Goal: Task Accomplishment & Management: Use online tool/utility

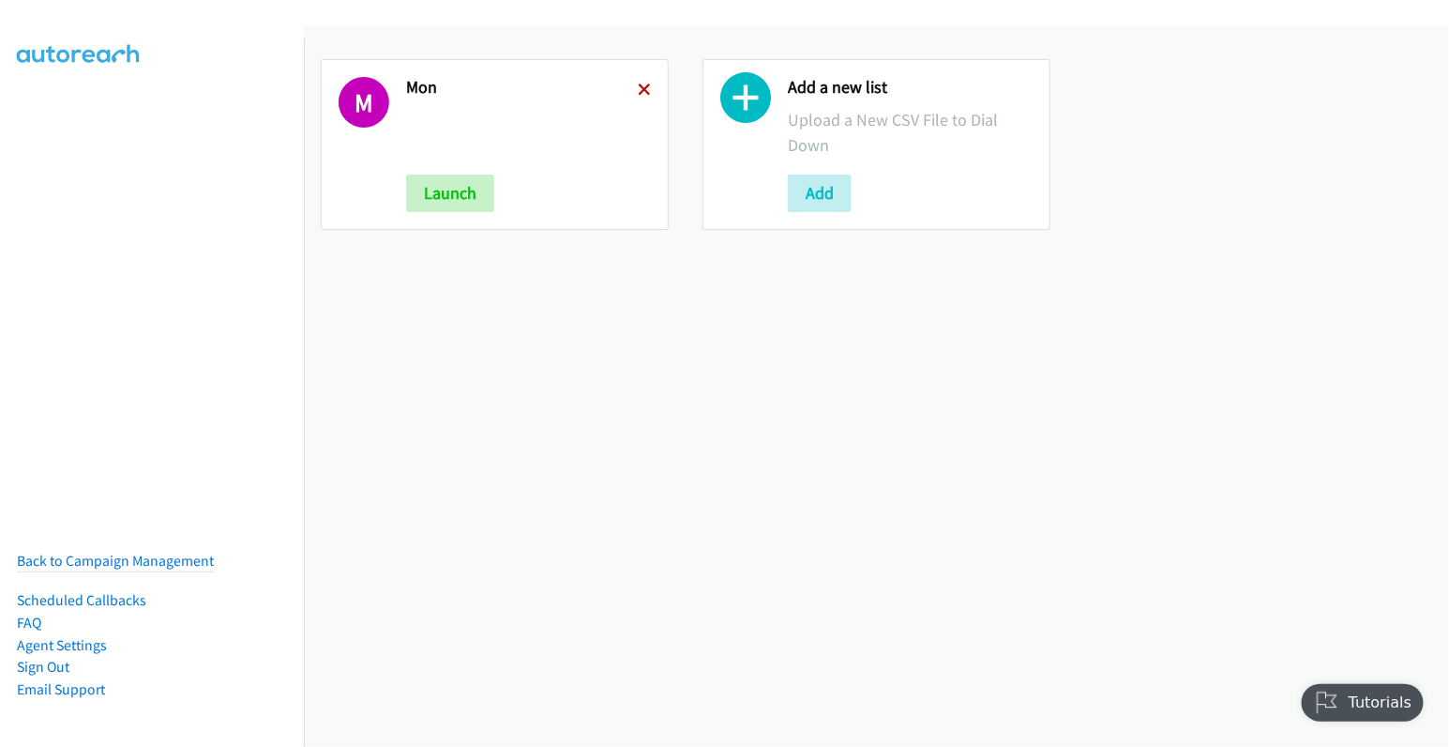
click at [638, 90] on icon at bounding box center [644, 90] width 13 height 13
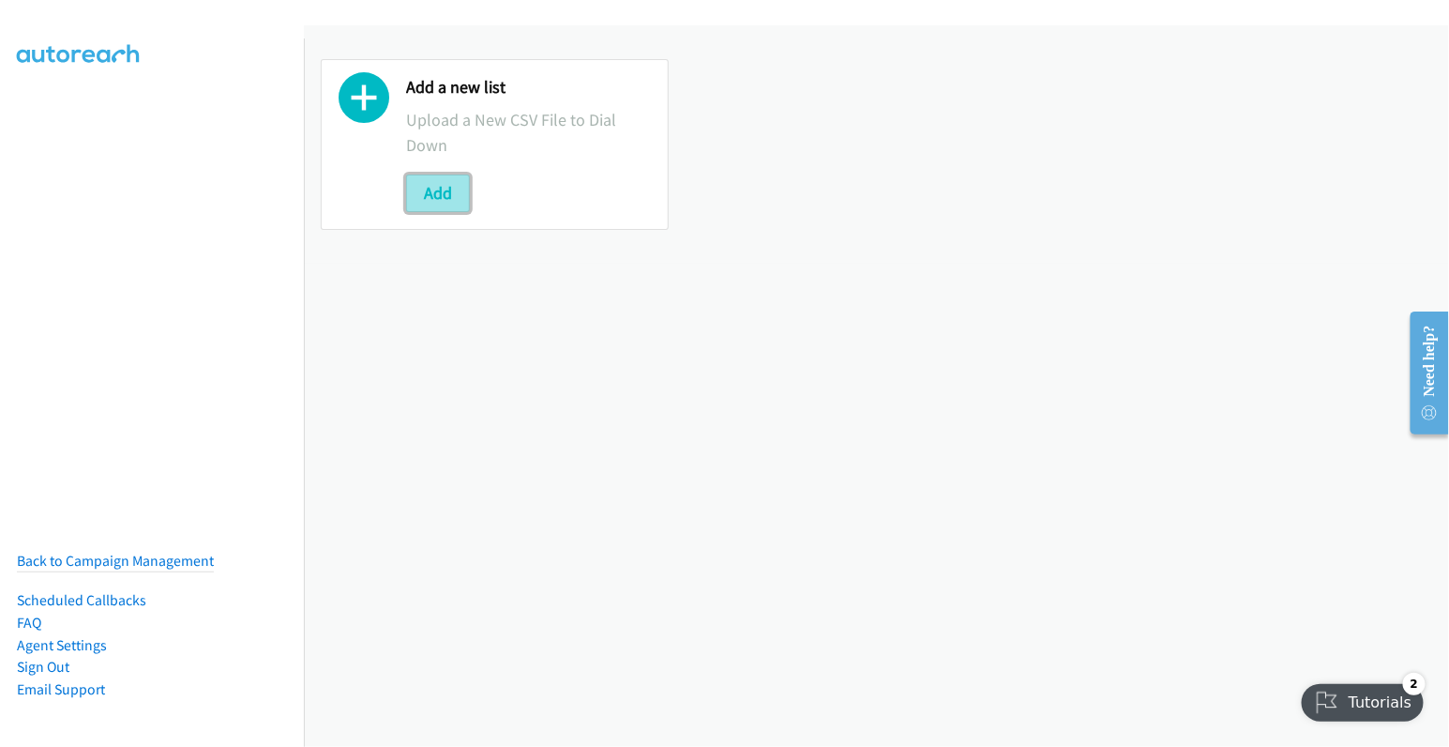
click at [442, 187] on button "Add" at bounding box center [438, 193] width 64 height 38
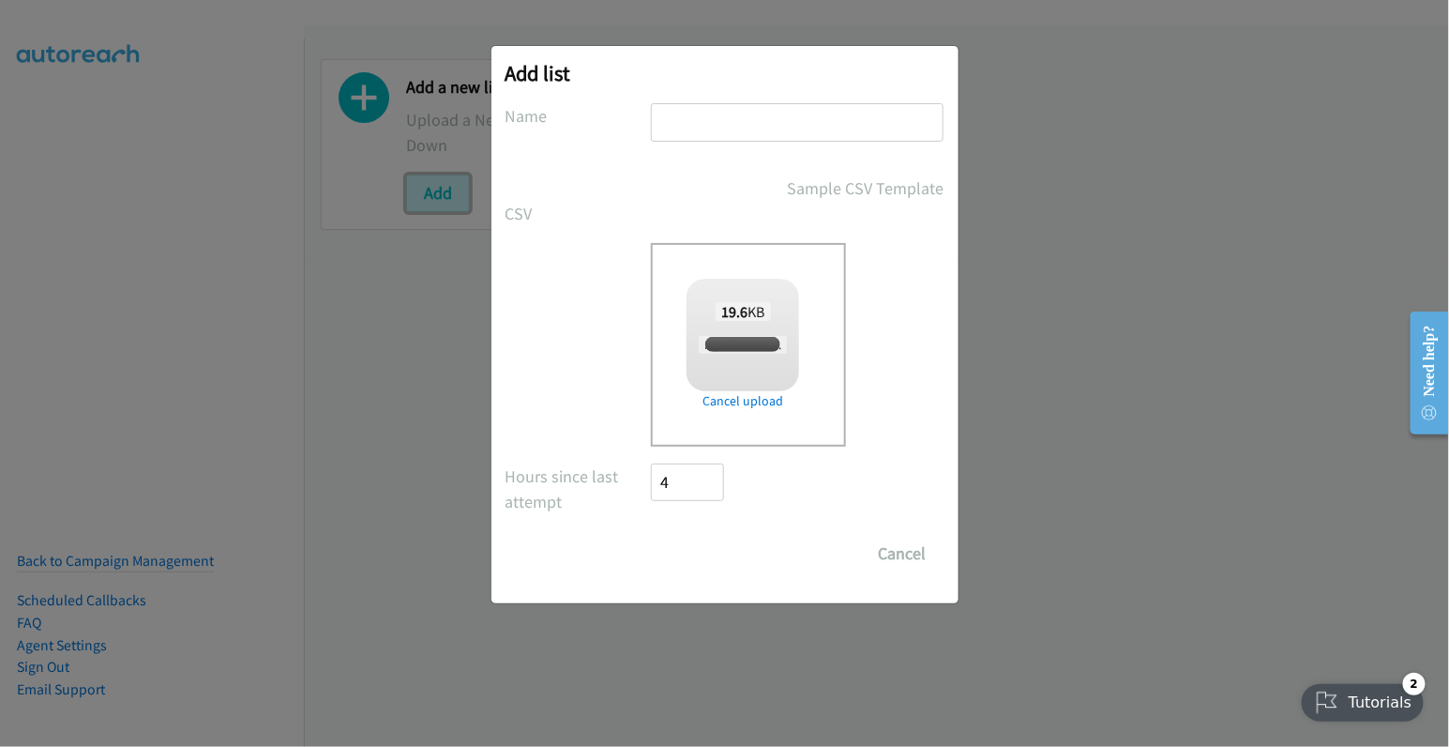
checkbox input "true"
click at [704, 116] on input "text" at bounding box center [797, 122] width 293 height 38
type input "tues"
drag, startPoint x: 708, startPoint y: 557, endPoint x: 780, endPoint y: 531, distance: 76.9
click at [708, 555] on input "Save List" at bounding box center [701, 554] width 98 height 38
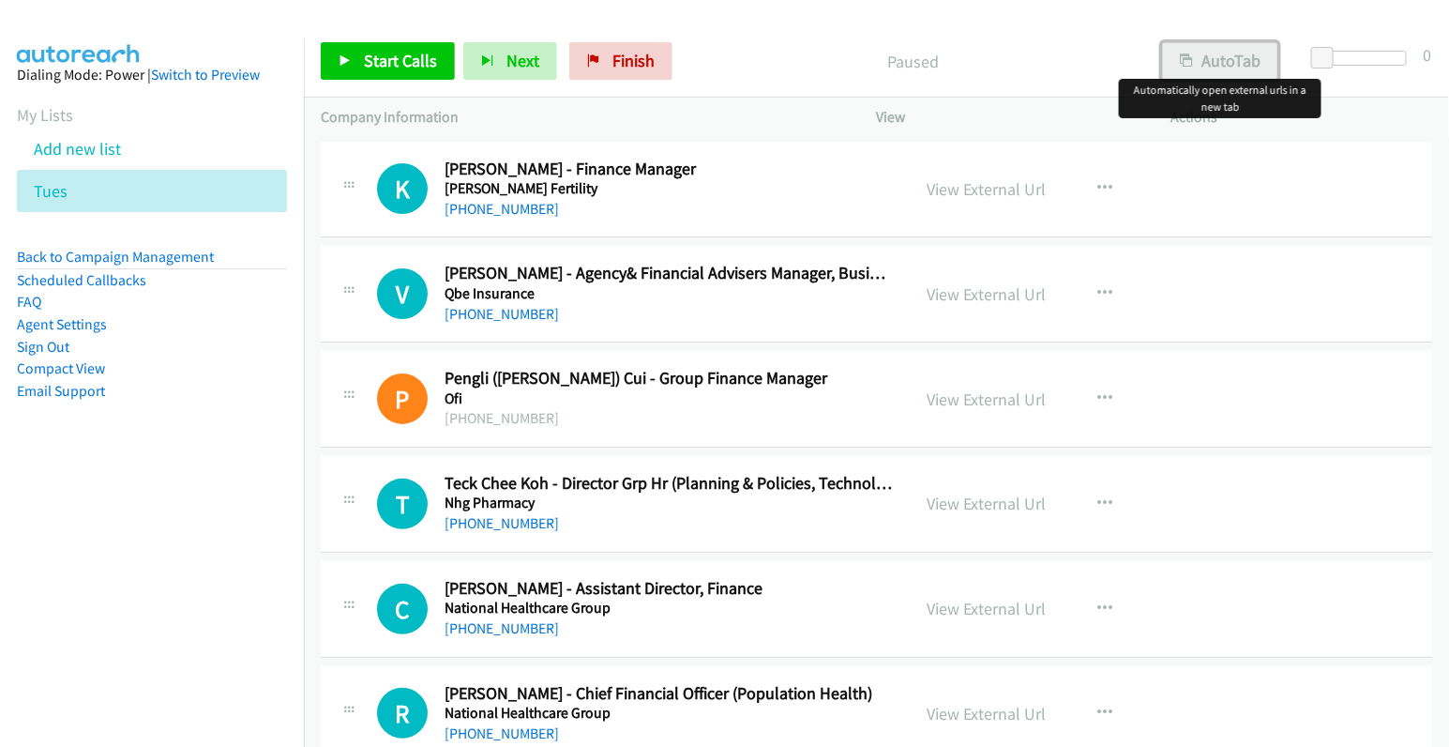
click at [1234, 54] on button "AutoTab" at bounding box center [1220, 61] width 116 height 38
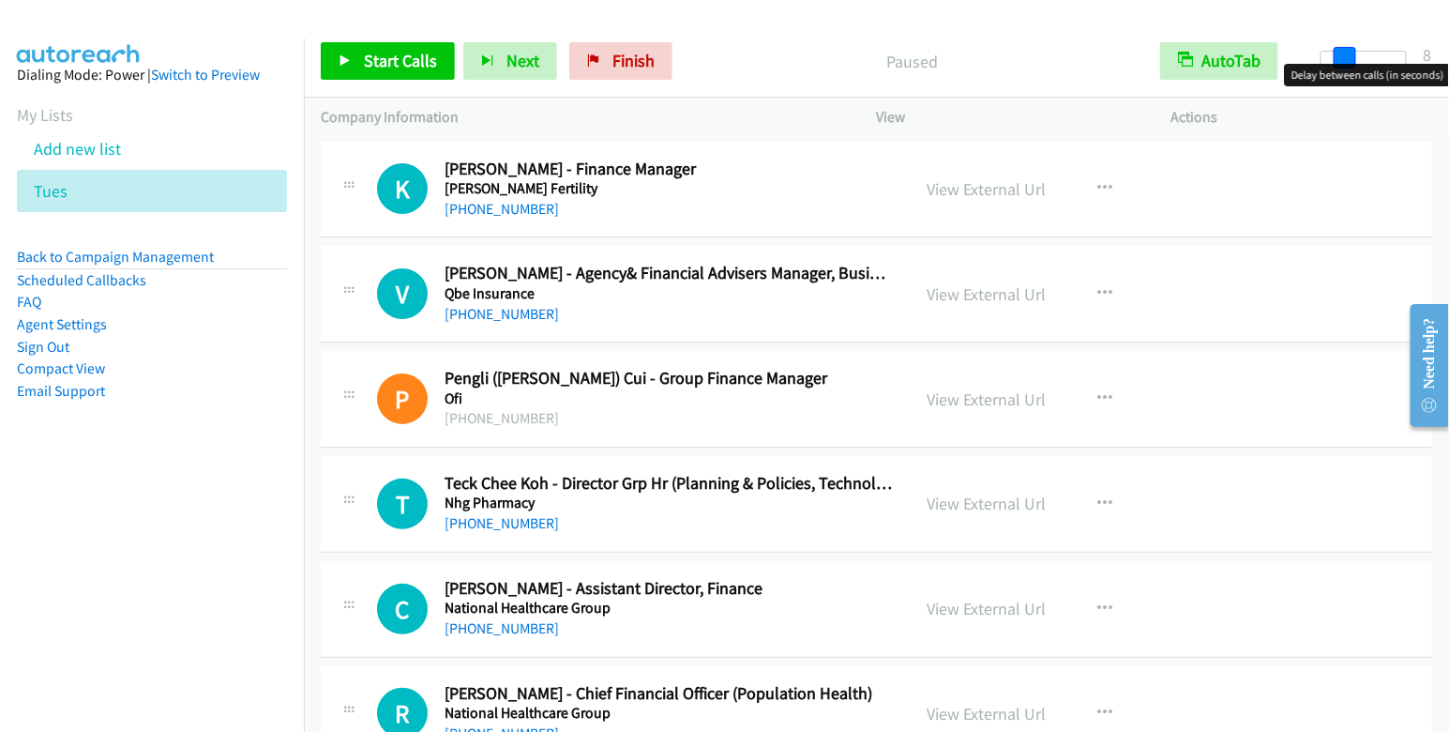
drag, startPoint x: 1326, startPoint y: 60, endPoint x: 1349, endPoint y: 56, distance: 22.8
click at [1349, 56] on span at bounding box center [1345, 58] width 23 height 23
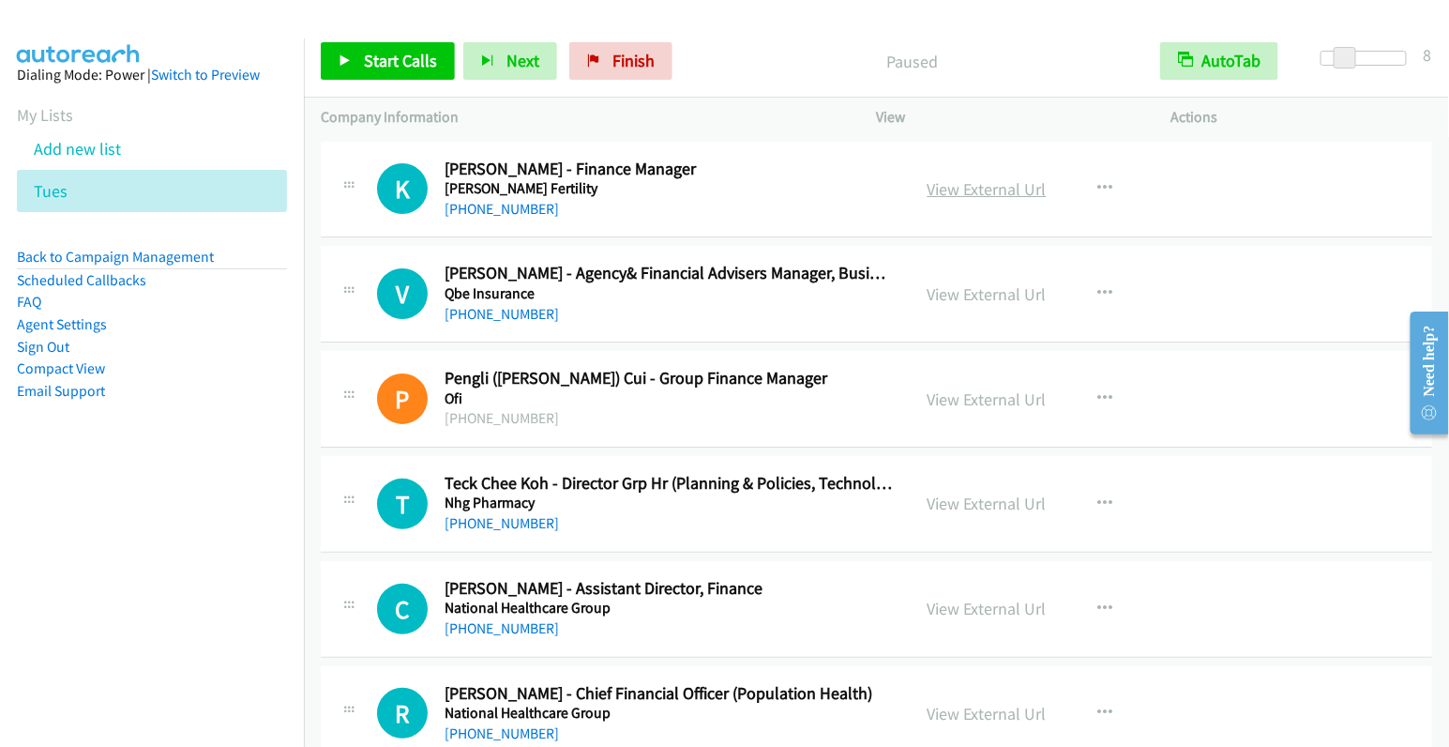
click at [1002, 183] on link "View External Url" at bounding box center [987, 189] width 119 height 22
click at [386, 68] on span "Start Calls" at bounding box center [400, 61] width 73 height 22
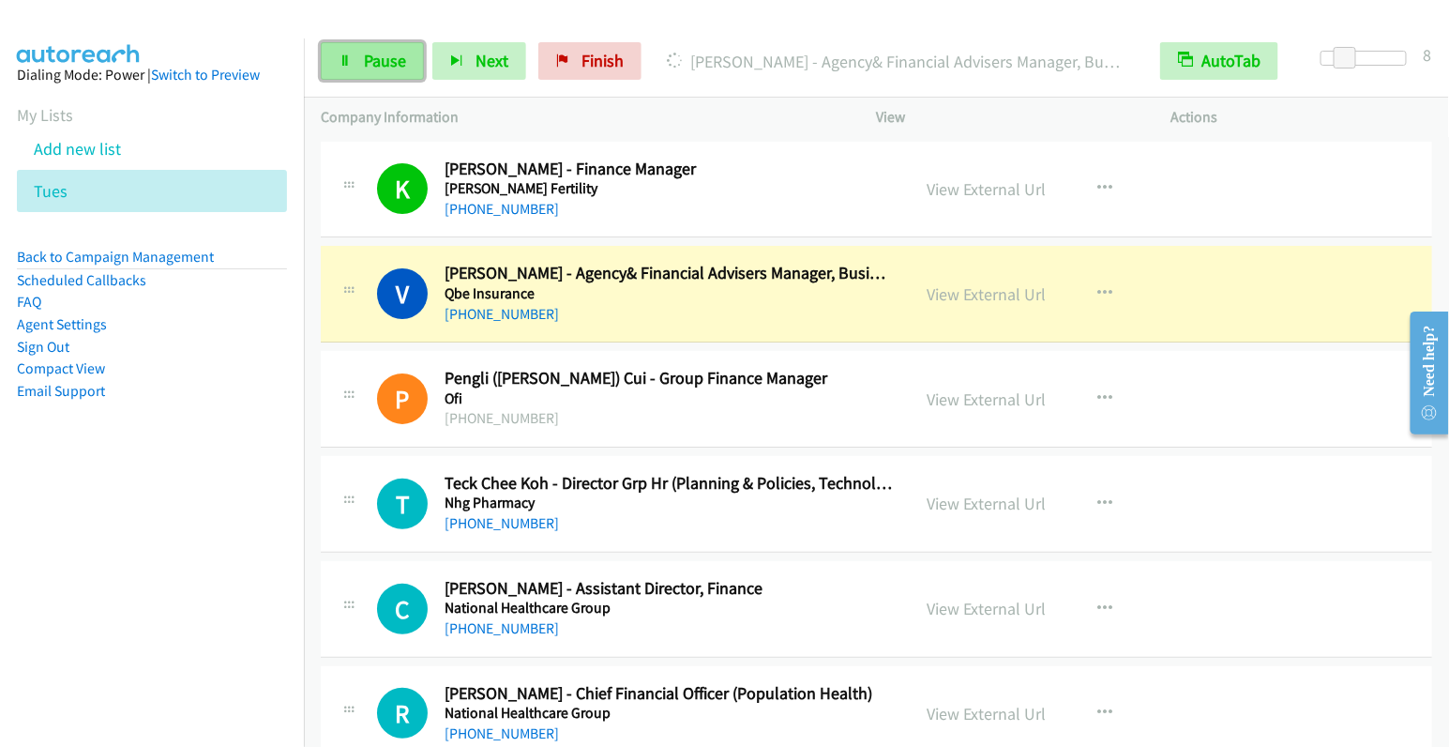
click at [395, 70] on span "Pause" at bounding box center [385, 61] width 42 height 22
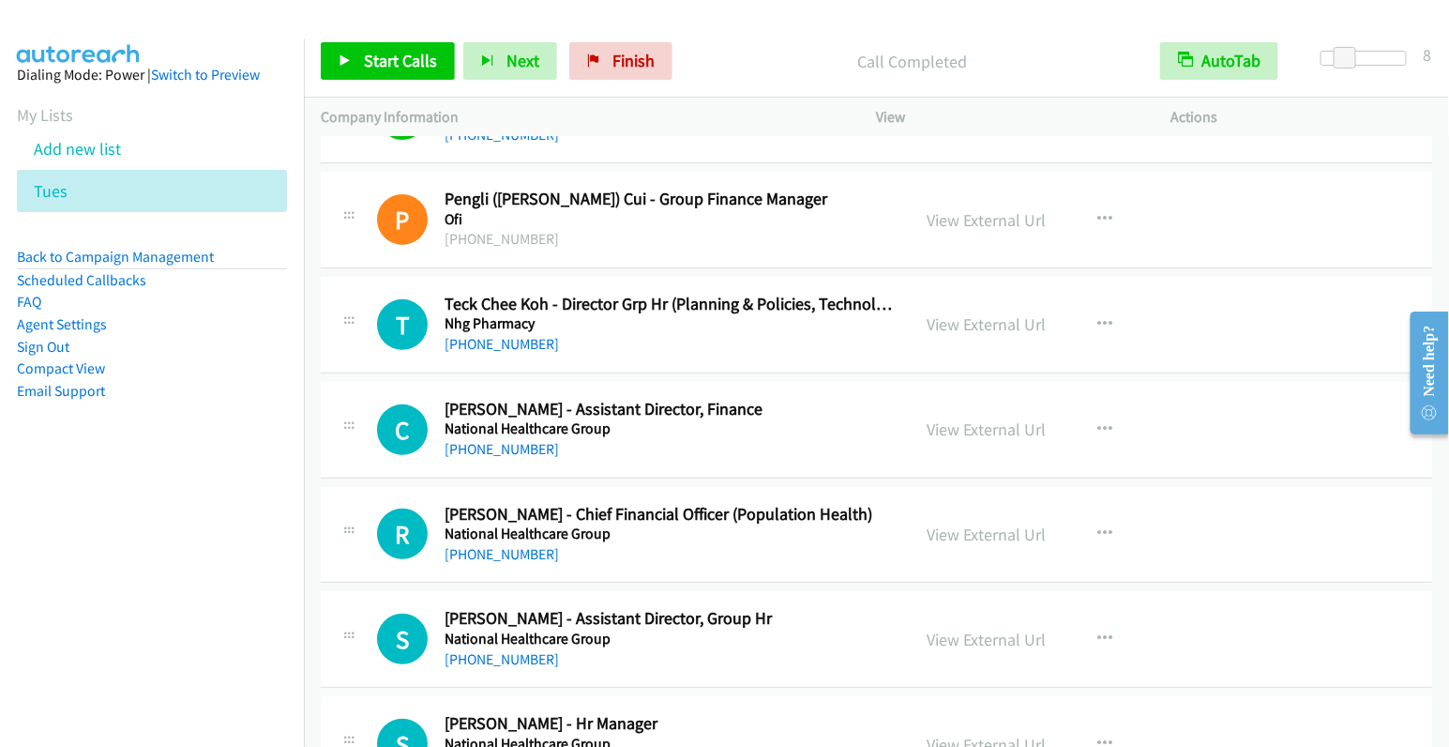
scroll to position [219, 0]
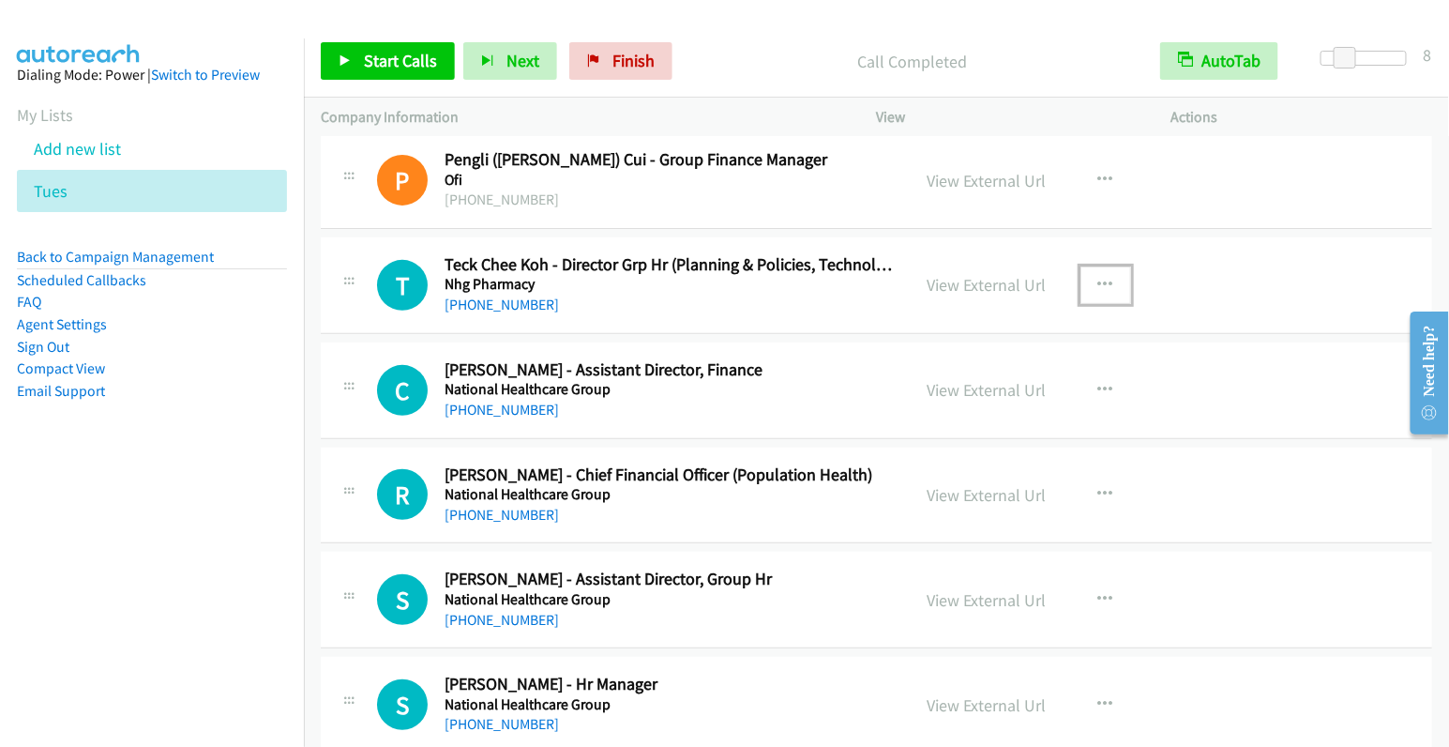
click at [1105, 280] on button "button" at bounding box center [1106, 285] width 51 height 38
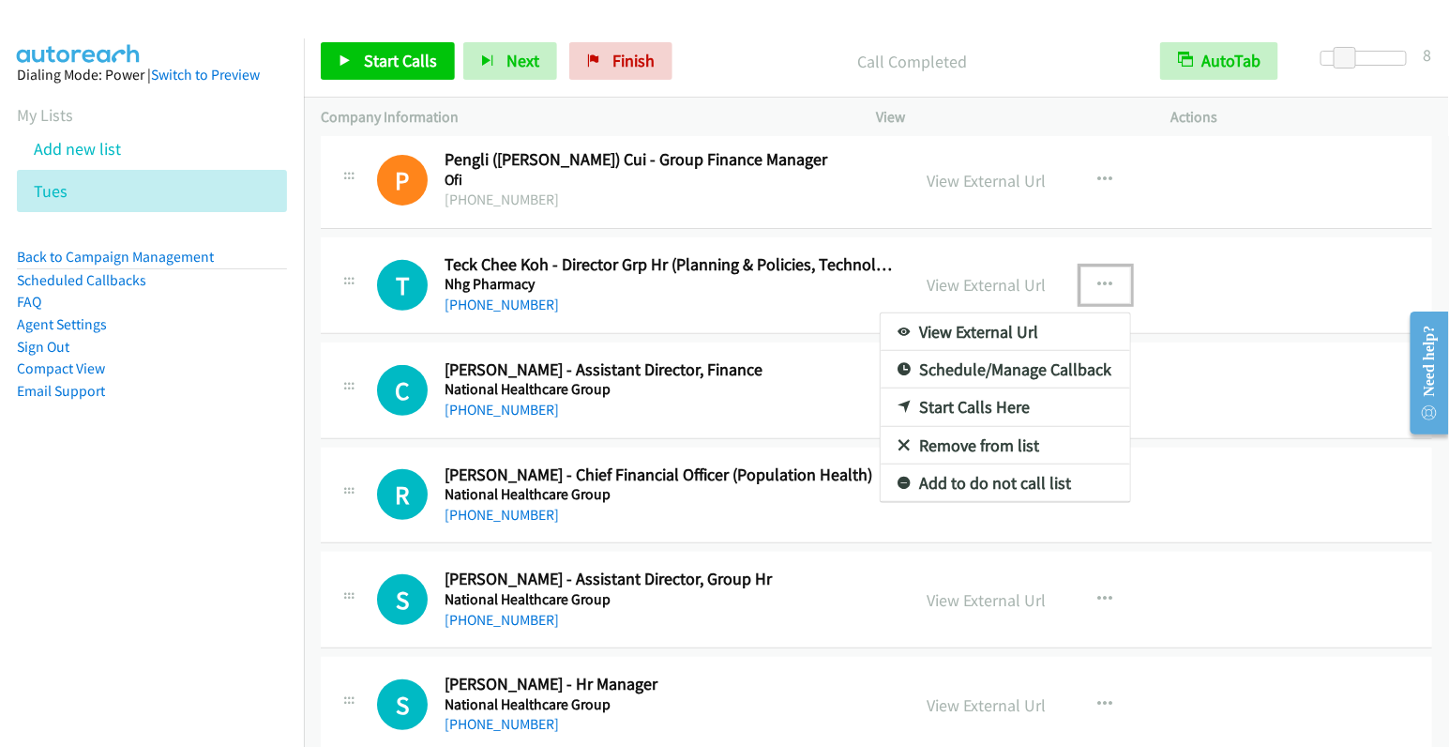
click at [973, 403] on link "Start Calls Here" at bounding box center [1006, 407] width 250 height 38
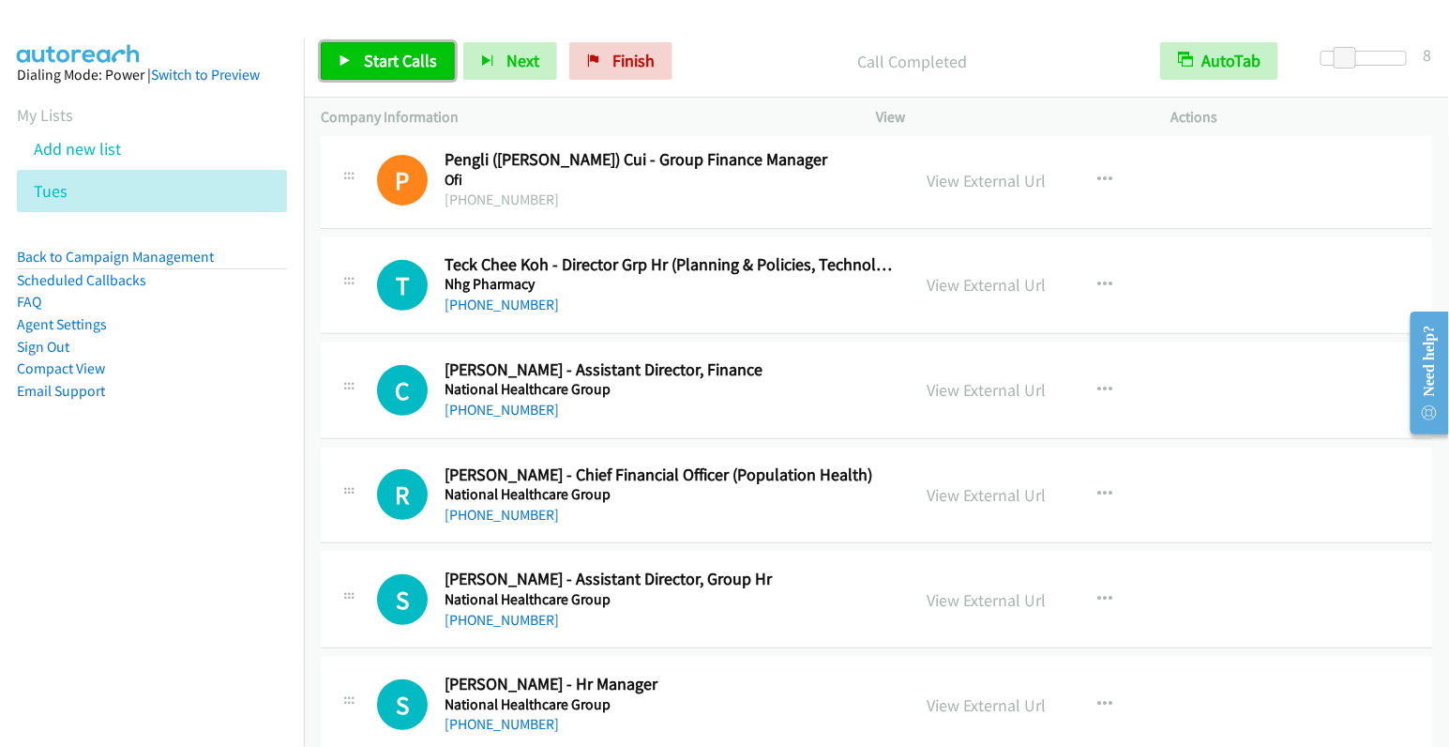
click at [374, 52] on span "Start Calls" at bounding box center [400, 61] width 73 height 22
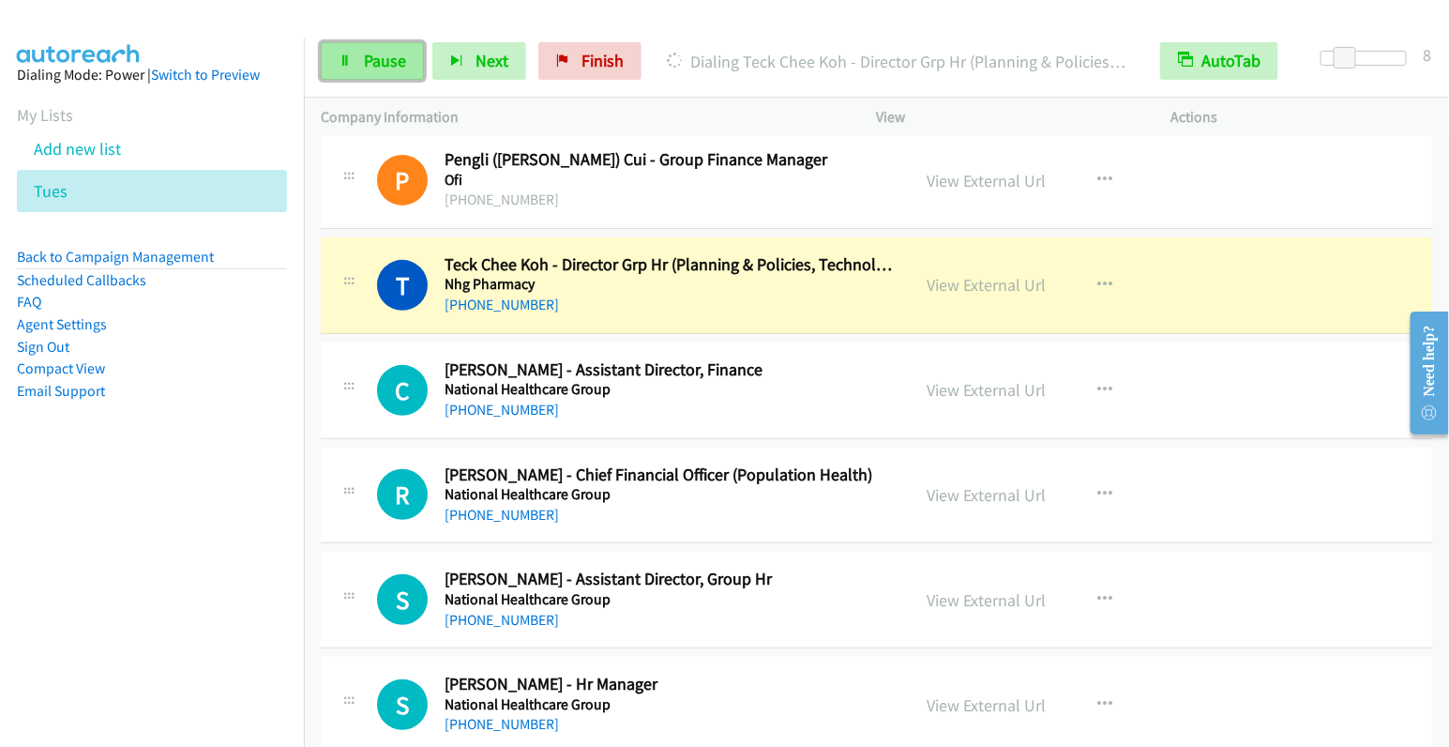
click at [377, 60] on span "Pause" at bounding box center [385, 61] width 42 height 22
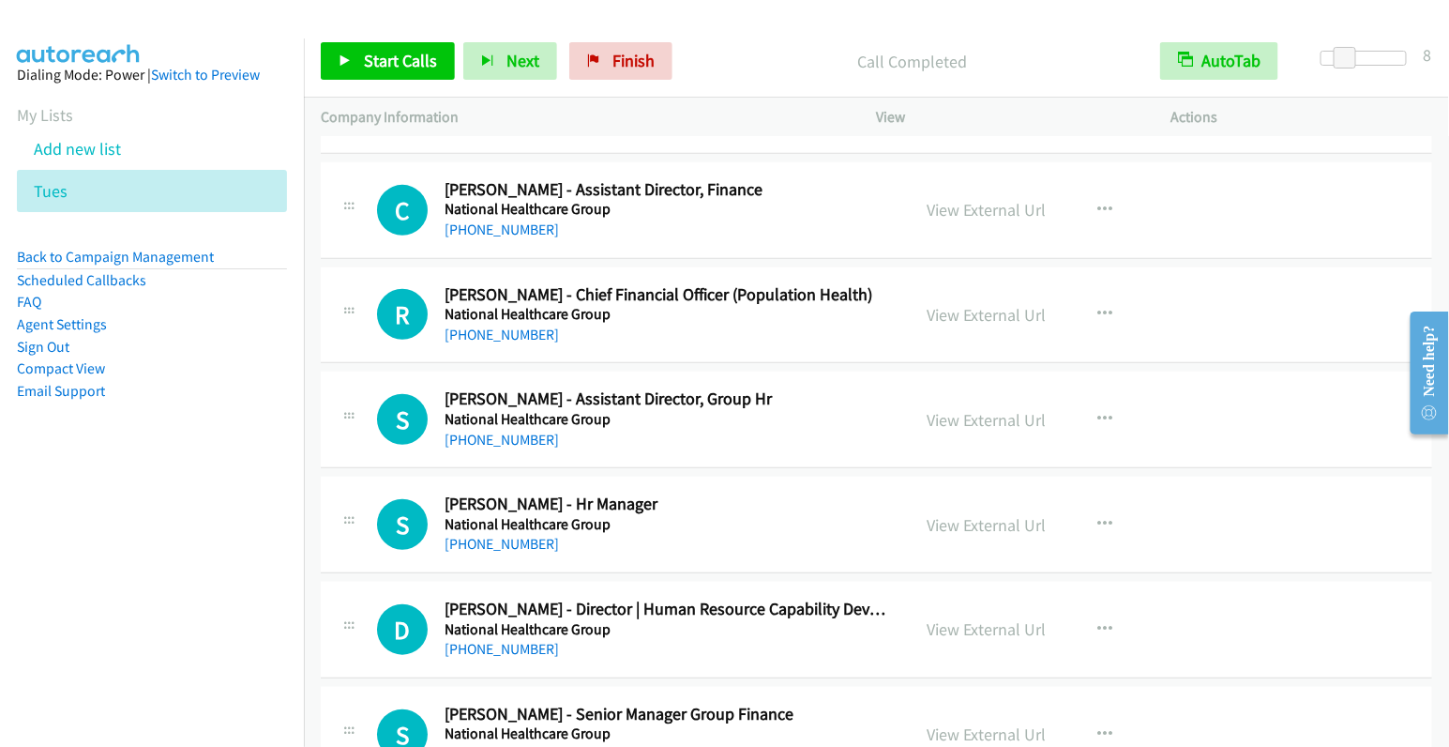
scroll to position [411, 0]
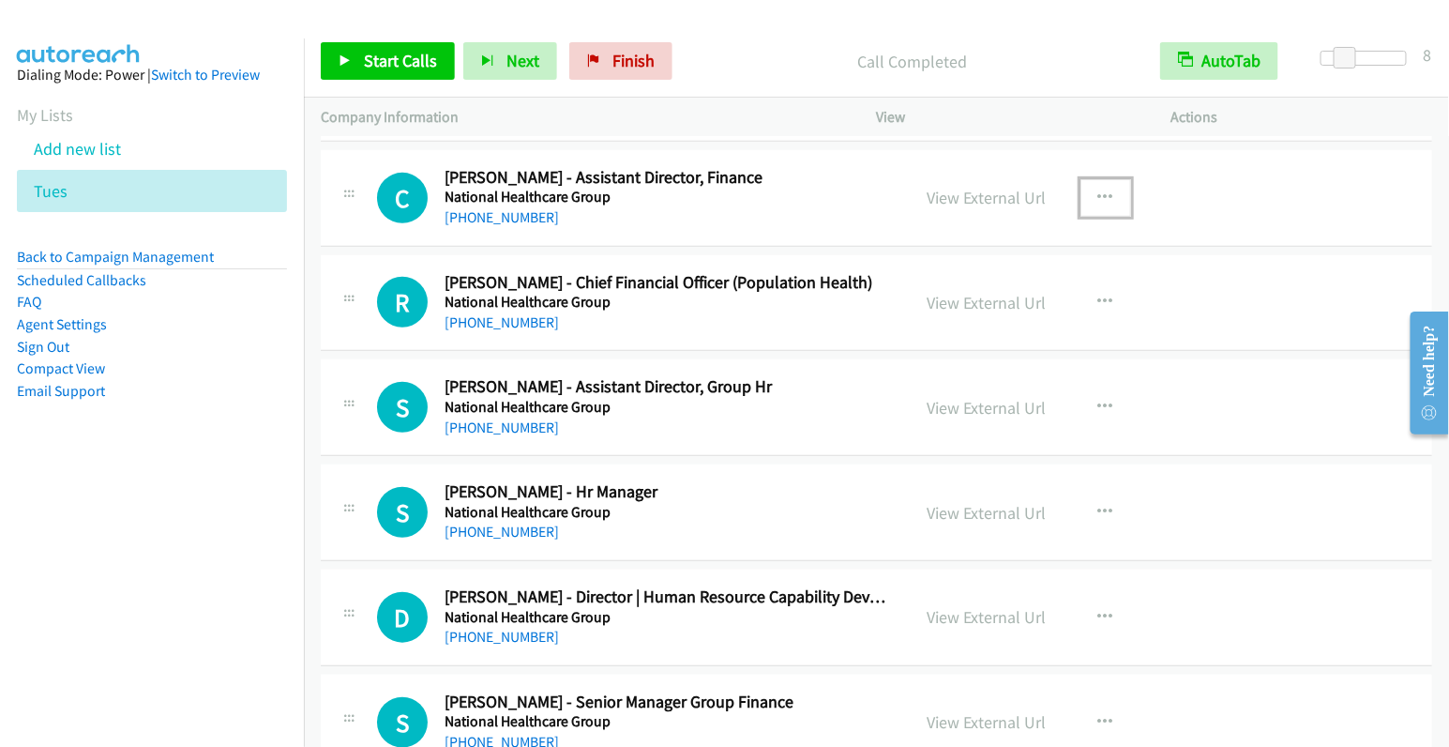
click at [1101, 192] on icon "button" at bounding box center [1105, 197] width 15 height 15
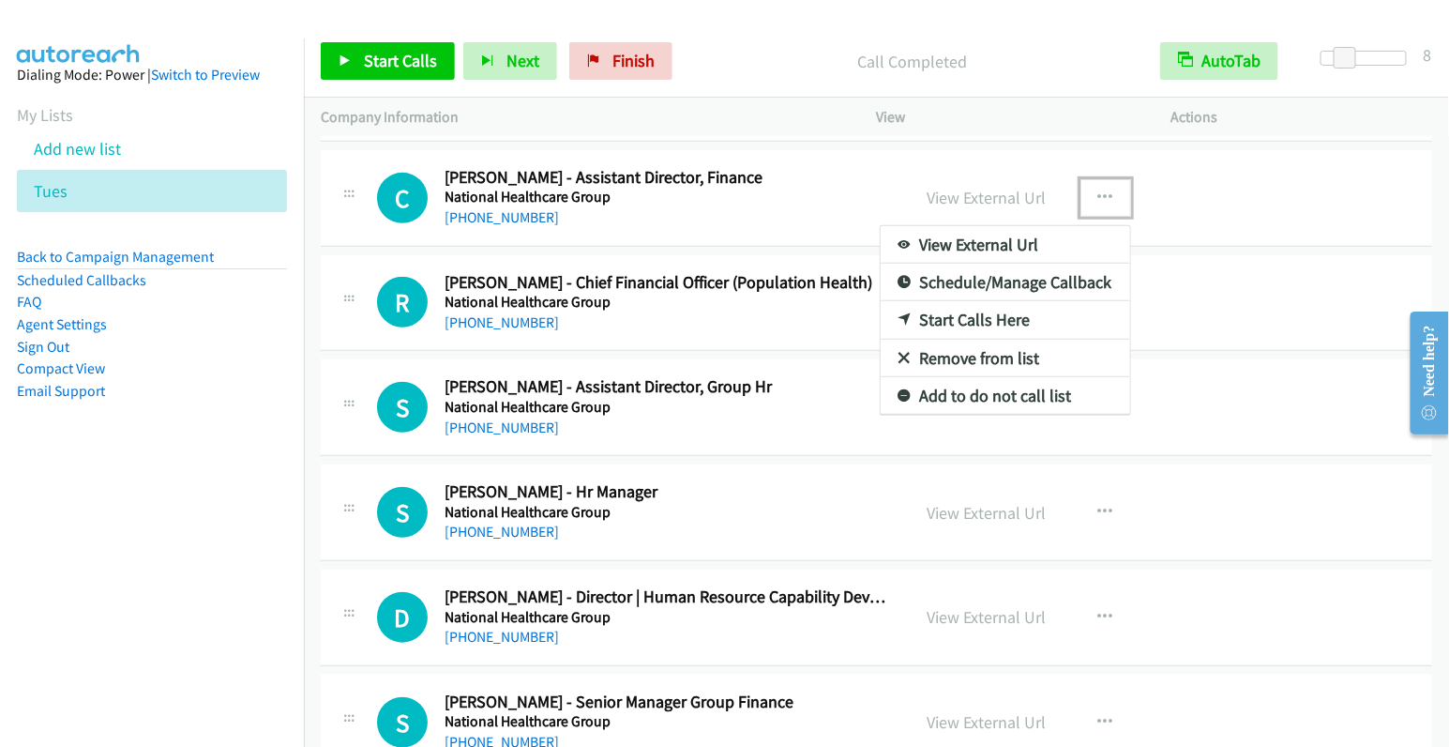
click at [966, 311] on link "Start Calls Here" at bounding box center [1006, 320] width 250 height 38
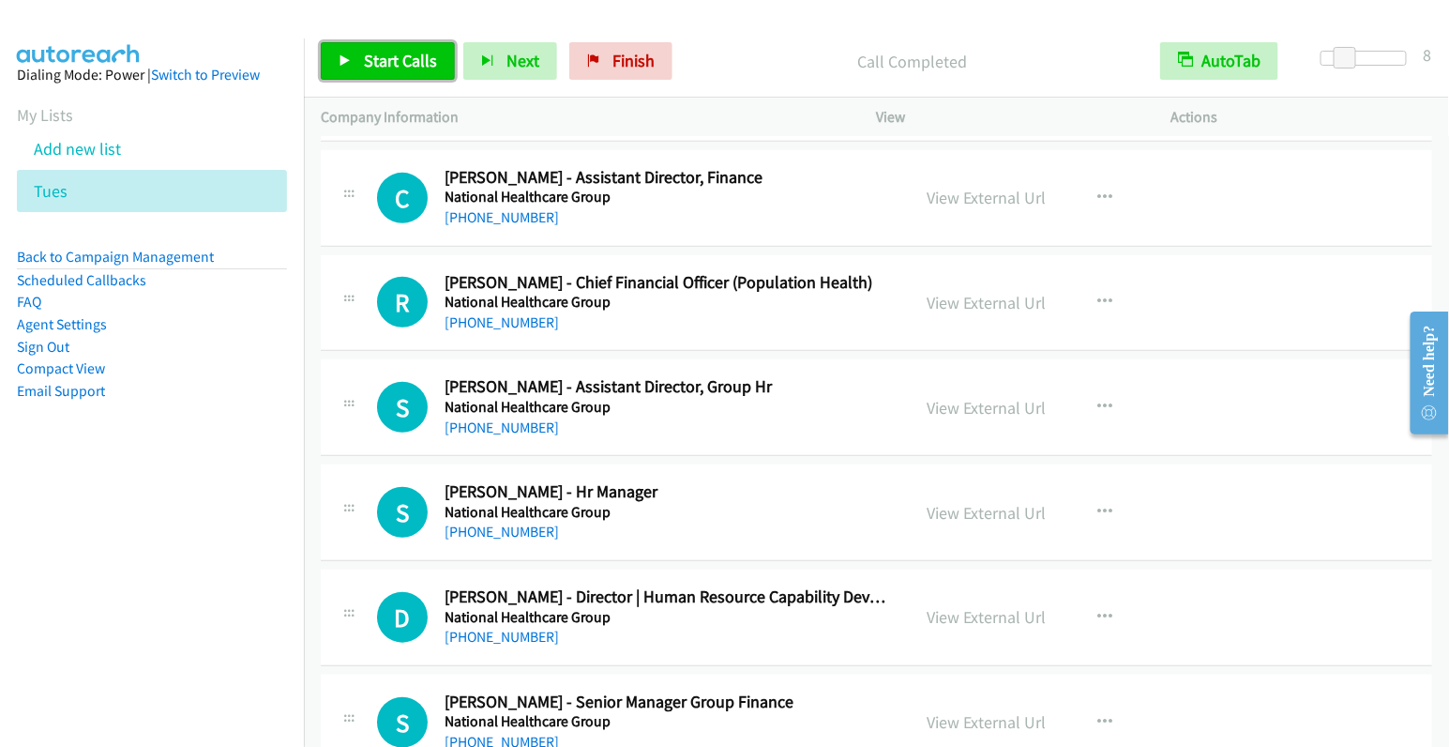
click at [388, 59] on span "Start Calls" at bounding box center [400, 61] width 73 height 22
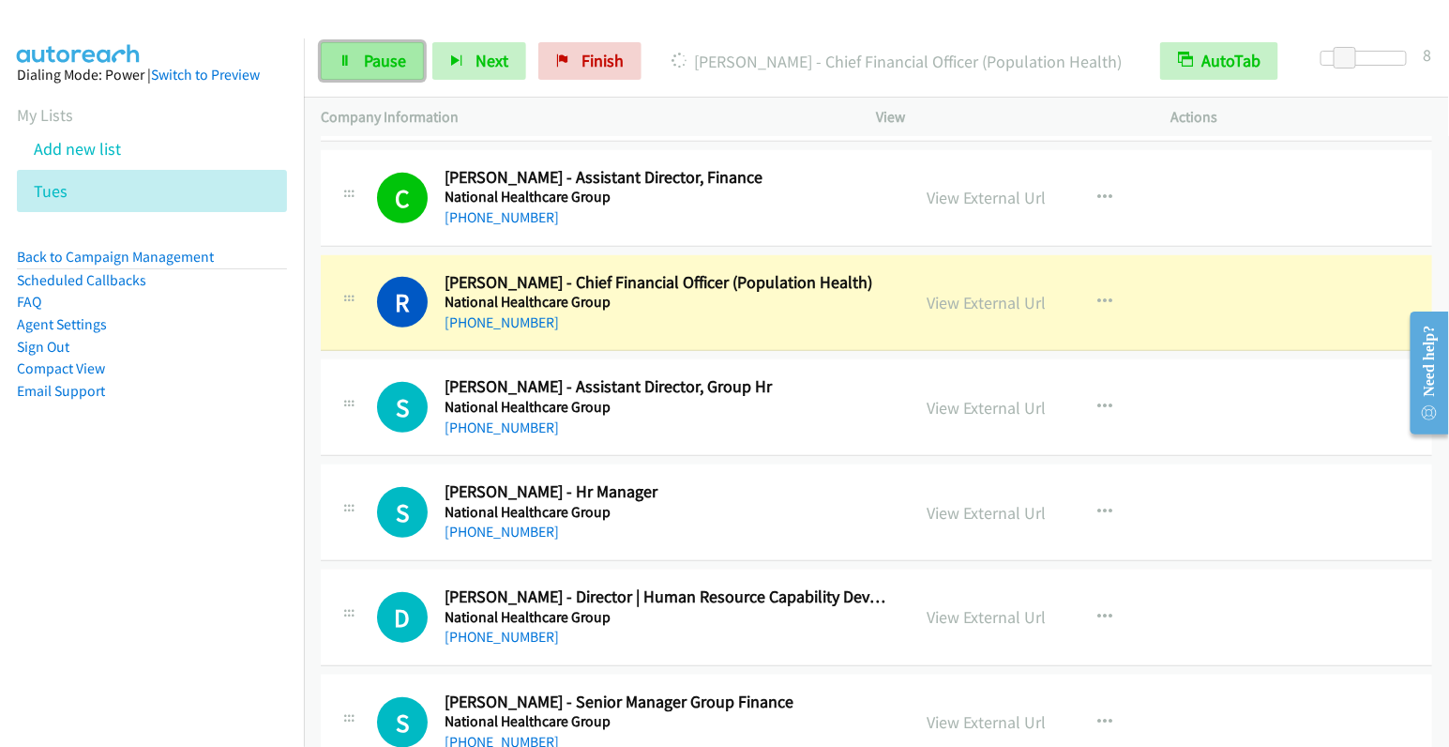
click at [396, 58] on span "Pause" at bounding box center [385, 61] width 42 height 22
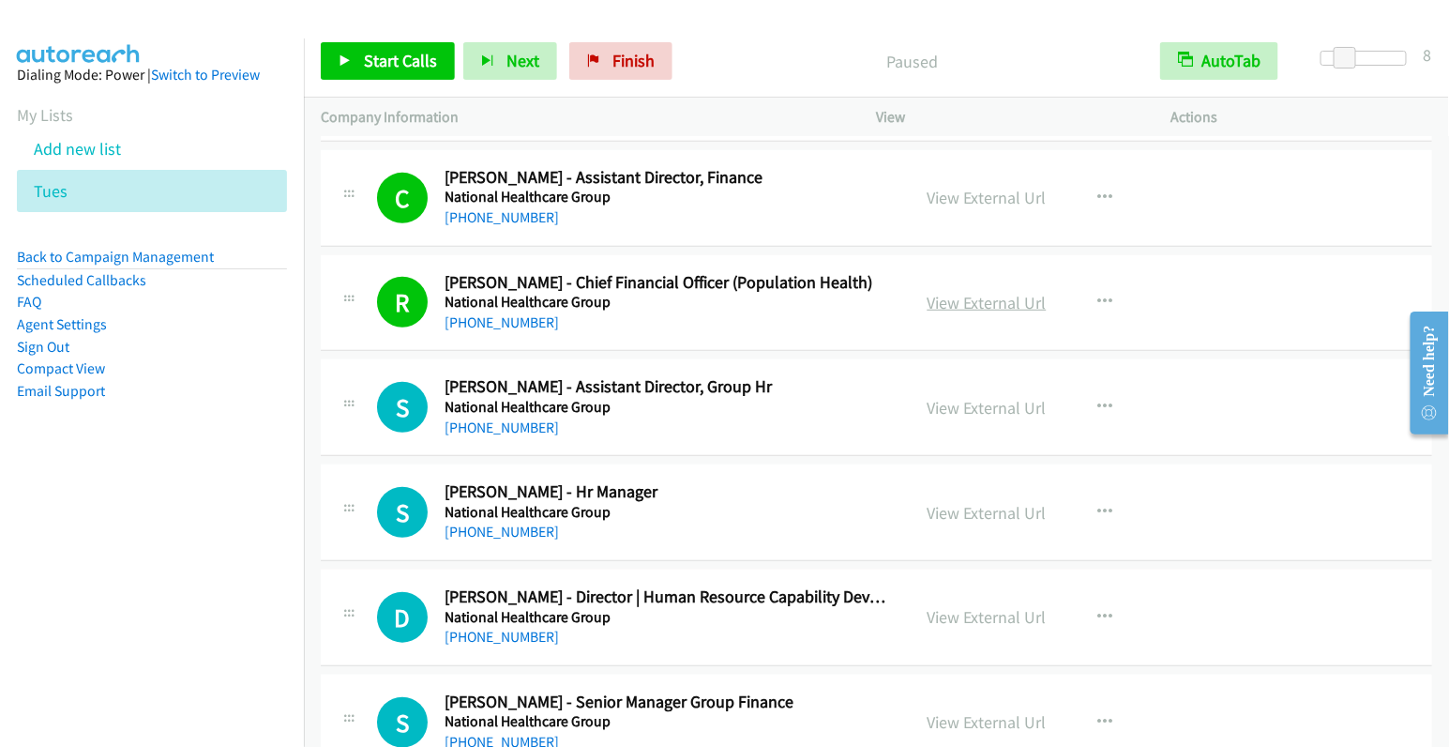
click at [976, 302] on link "View External Url" at bounding box center [987, 303] width 119 height 22
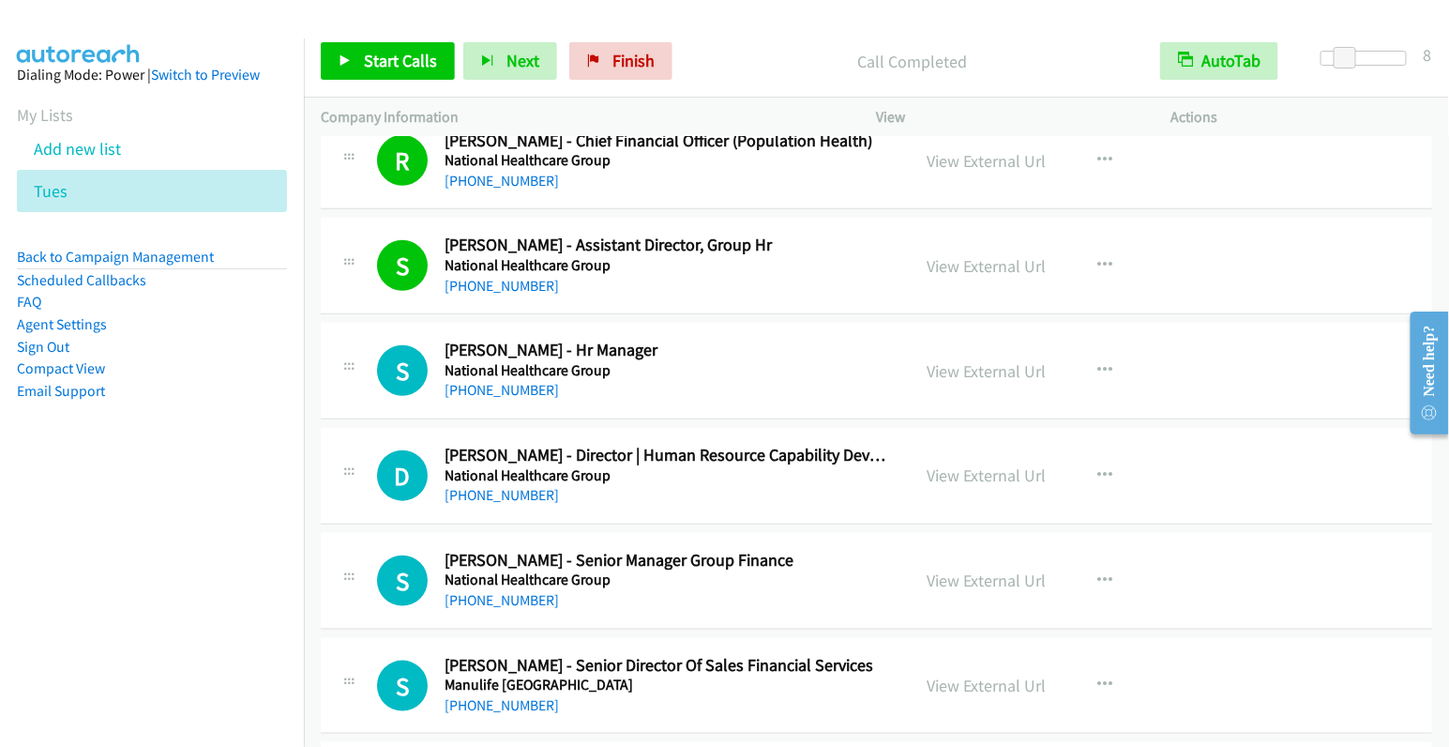
scroll to position [617, 0]
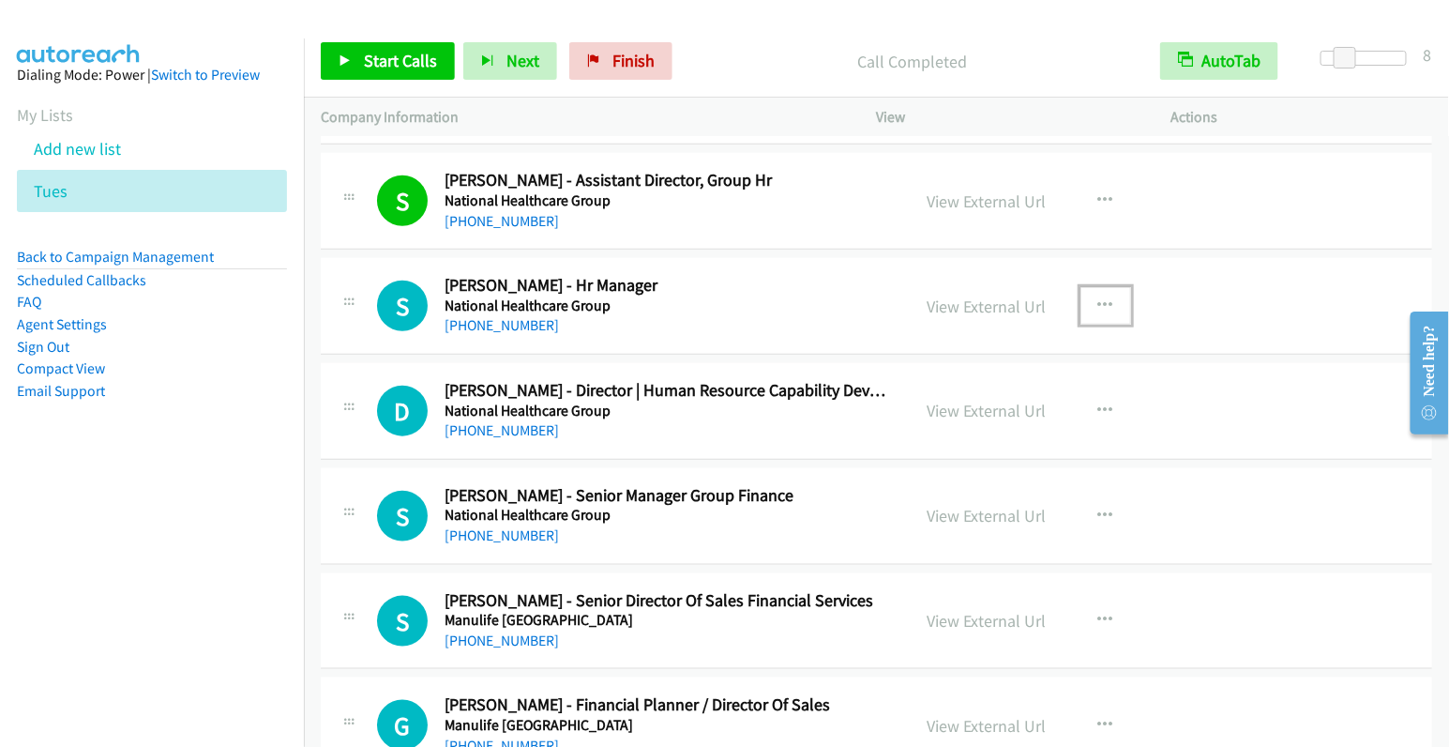
click at [1102, 298] on icon "button" at bounding box center [1105, 305] width 15 height 15
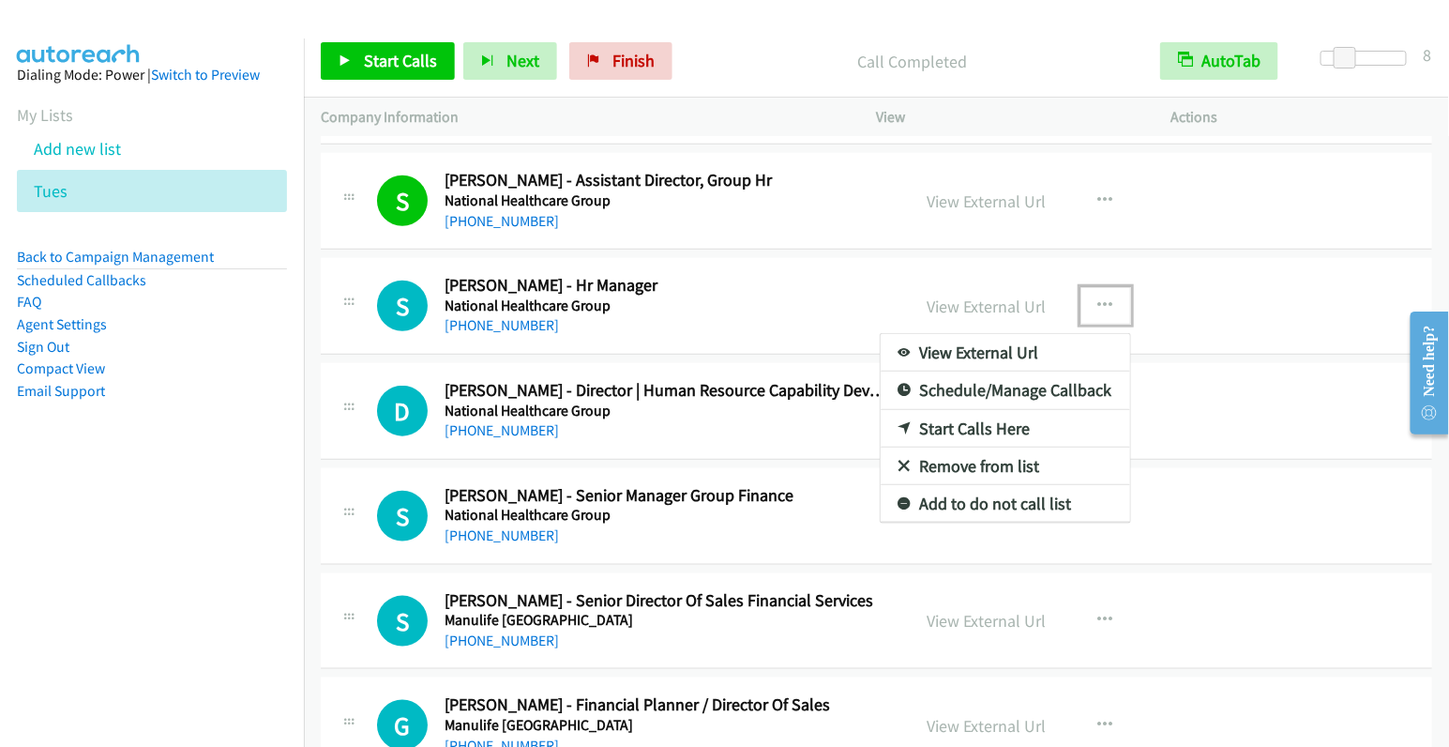
click at [959, 426] on link "Start Calls Here" at bounding box center [1006, 429] width 250 height 38
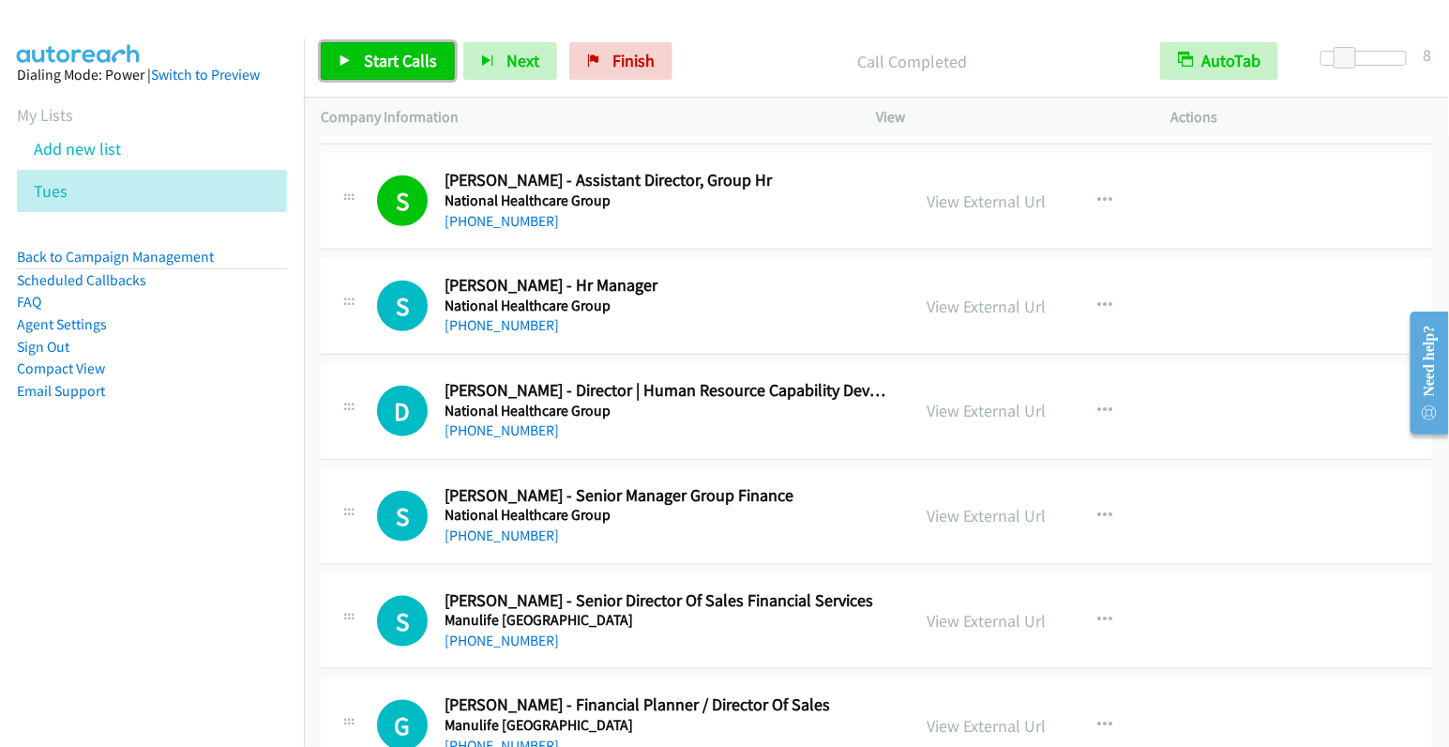
click at [423, 59] on span "Start Calls" at bounding box center [400, 61] width 73 height 22
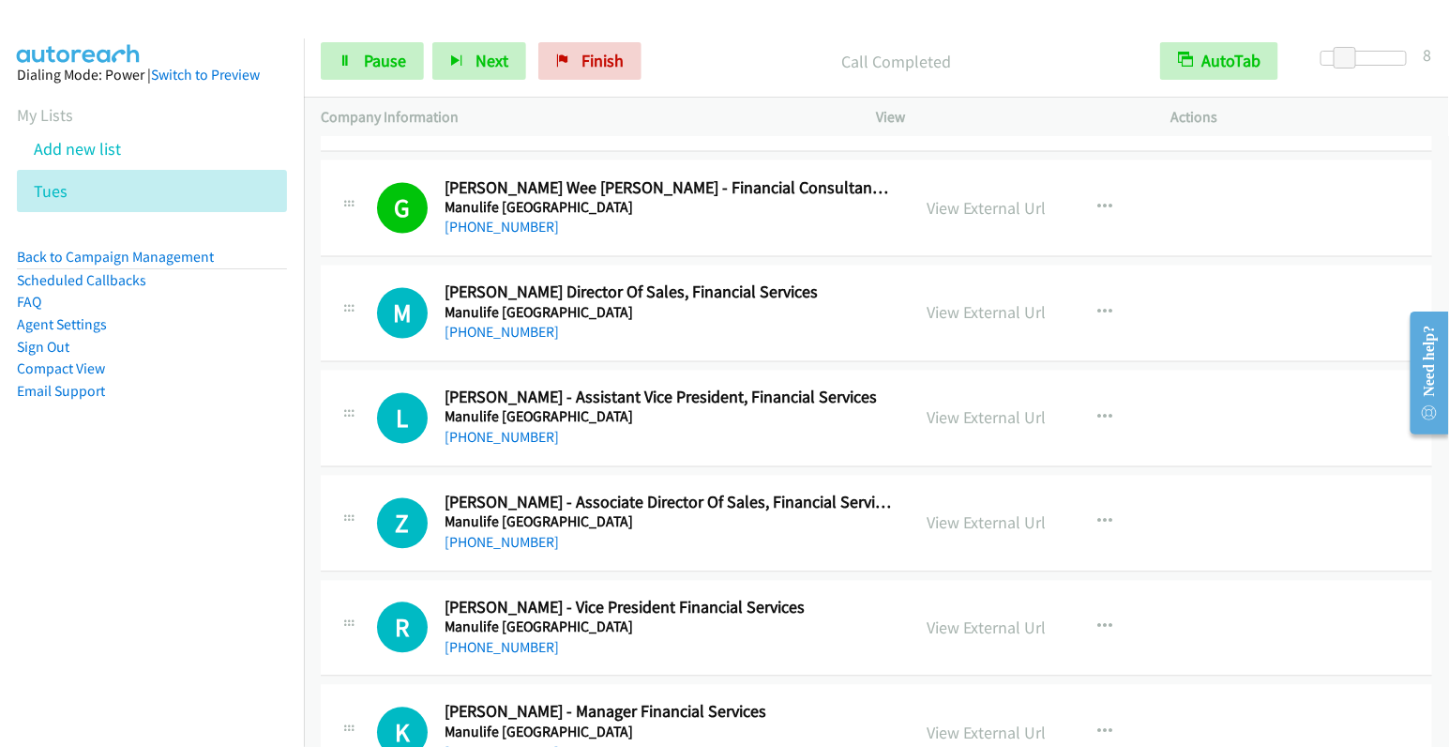
scroll to position [1265, 0]
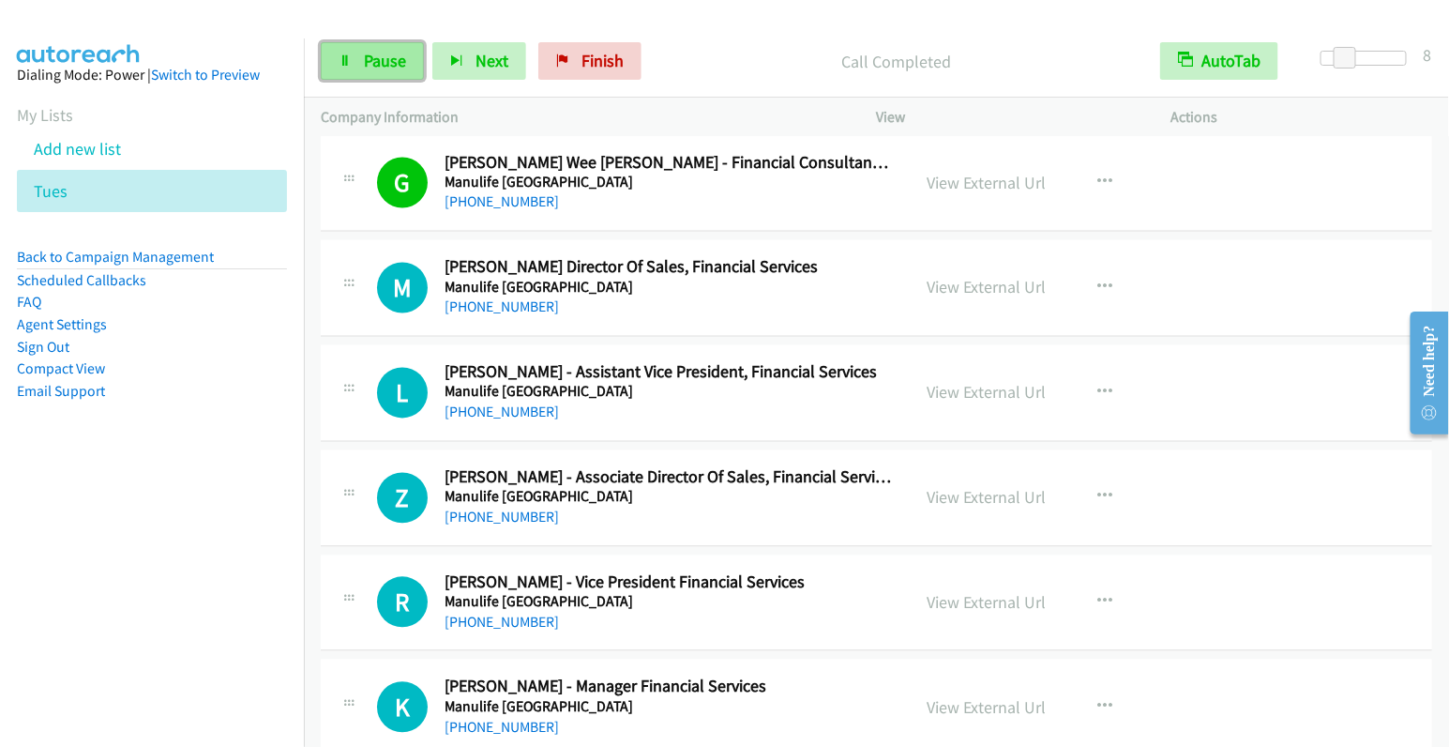
click at [392, 53] on span "Pause" at bounding box center [385, 61] width 42 height 22
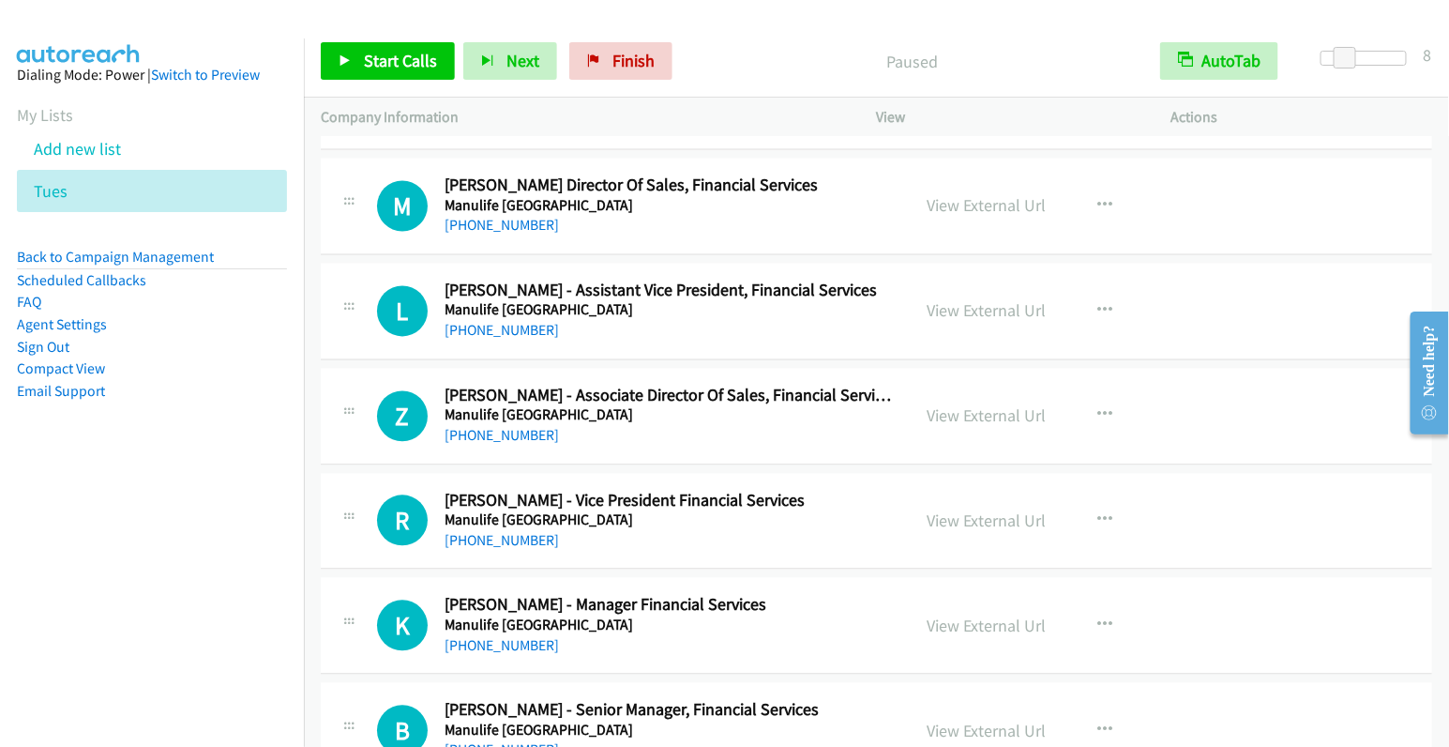
scroll to position [1362, 0]
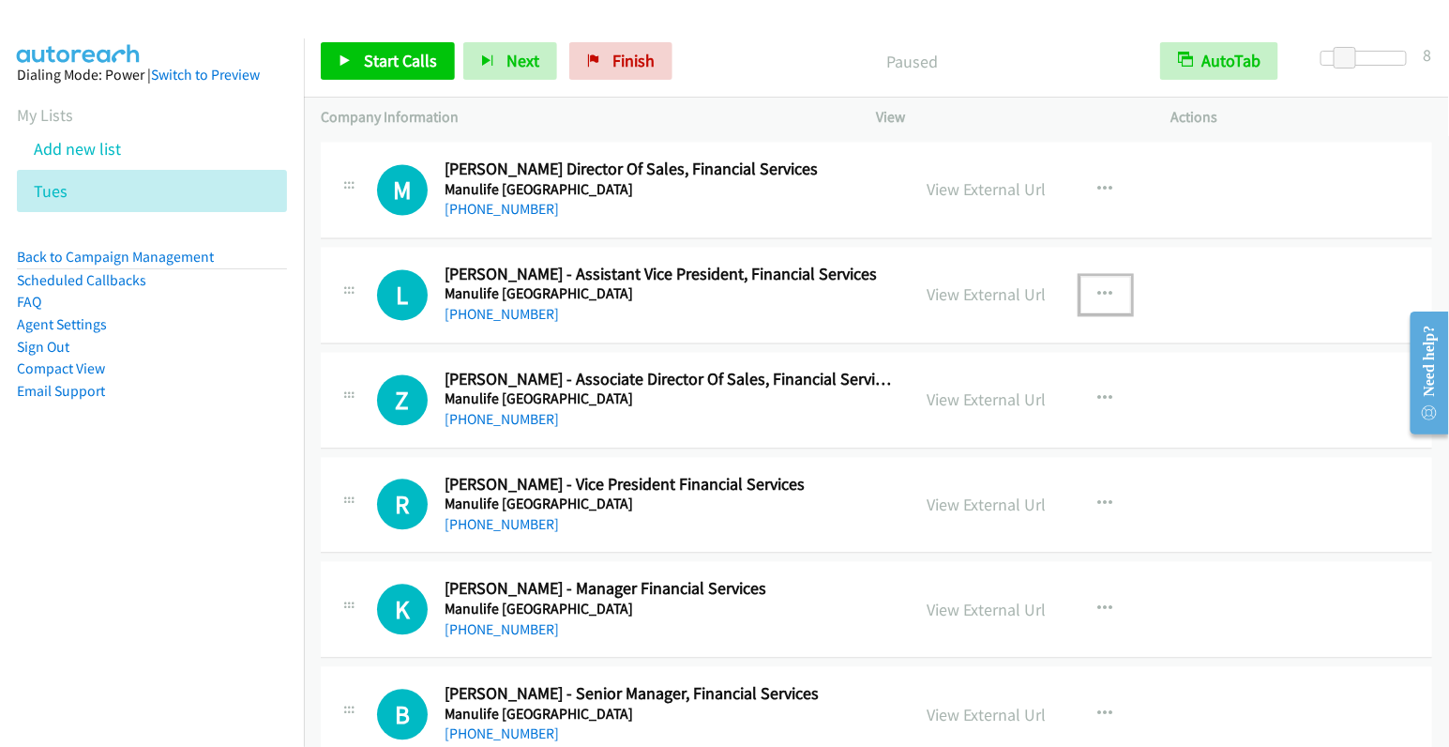
click at [1100, 295] on icon "button" at bounding box center [1105, 295] width 15 height 15
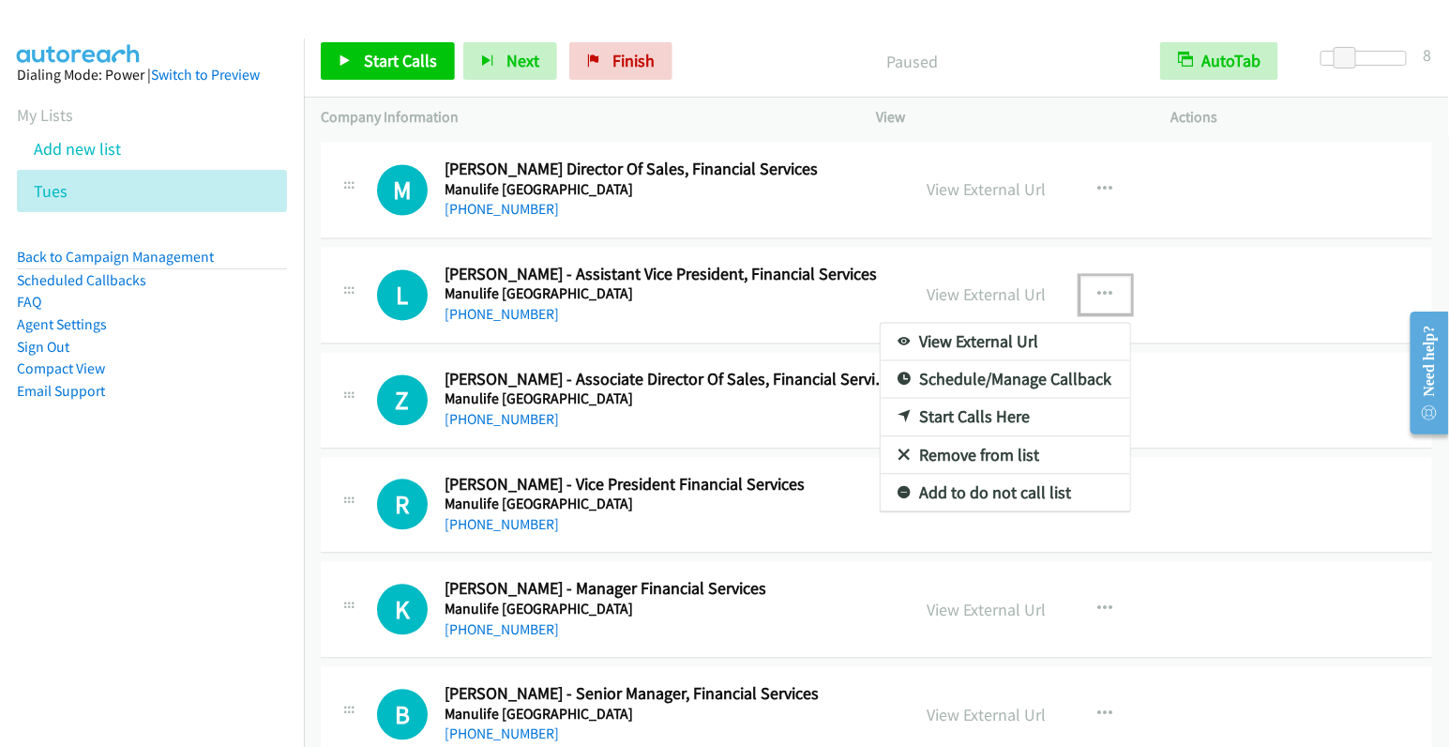
click at [1005, 406] on link "Start Calls Here" at bounding box center [1006, 418] width 250 height 38
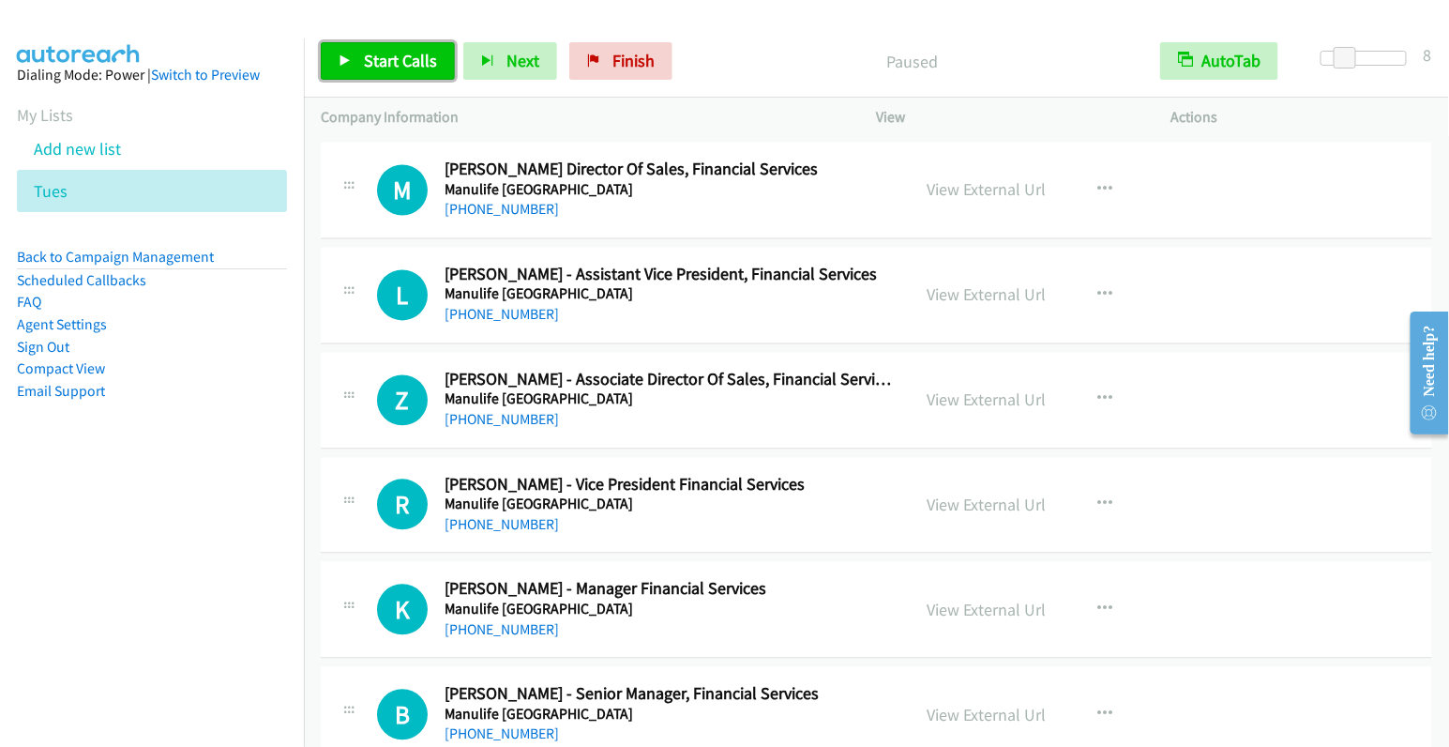
click at [373, 62] on span "Start Calls" at bounding box center [400, 61] width 73 height 22
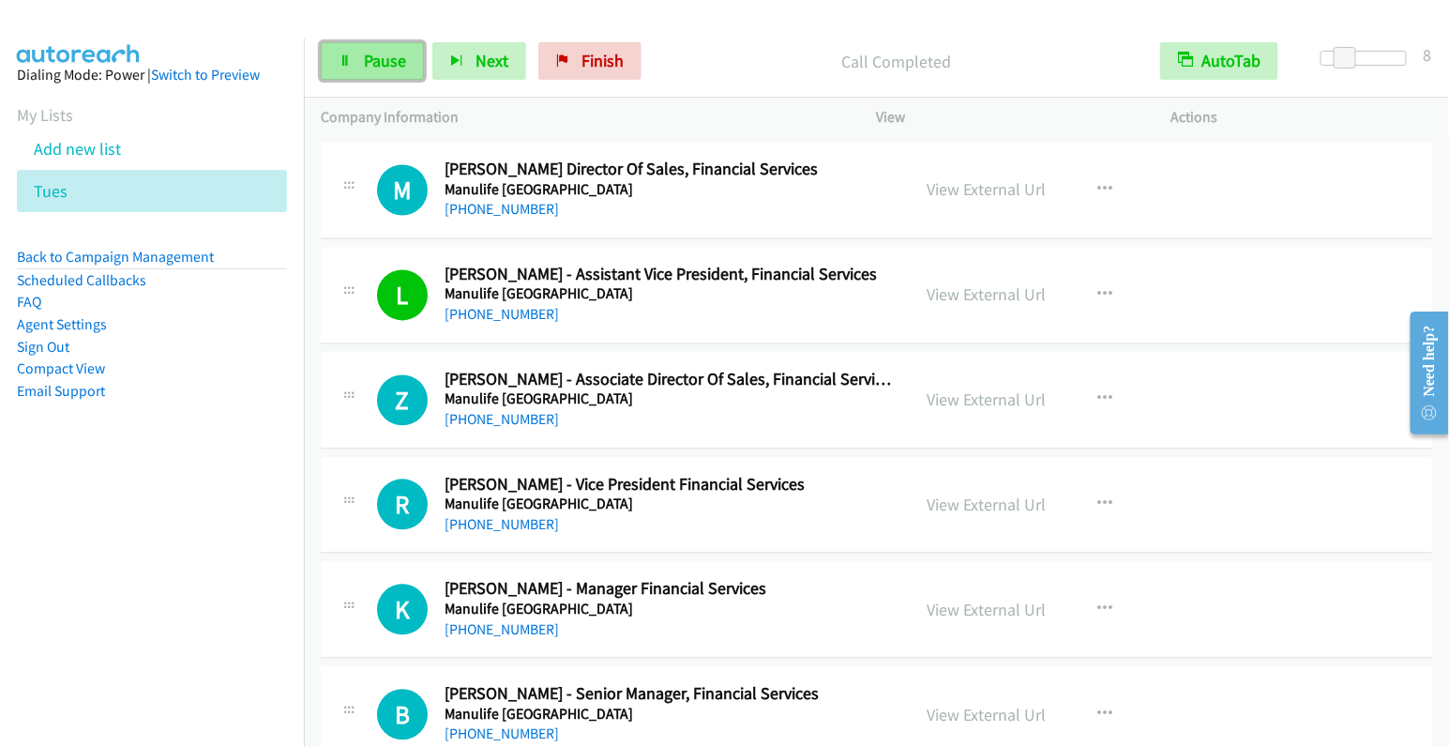
click at [370, 68] on span "Pause" at bounding box center [385, 61] width 42 height 22
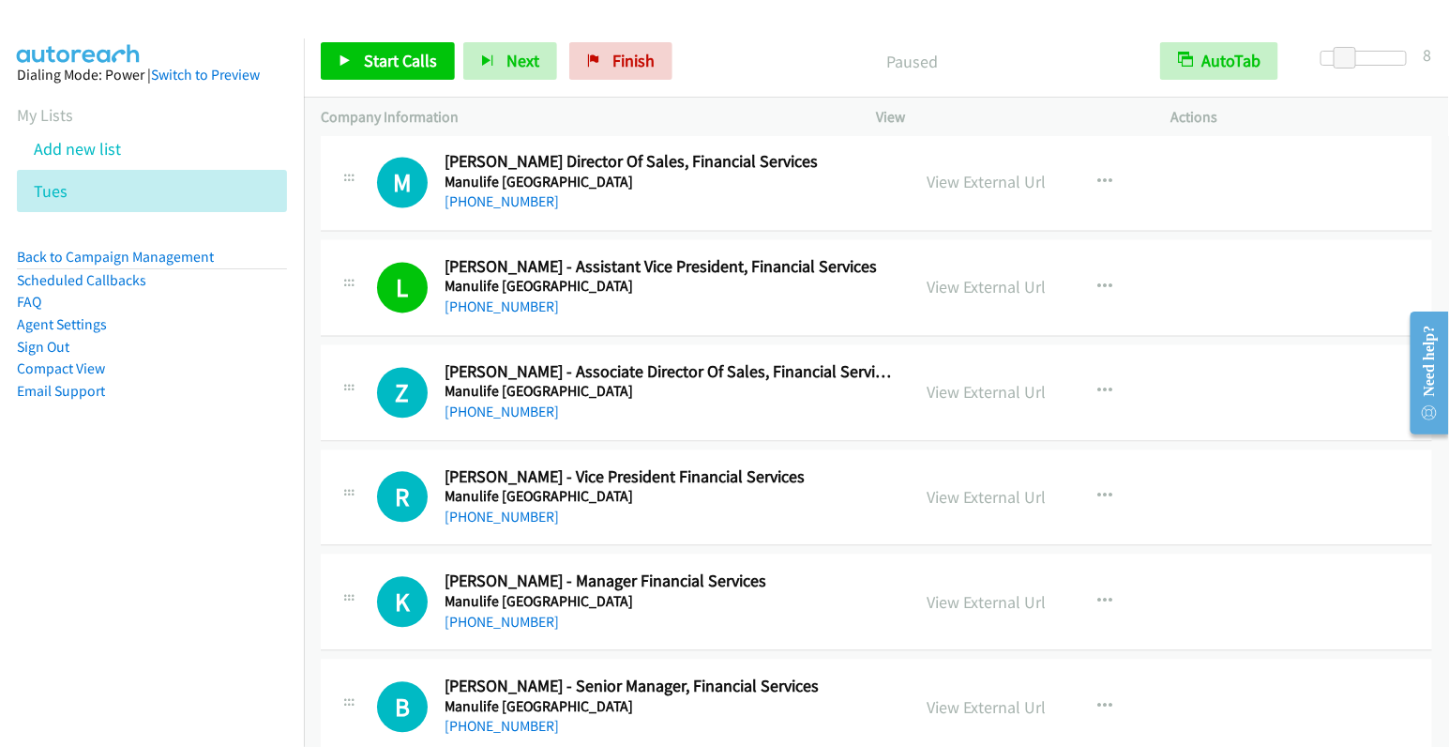
scroll to position [1376, 0]
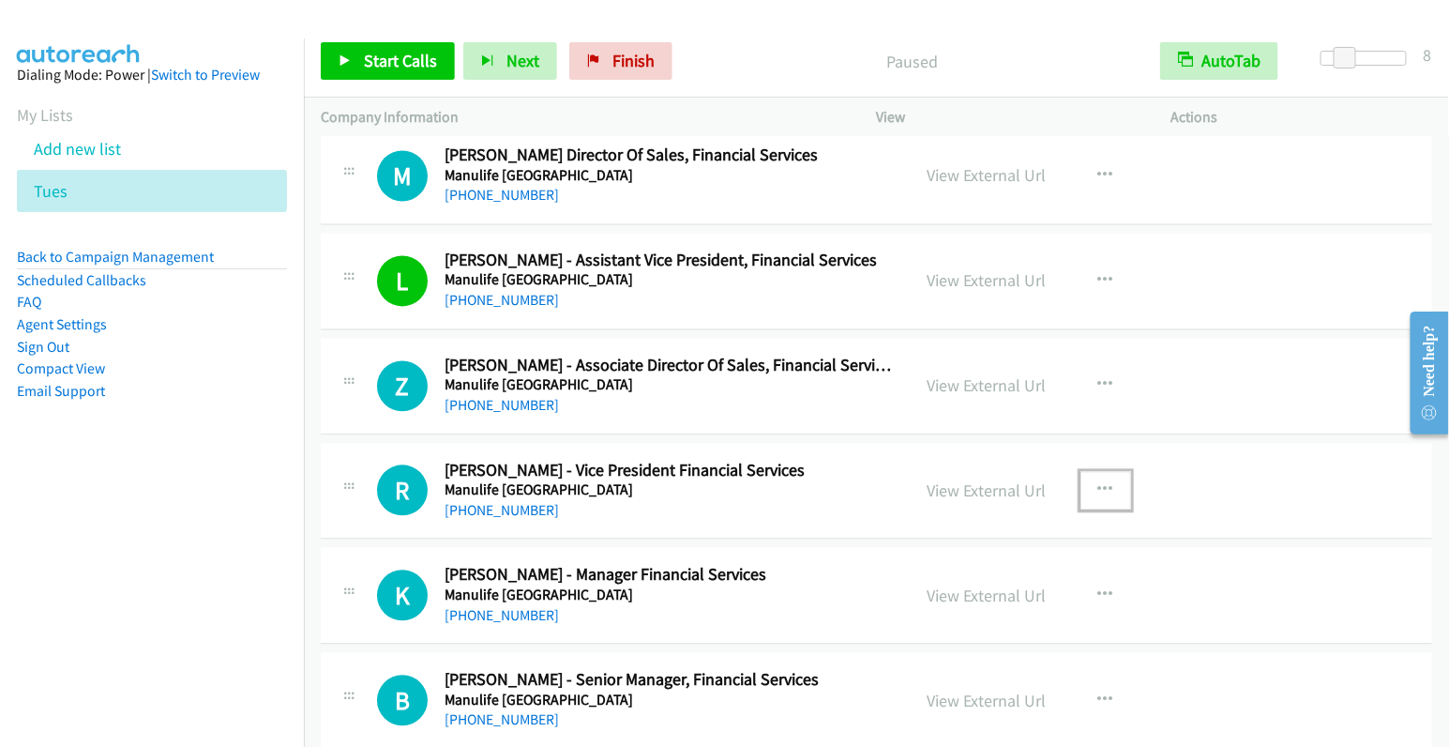
click at [1098, 483] on icon "button" at bounding box center [1105, 490] width 15 height 15
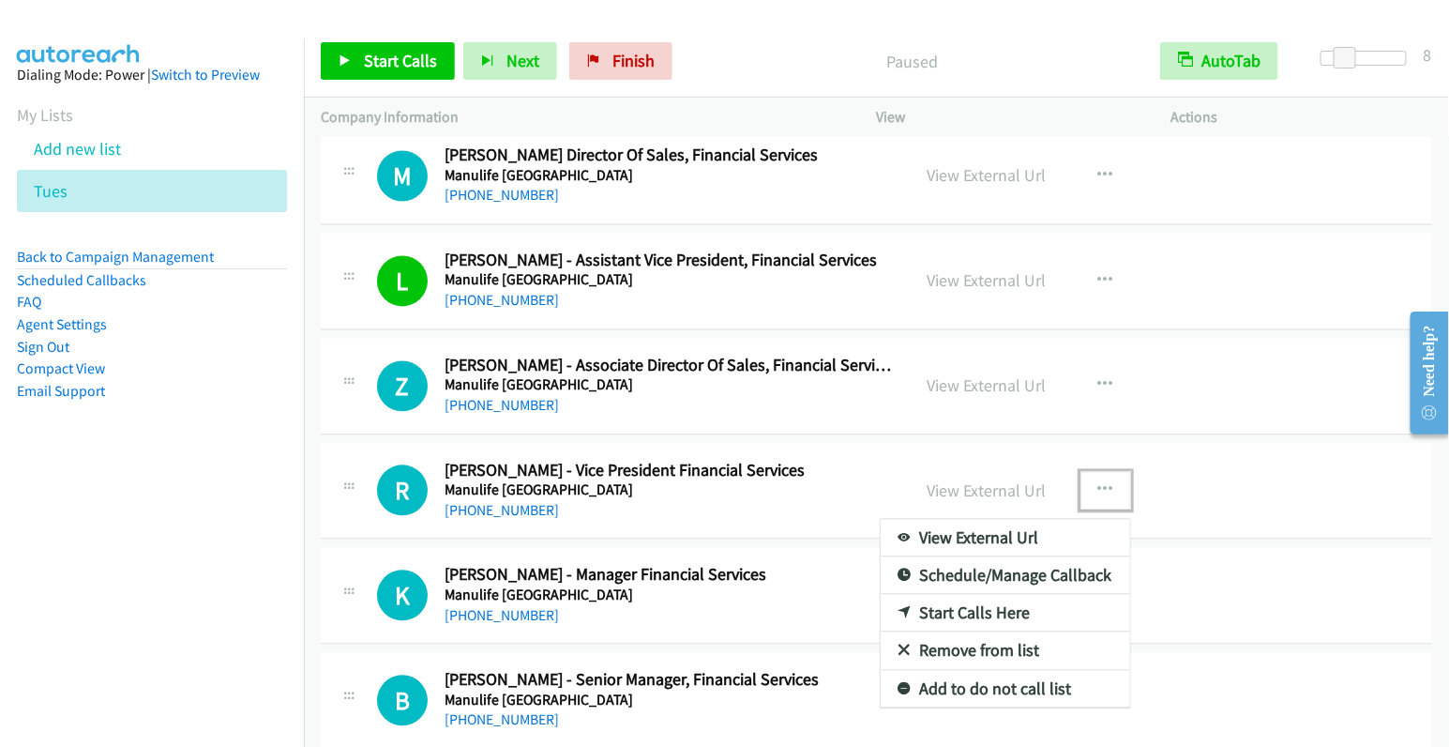
click at [969, 603] on link "Start Calls Here" at bounding box center [1006, 614] width 250 height 38
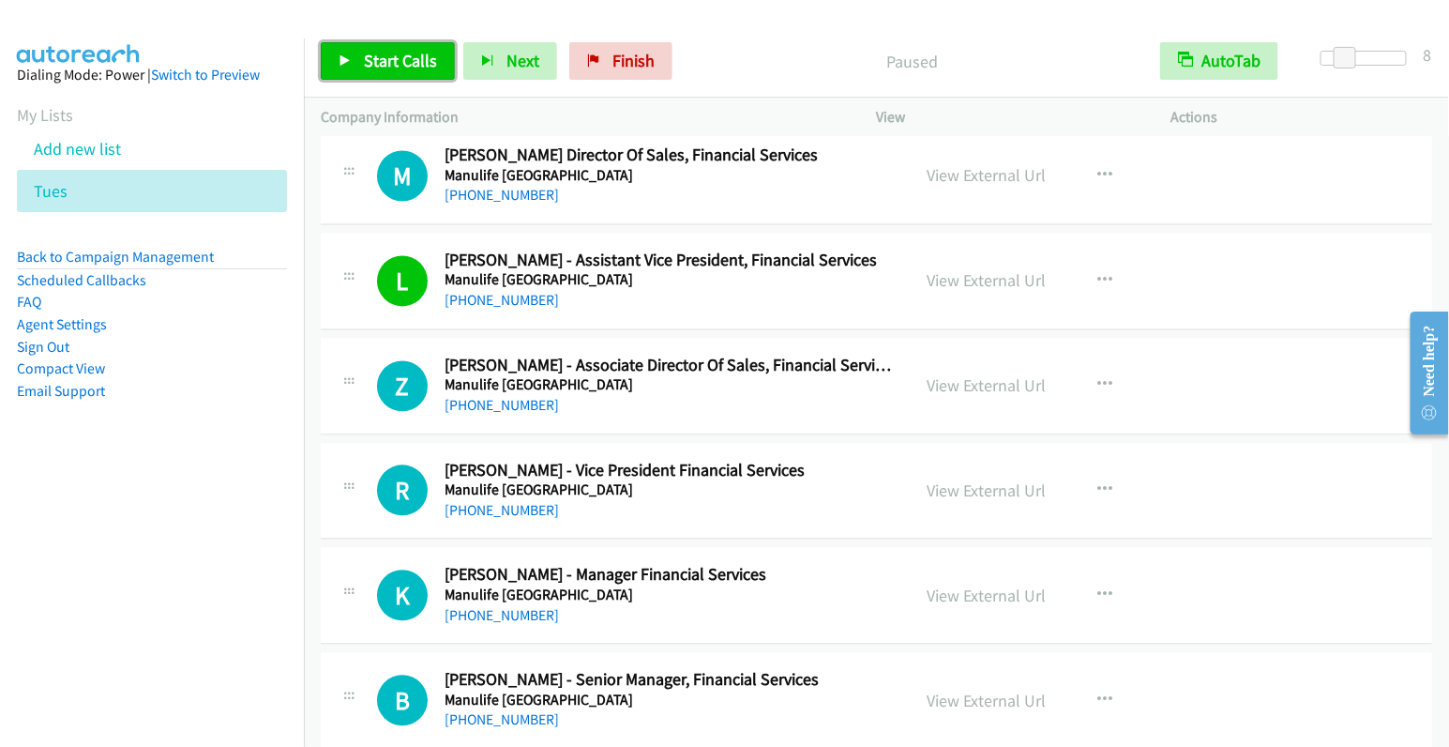
click at [409, 60] on span "Start Calls" at bounding box center [400, 61] width 73 height 22
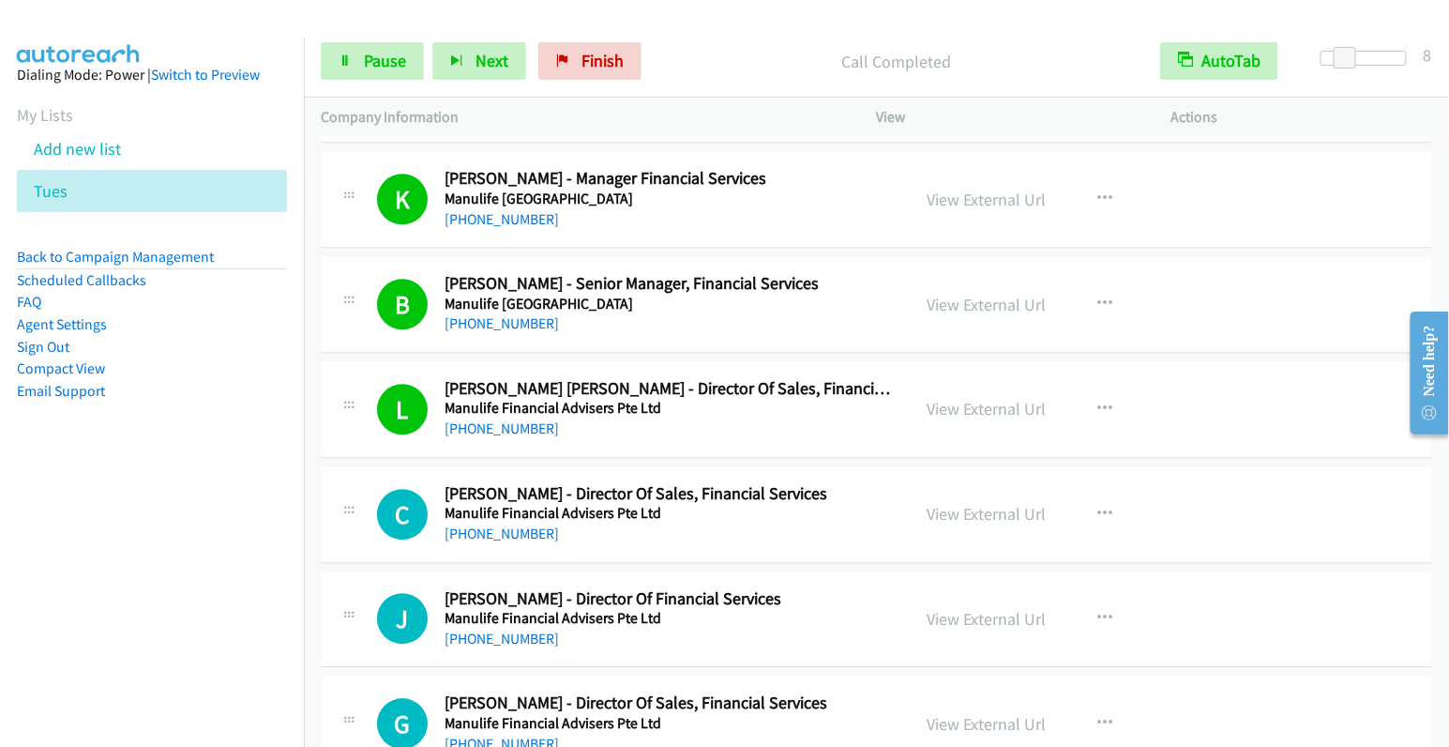
scroll to position [1825, 0]
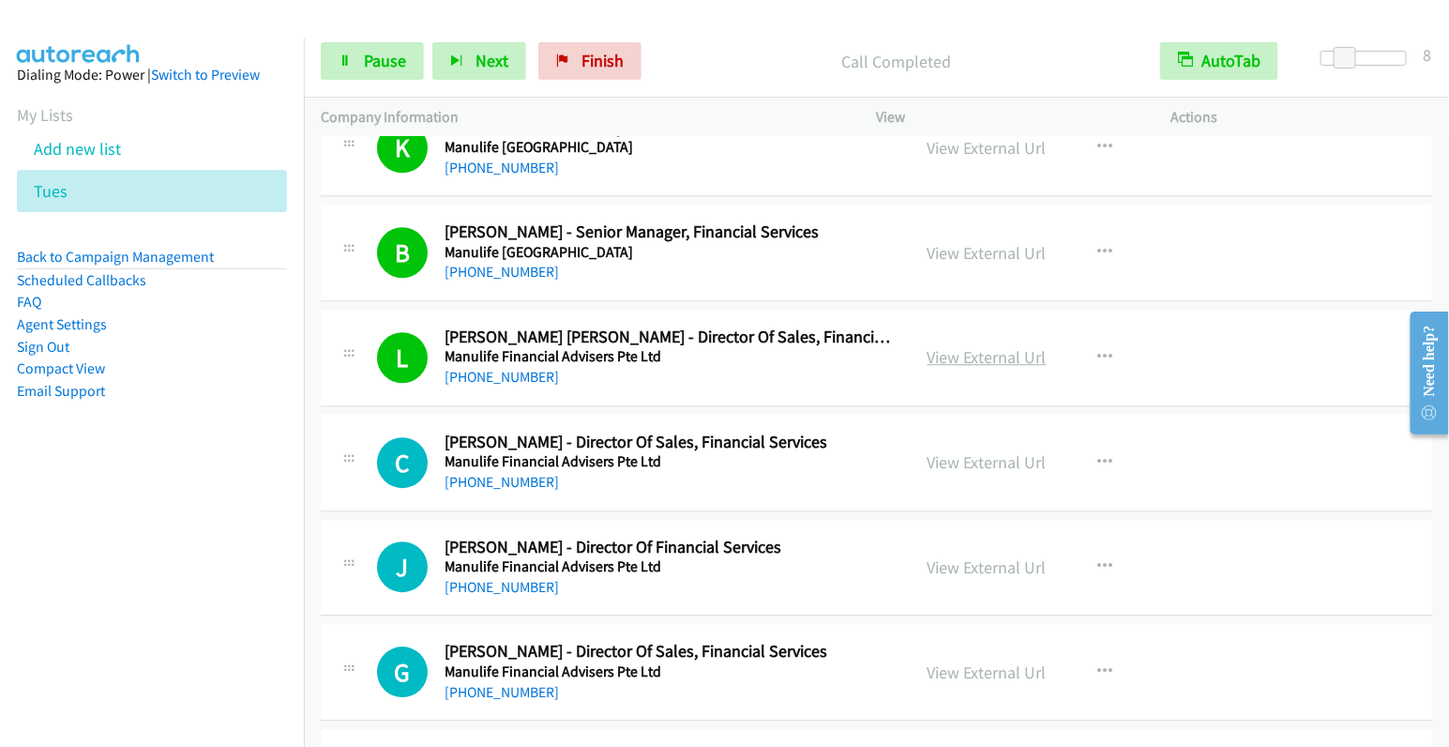
click at [998, 356] on link "View External Url" at bounding box center [987, 357] width 119 height 22
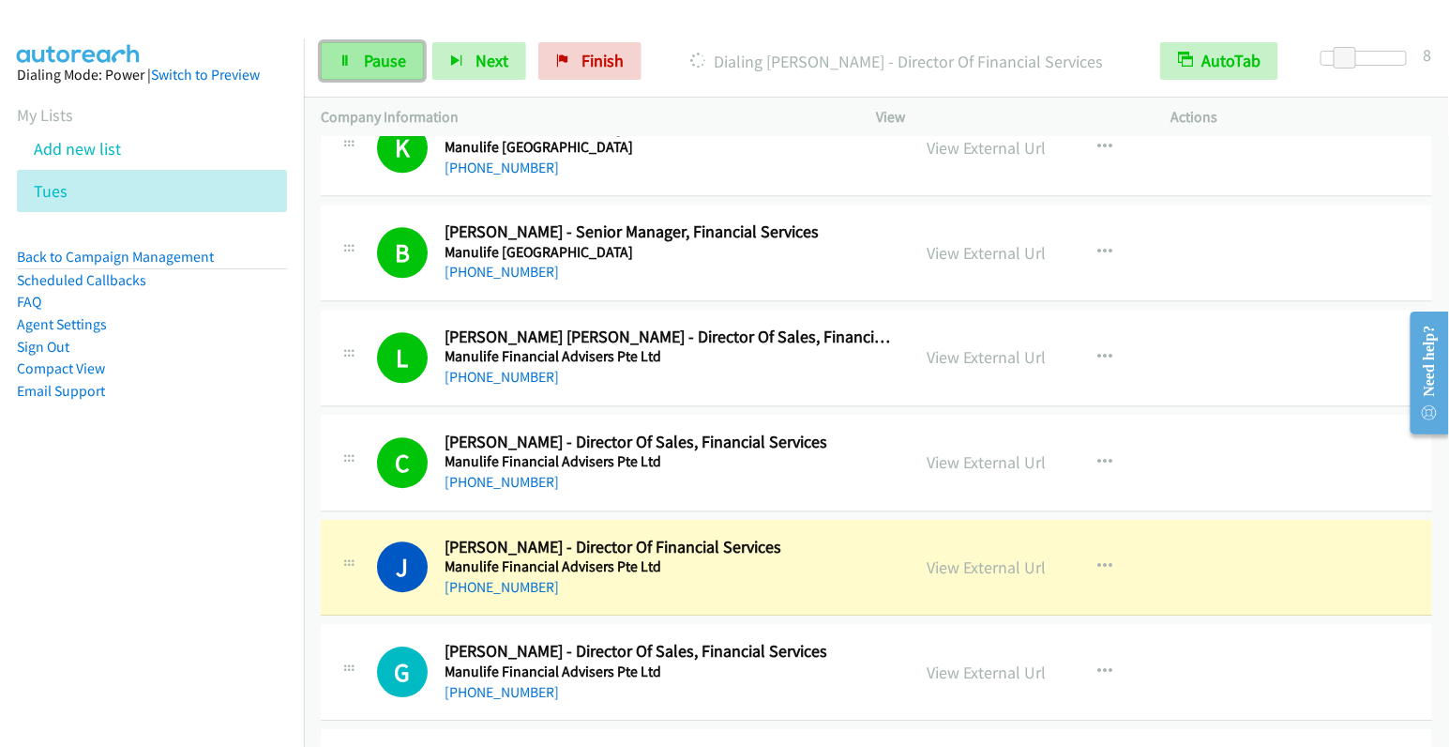
click at [394, 53] on span "Pause" at bounding box center [385, 61] width 42 height 22
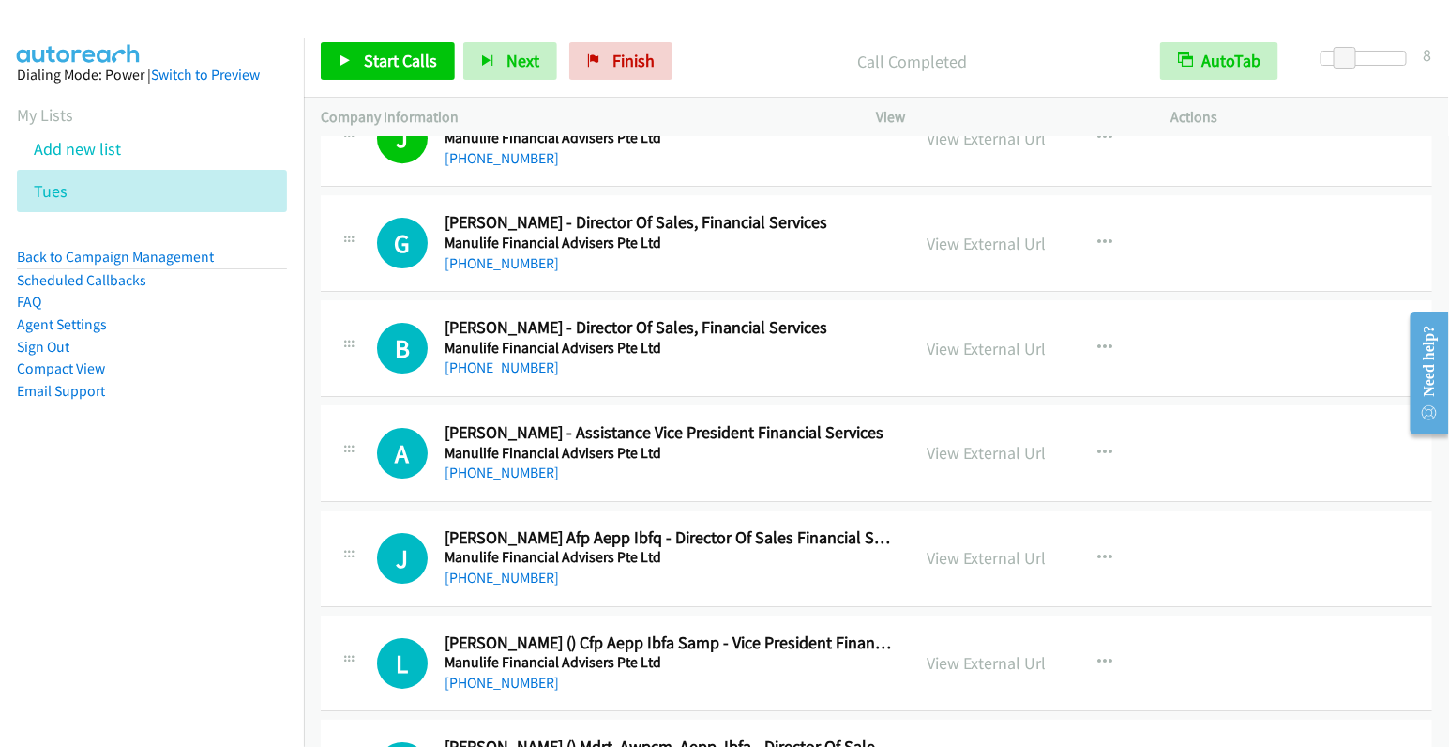
scroll to position [2371, 0]
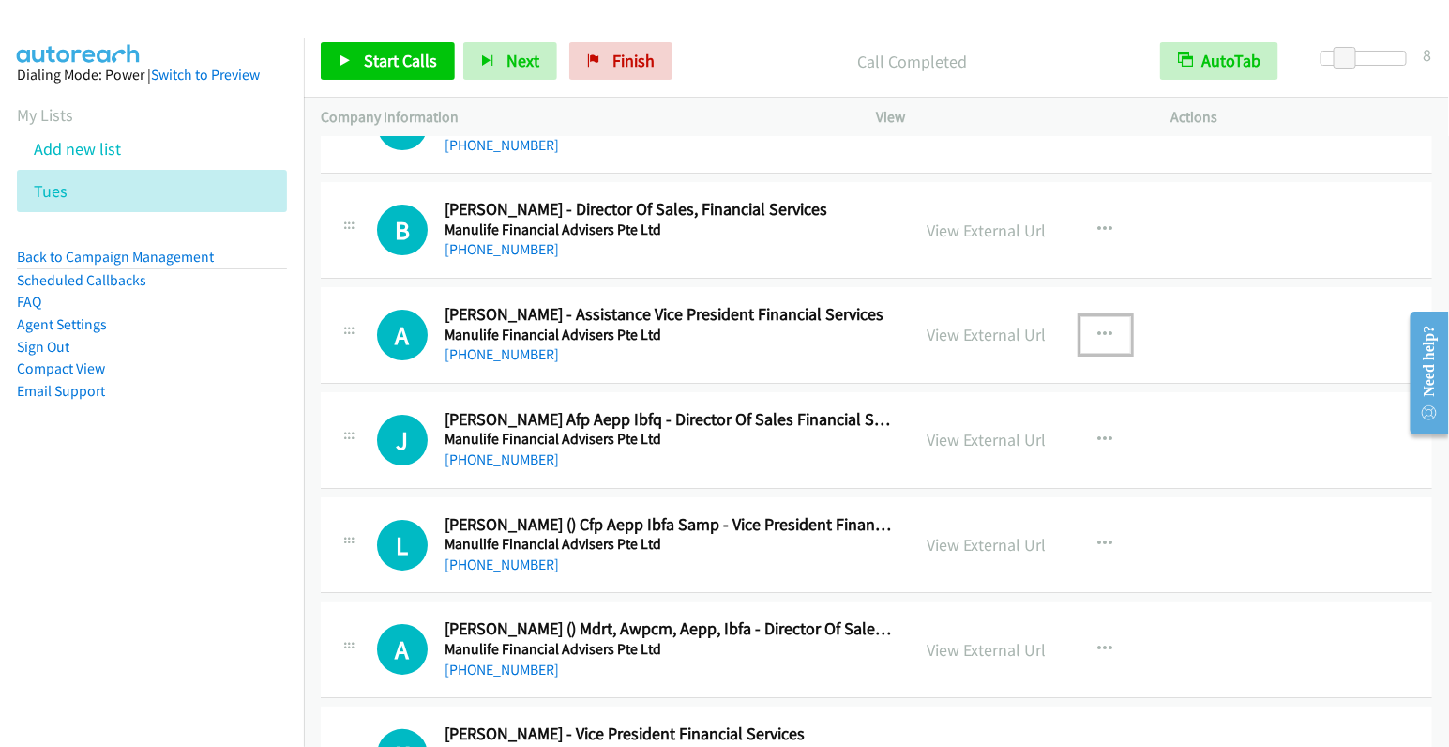
click at [1101, 327] on icon "button" at bounding box center [1105, 334] width 15 height 15
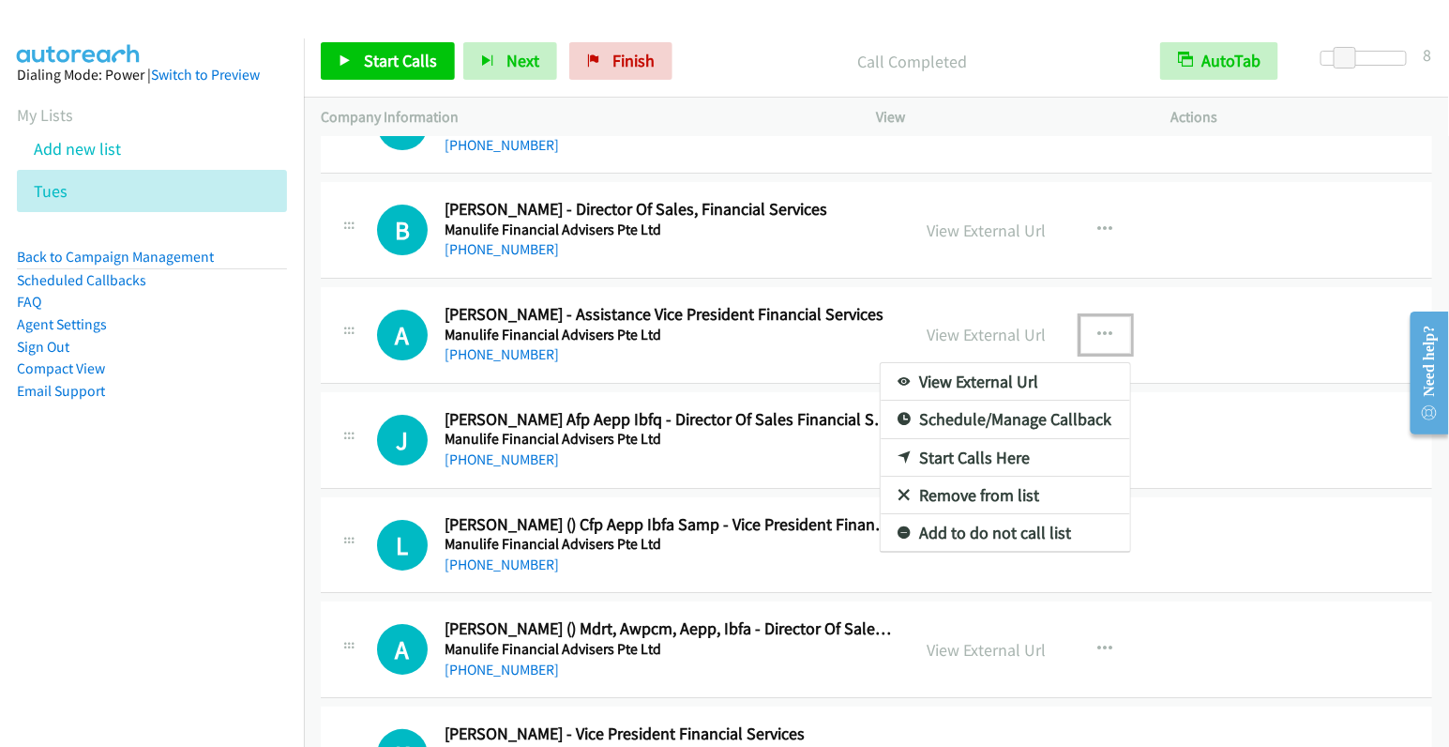
click at [1015, 442] on link "Start Calls Here" at bounding box center [1006, 458] width 250 height 38
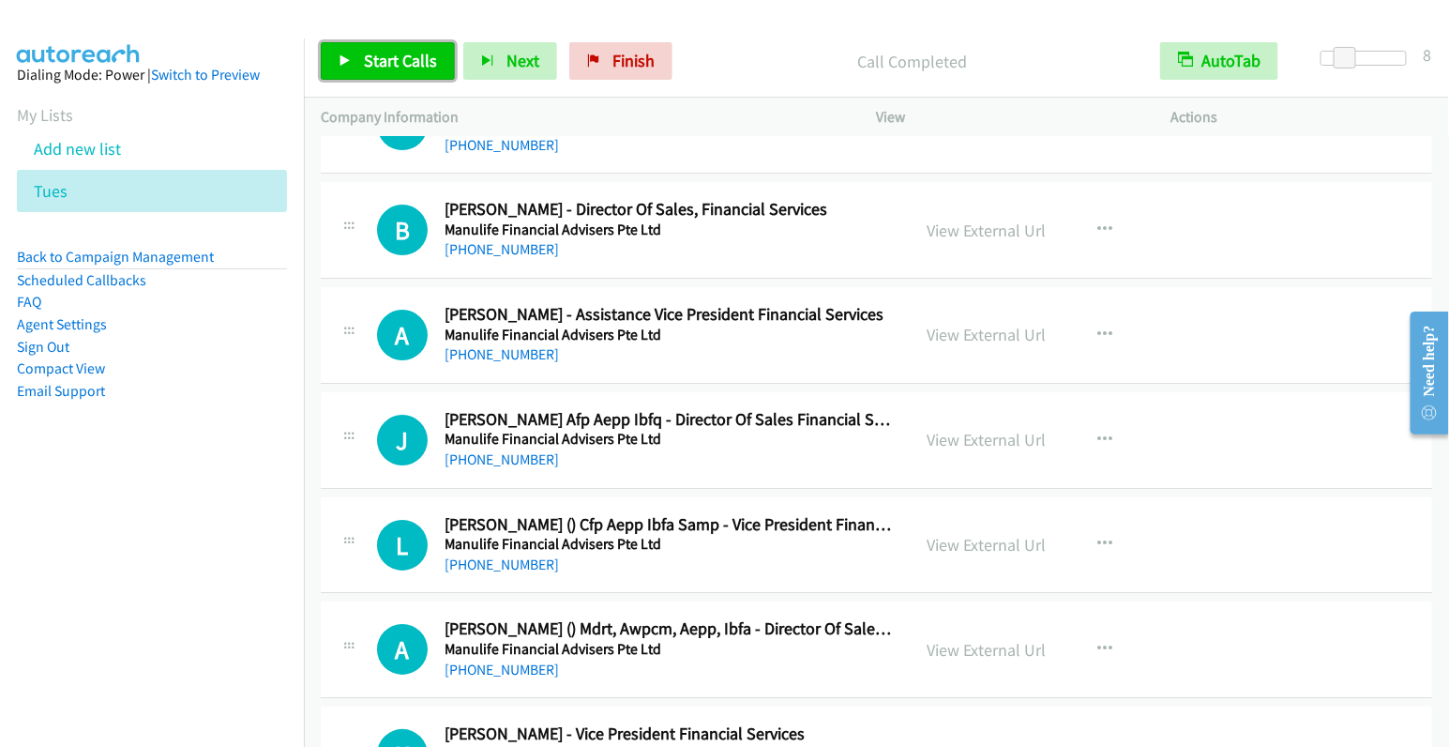
click at [382, 66] on span "Start Calls" at bounding box center [400, 61] width 73 height 22
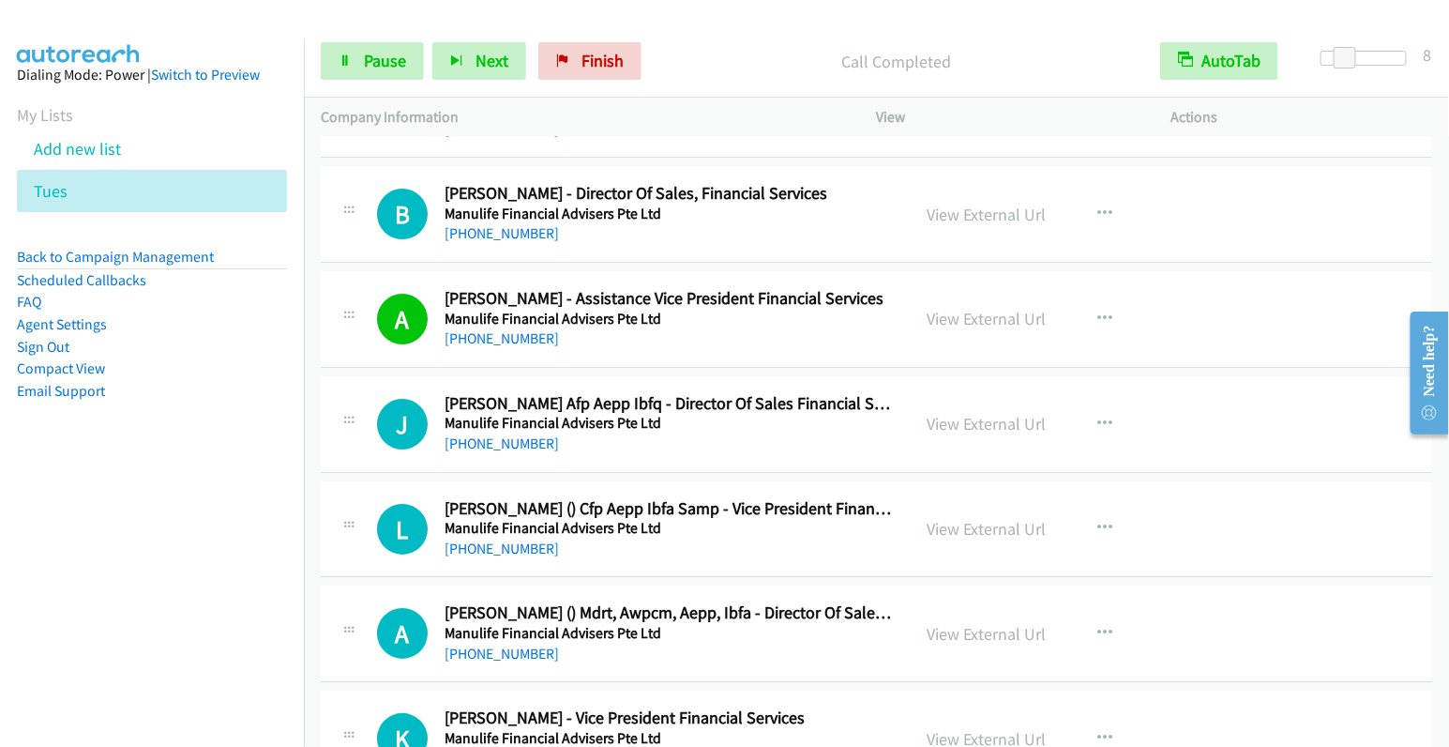
scroll to position [2408, 0]
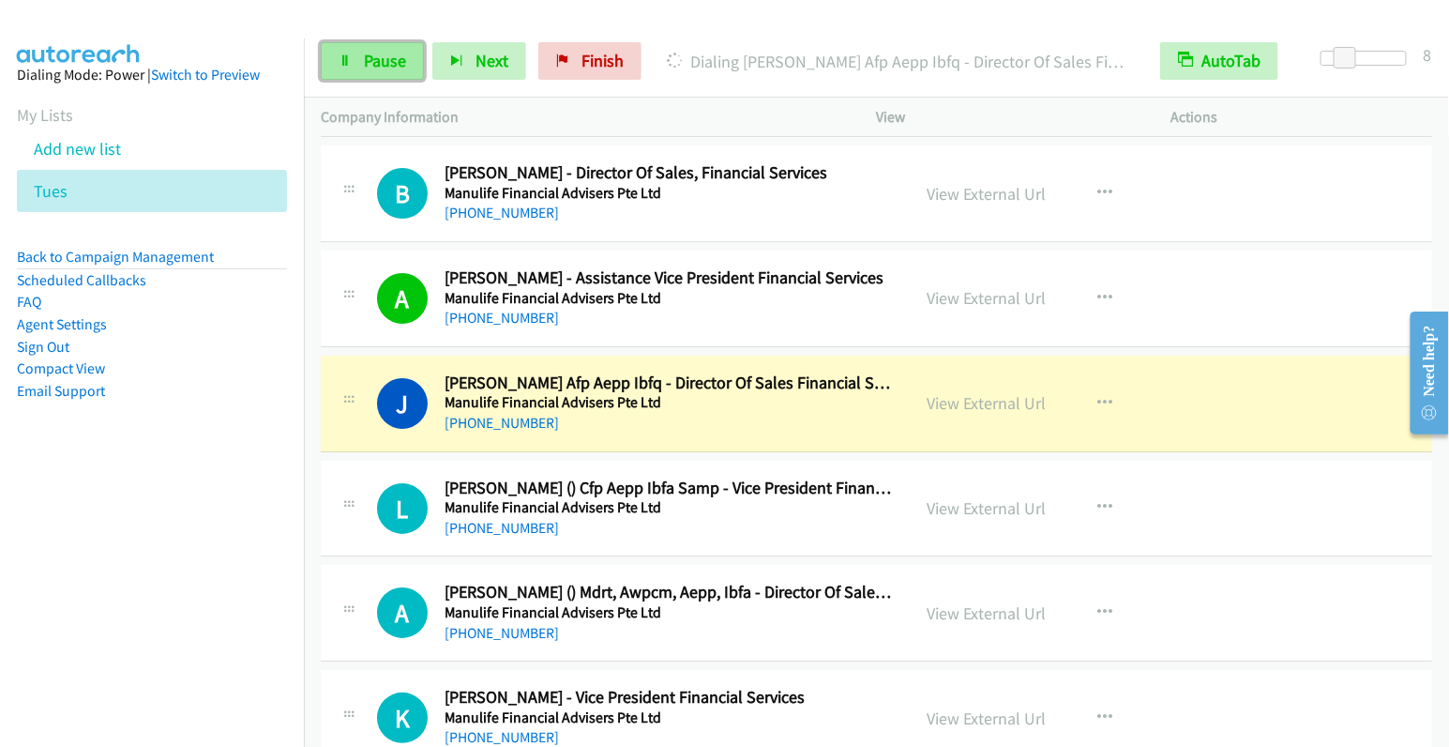
click at [389, 70] on span "Pause" at bounding box center [385, 61] width 42 height 22
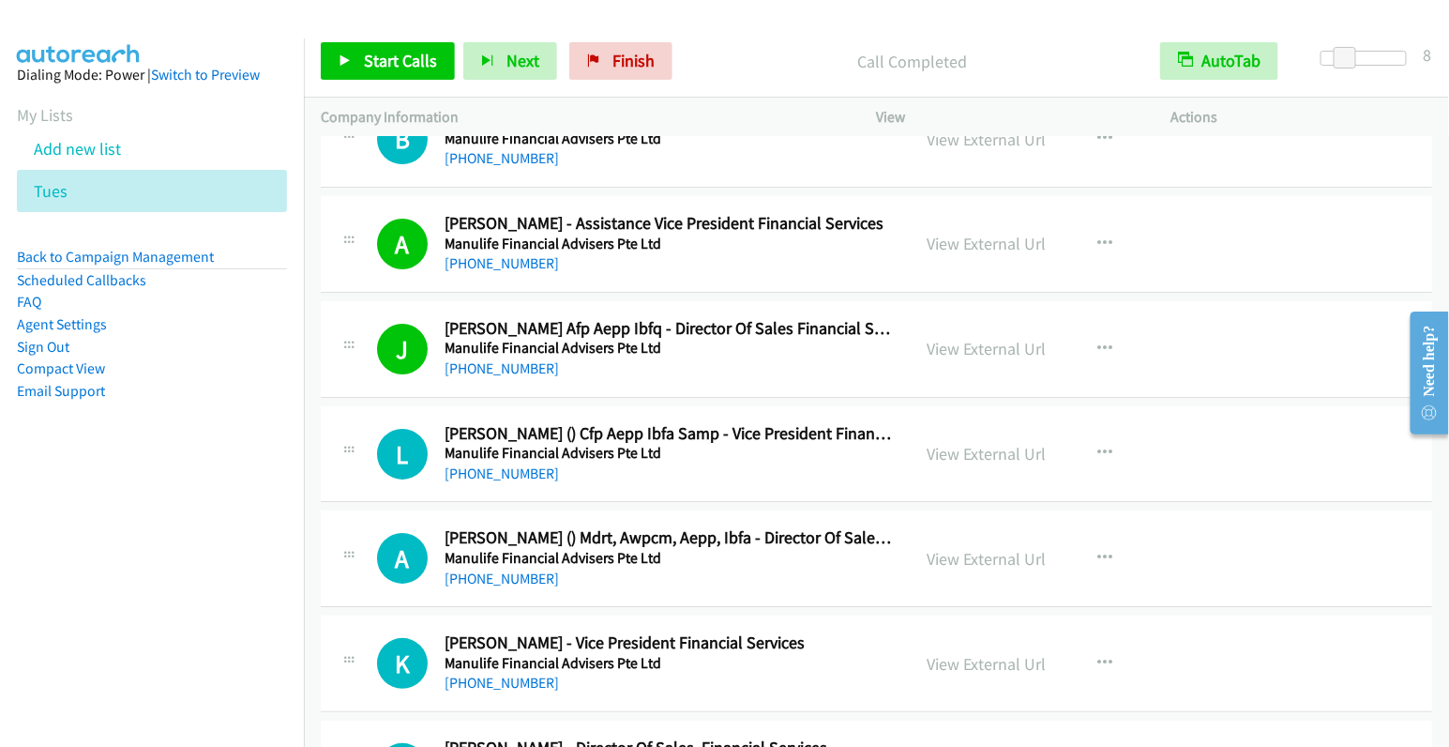
scroll to position [2603, 0]
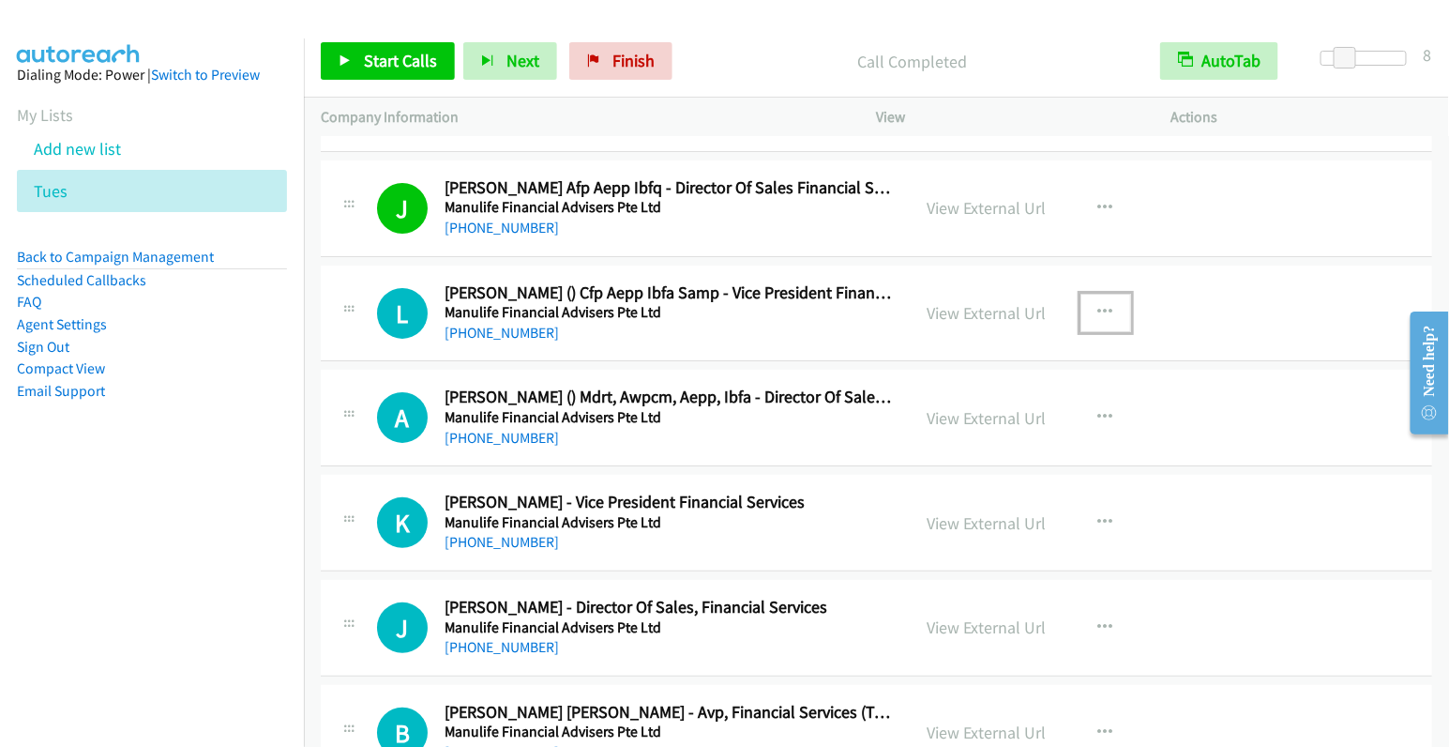
click at [1098, 305] on icon "button" at bounding box center [1105, 312] width 15 height 15
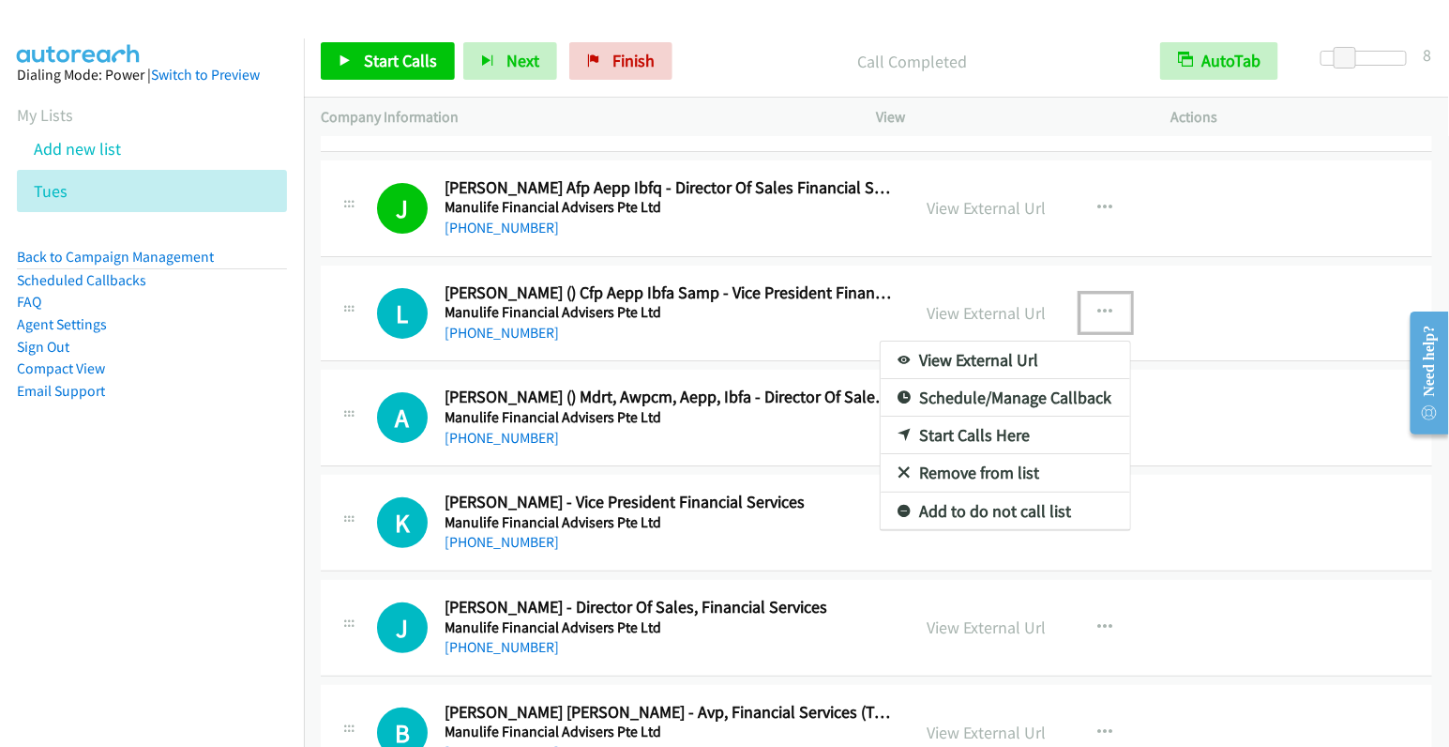
click at [995, 428] on link "Start Calls Here" at bounding box center [1006, 436] width 250 height 38
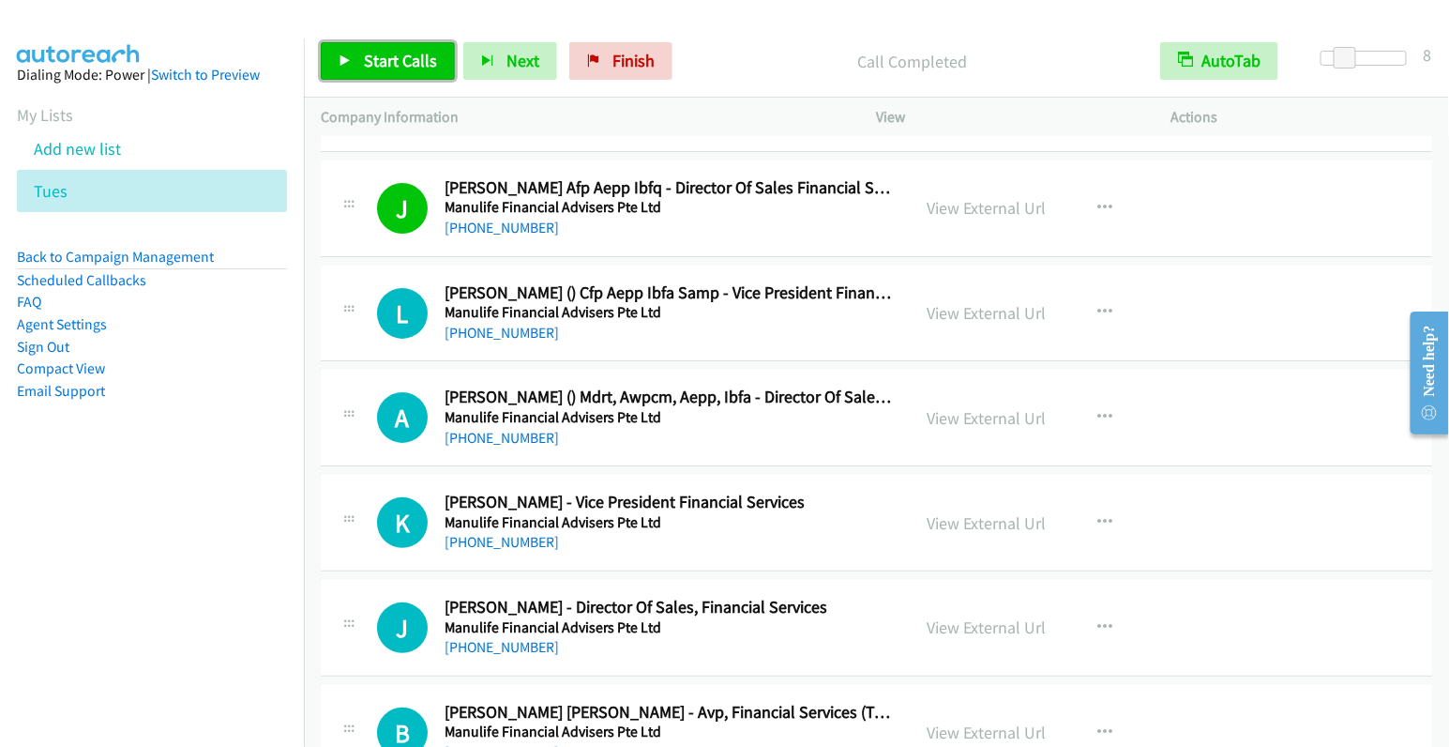
click at [389, 59] on span "Start Calls" at bounding box center [400, 61] width 73 height 22
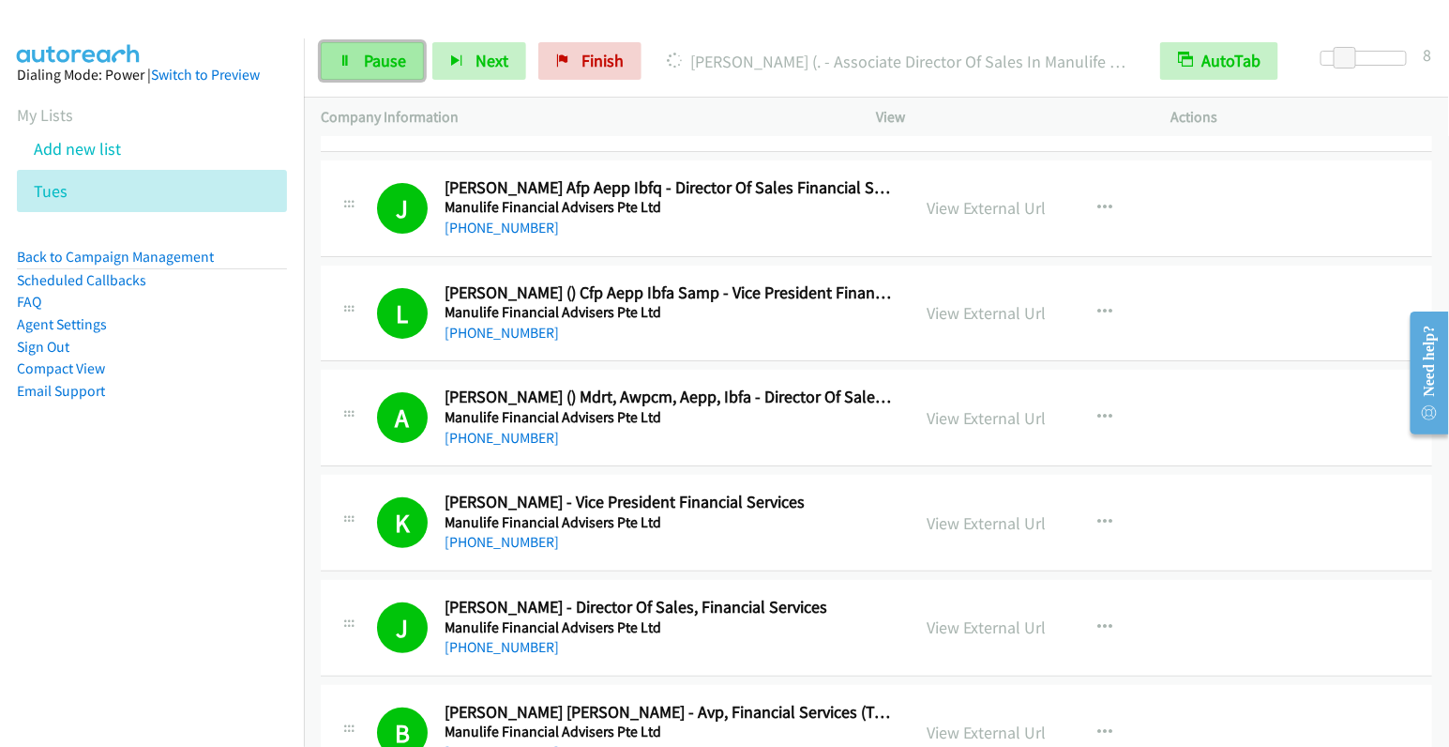
click at [355, 58] on link "Pause" at bounding box center [372, 61] width 103 height 38
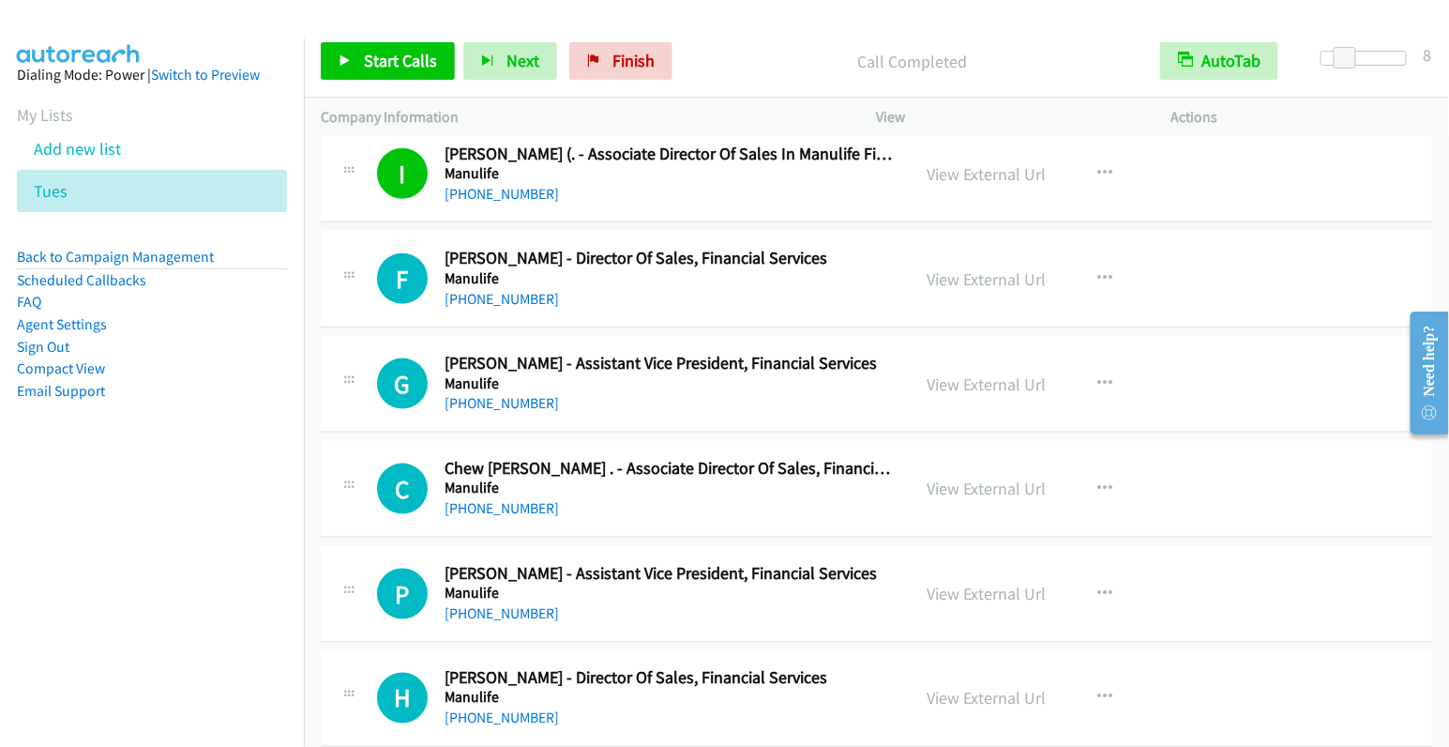
scroll to position [3409, 0]
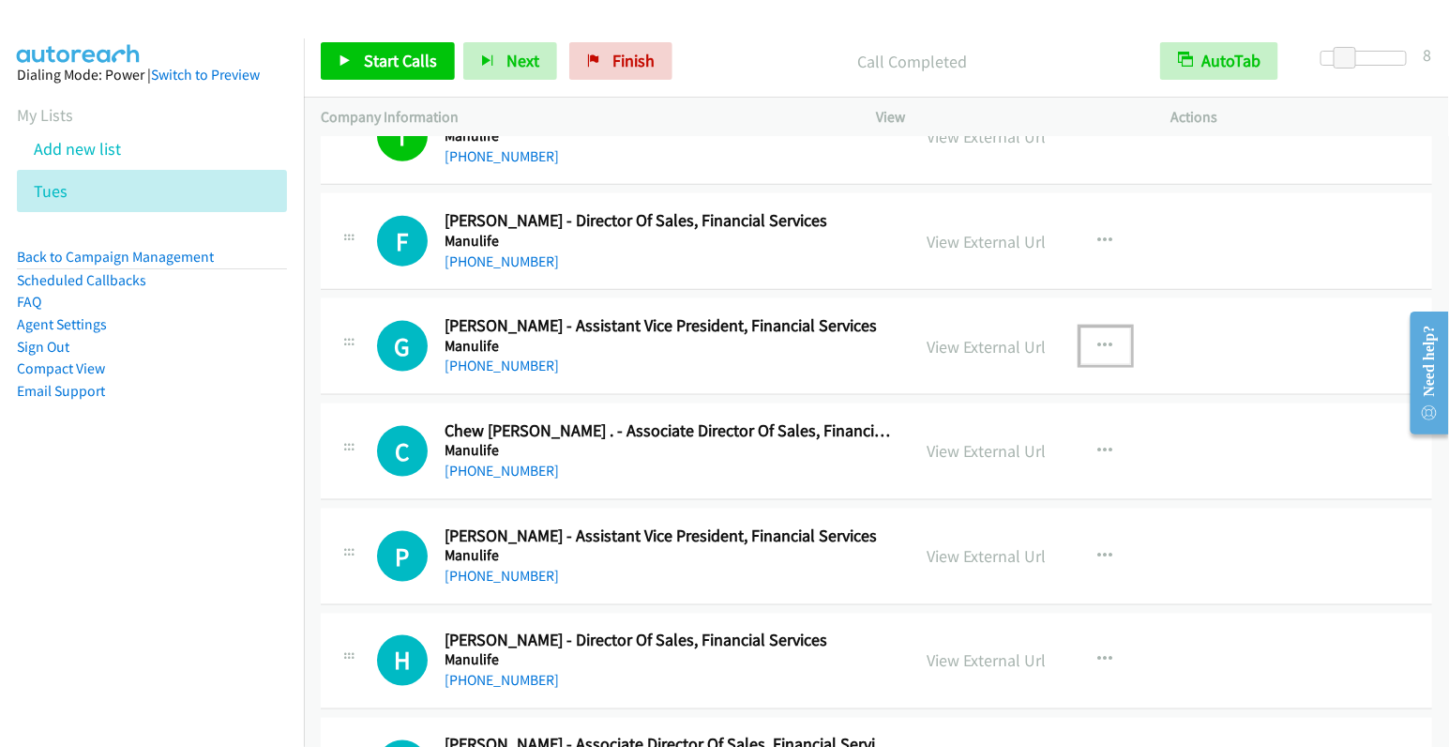
click at [1098, 339] on icon "button" at bounding box center [1105, 346] width 15 height 15
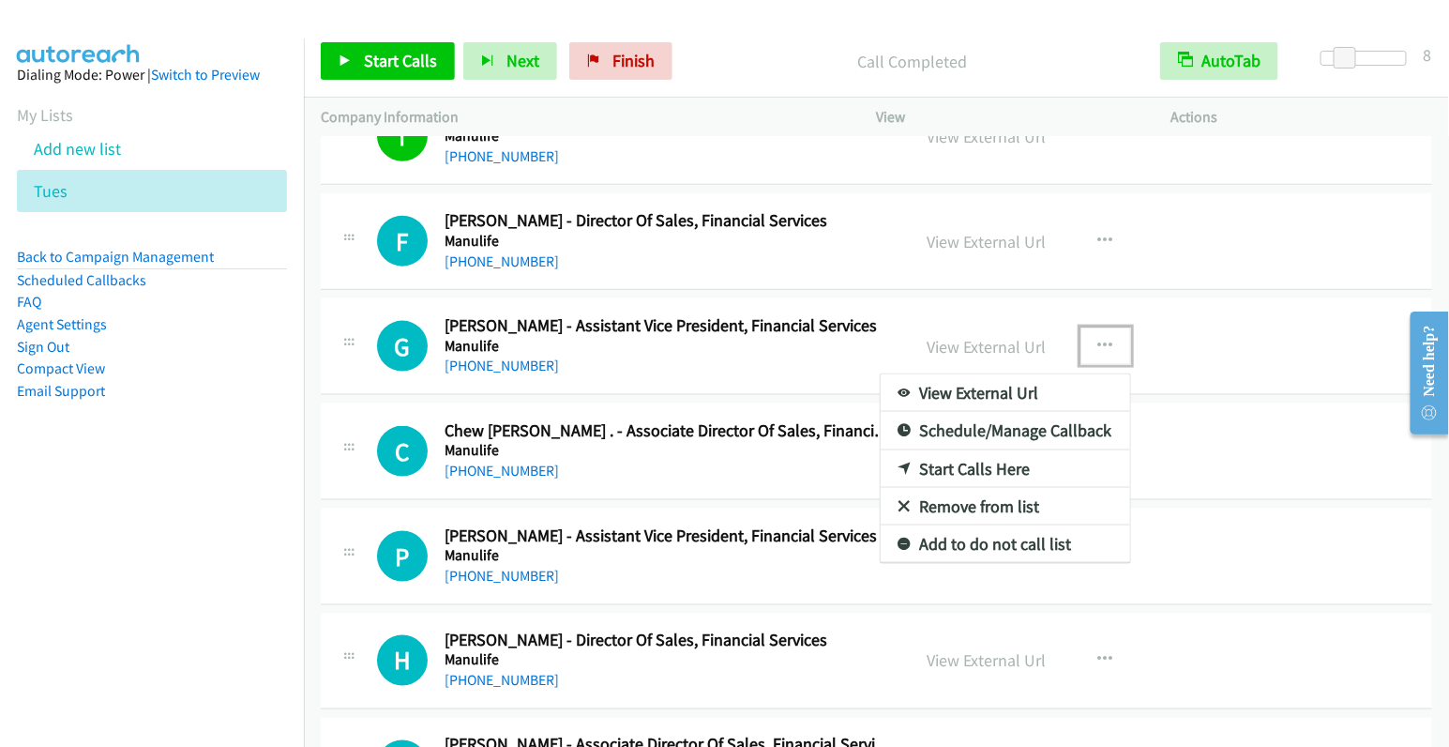
click at [996, 450] on link "Start Calls Here" at bounding box center [1006, 469] width 250 height 38
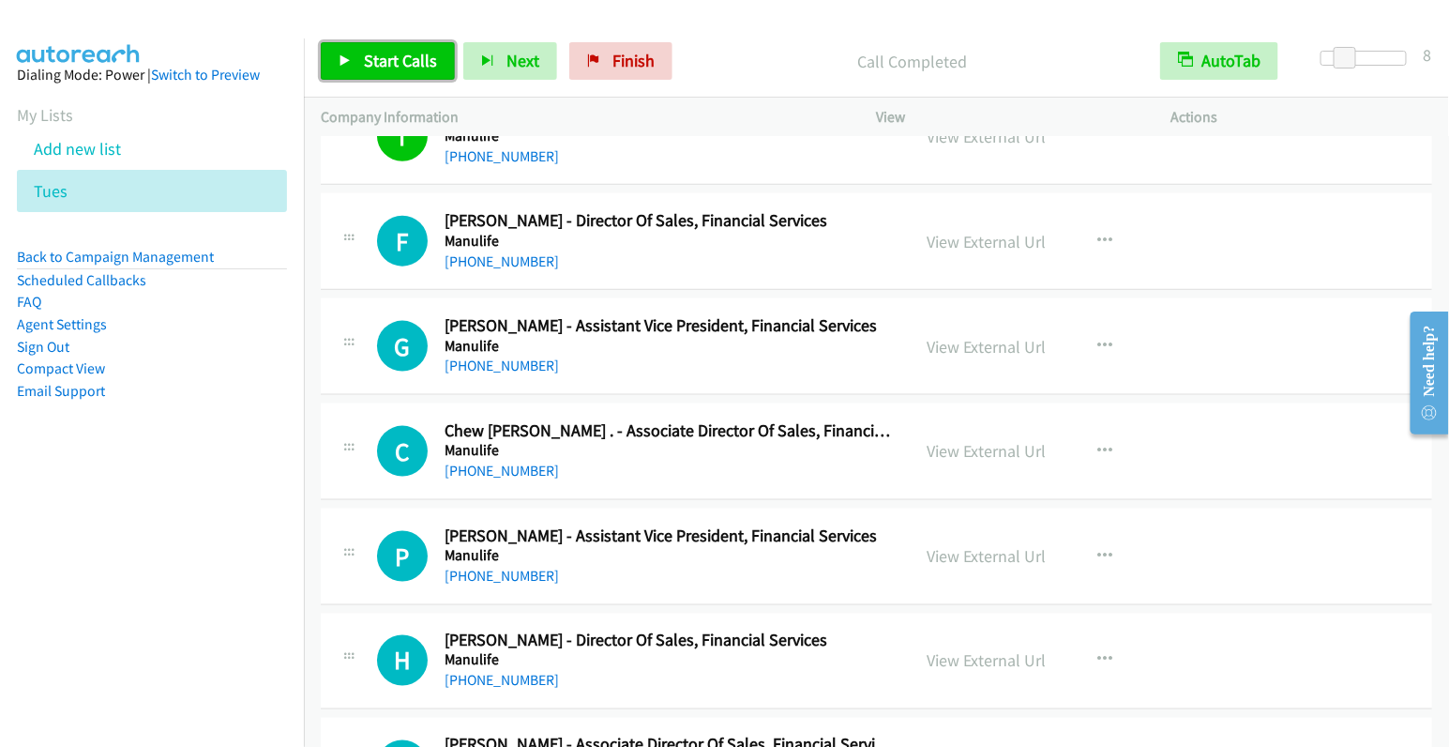
click at [401, 65] on span "Start Calls" at bounding box center [400, 61] width 73 height 22
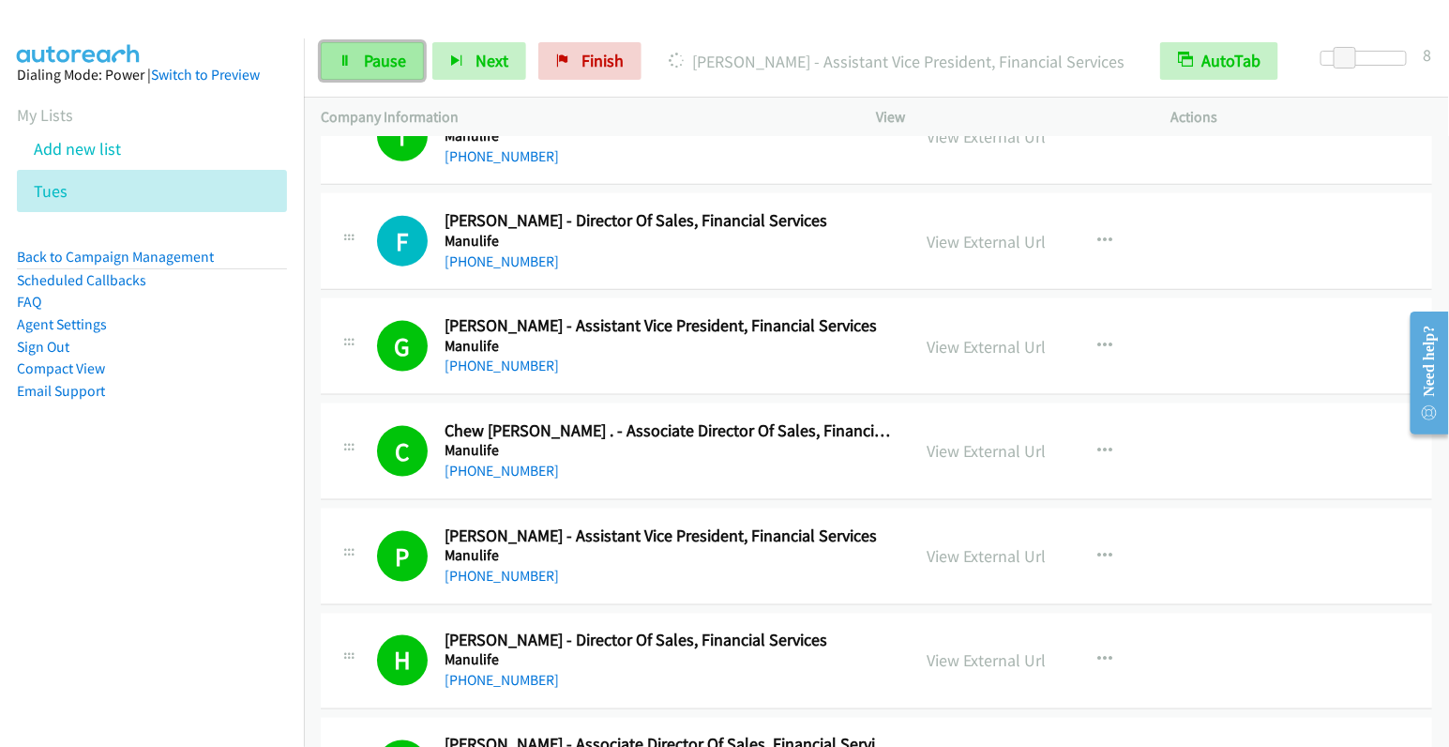
click at [372, 76] on link "Pause" at bounding box center [372, 61] width 103 height 38
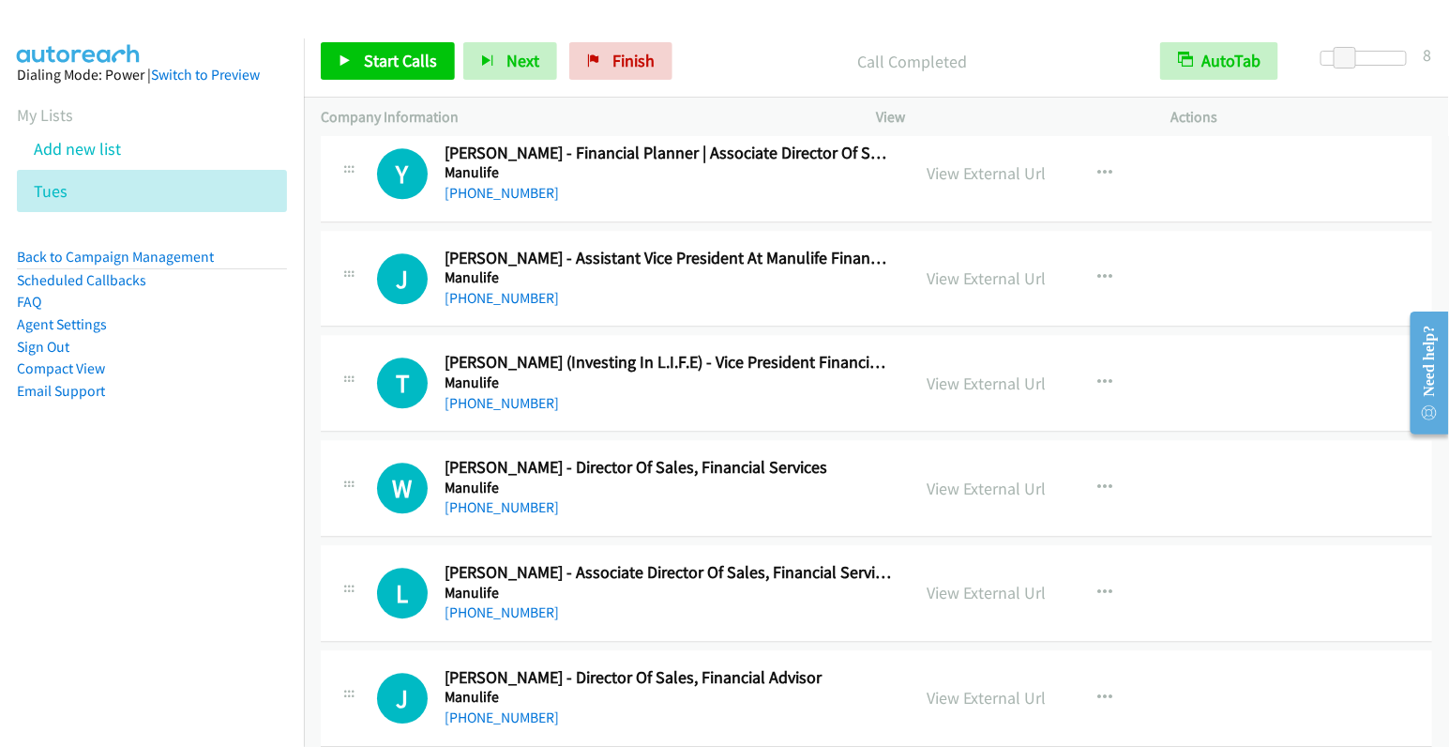
scroll to position [4346, 0]
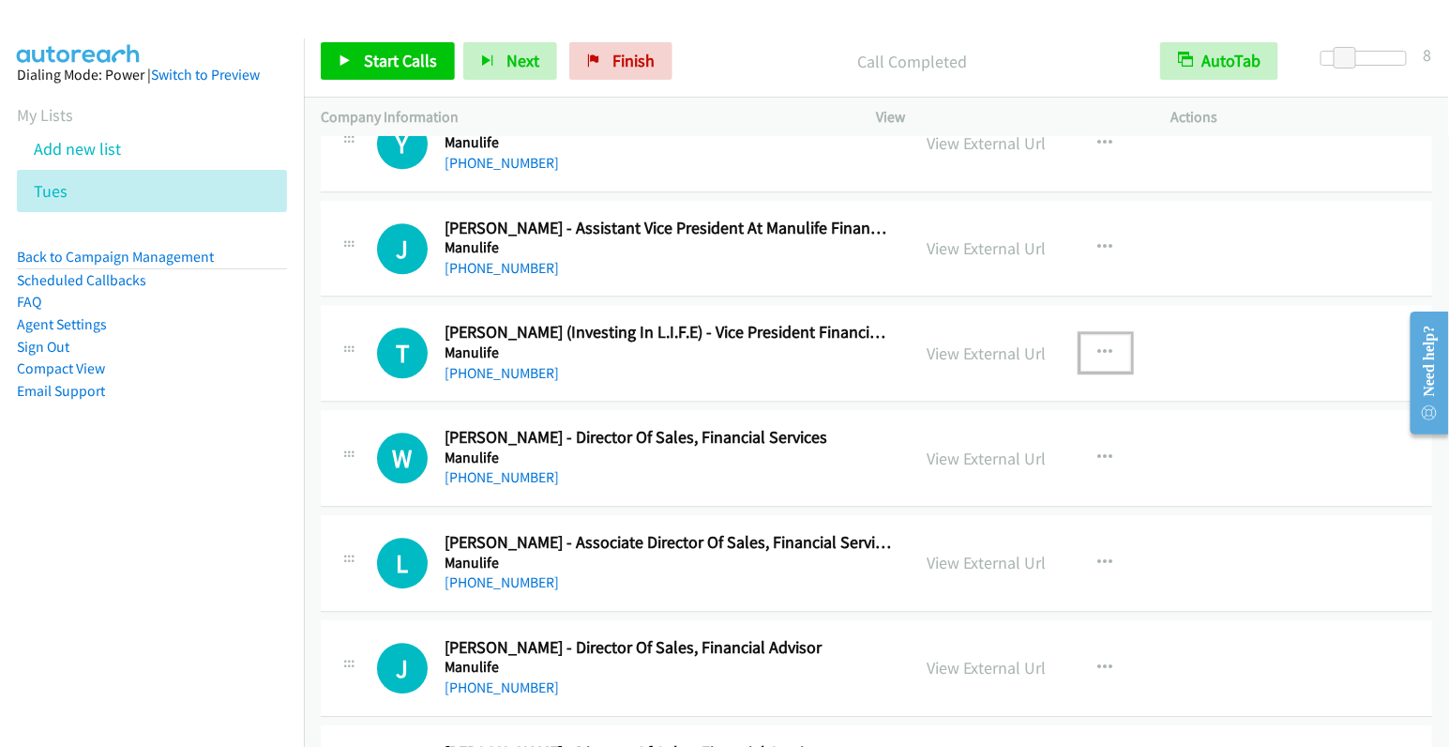
click at [1100, 345] on icon "button" at bounding box center [1105, 352] width 15 height 15
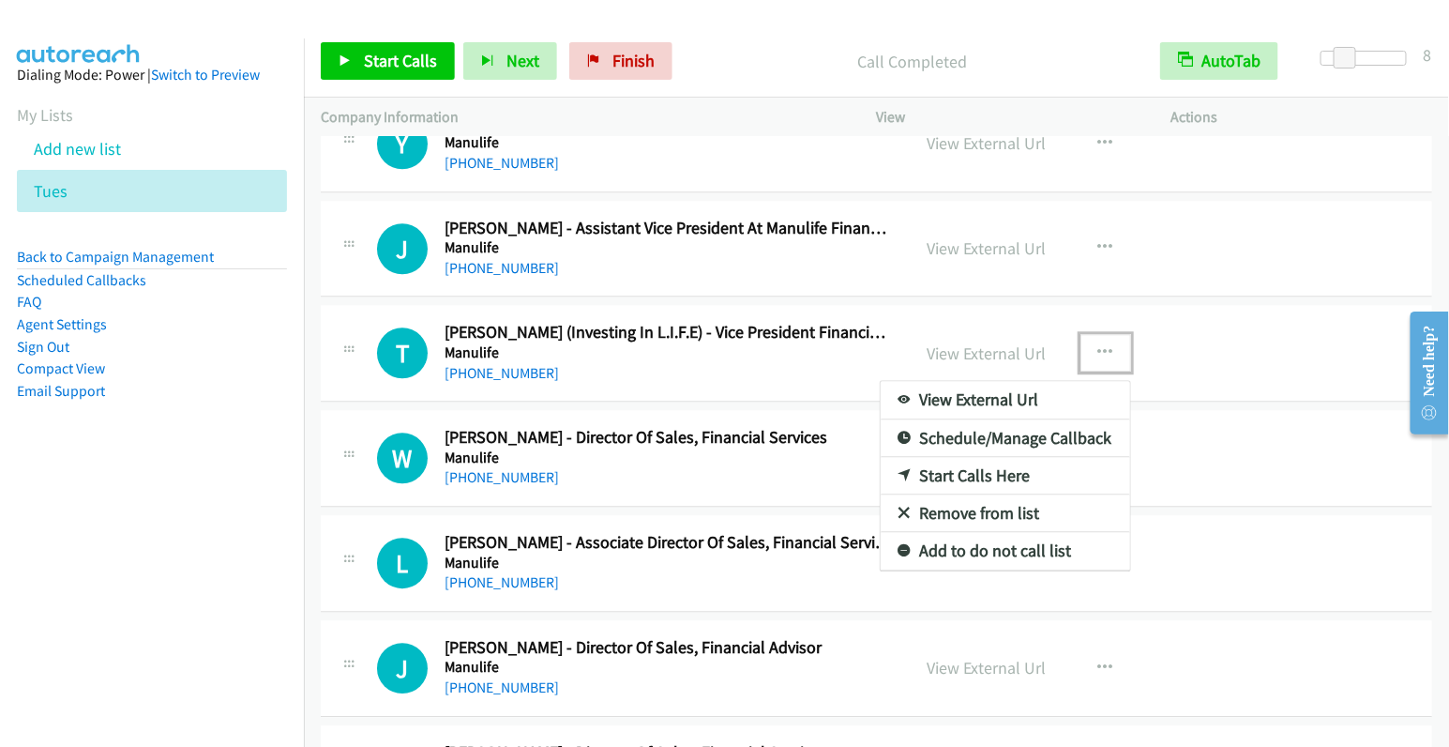
click at [1006, 457] on link "Start Calls Here" at bounding box center [1006, 476] width 250 height 38
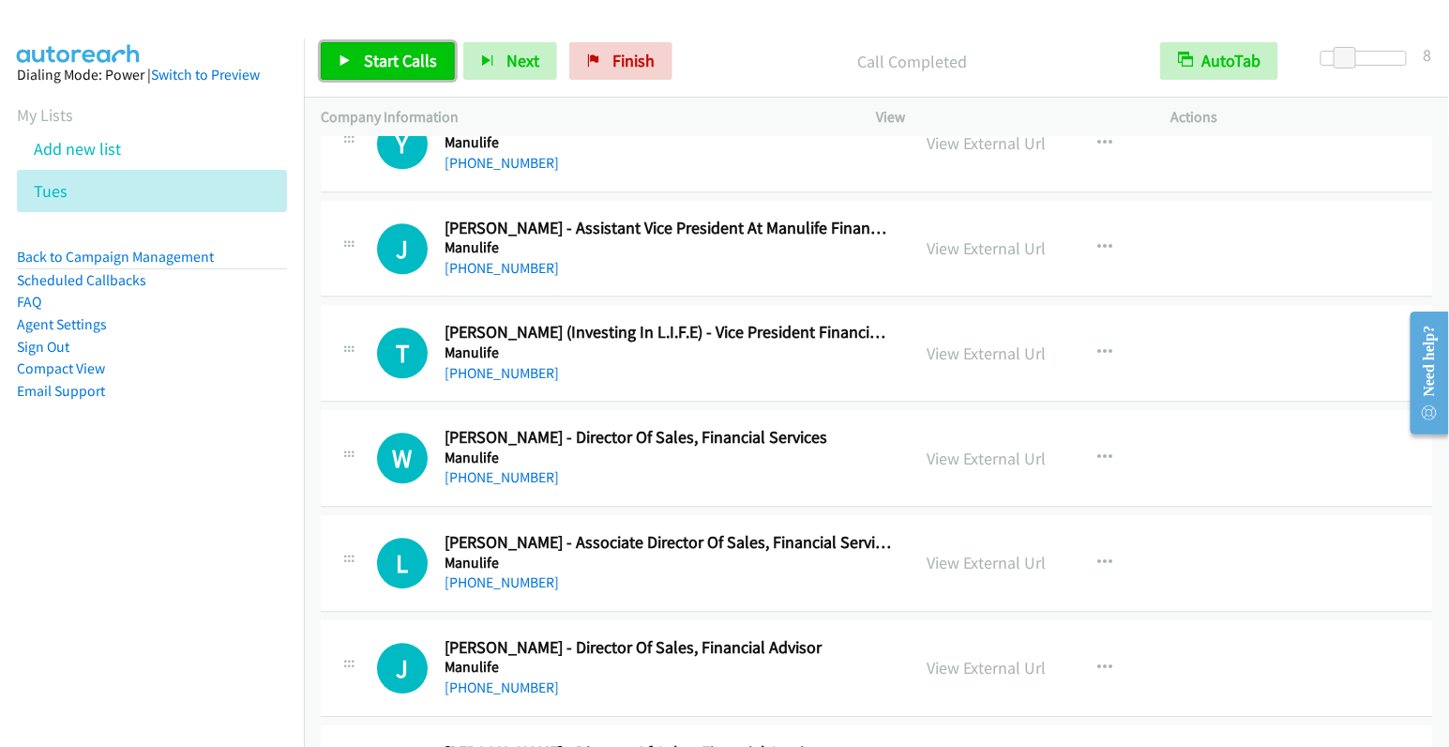
click at [417, 53] on span "Start Calls" at bounding box center [400, 61] width 73 height 22
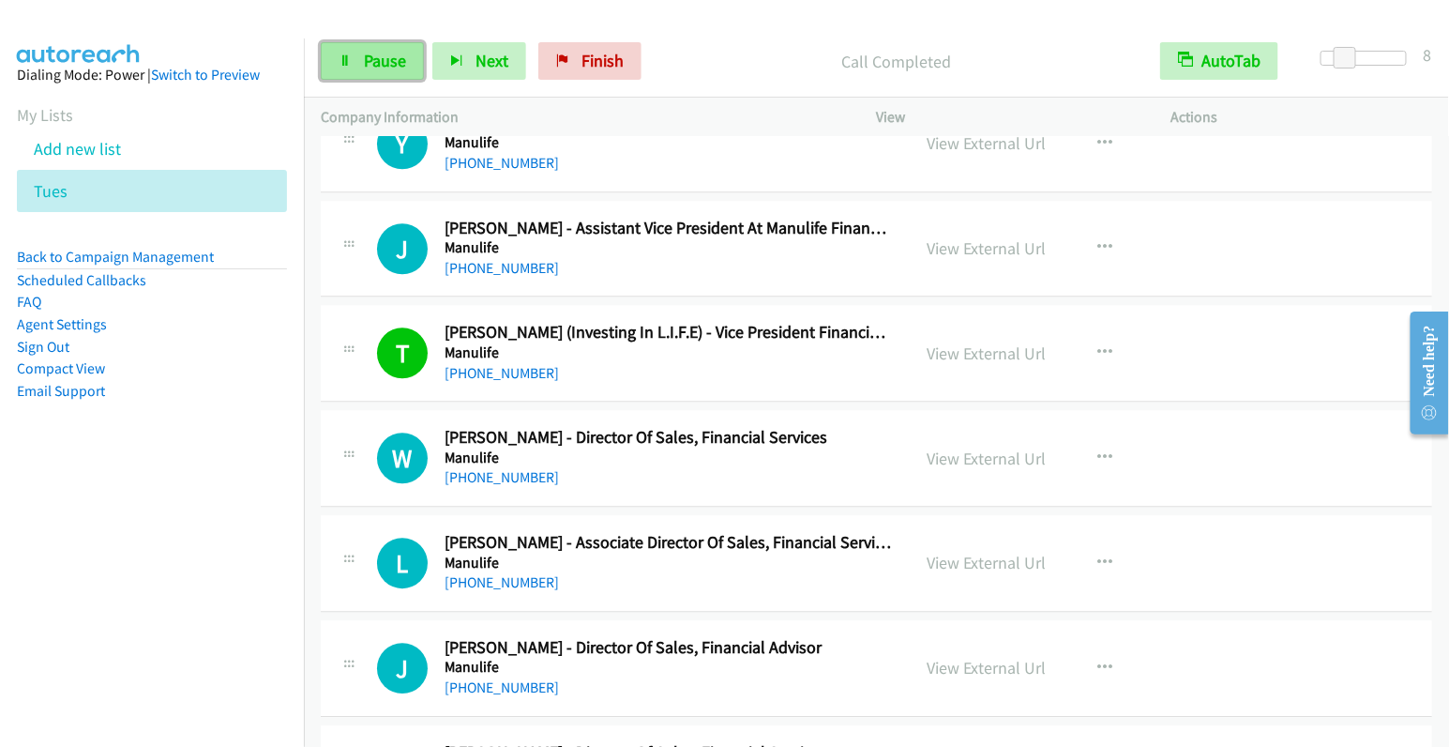
click at [366, 76] on link "Pause" at bounding box center [372, 61] width 103 height 38
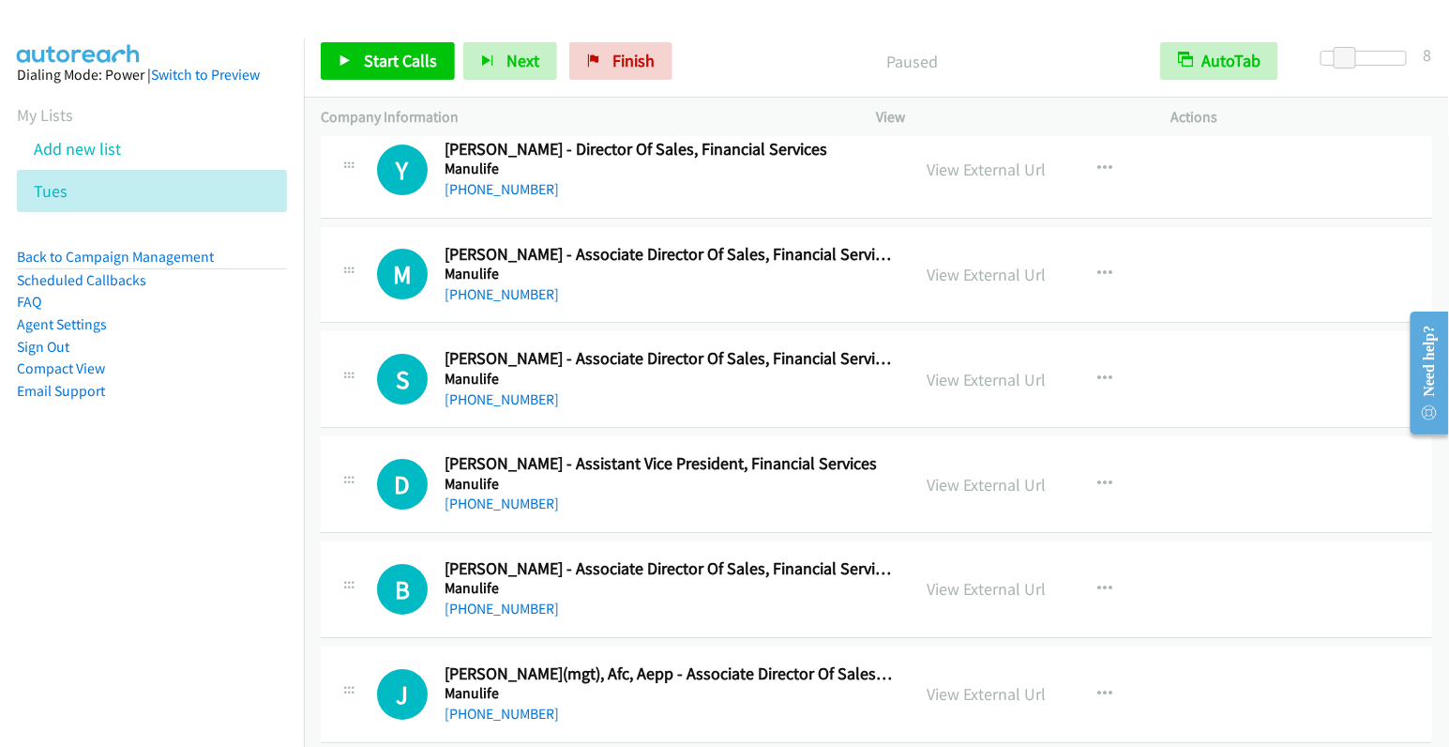
scroll to position [5040, 0]
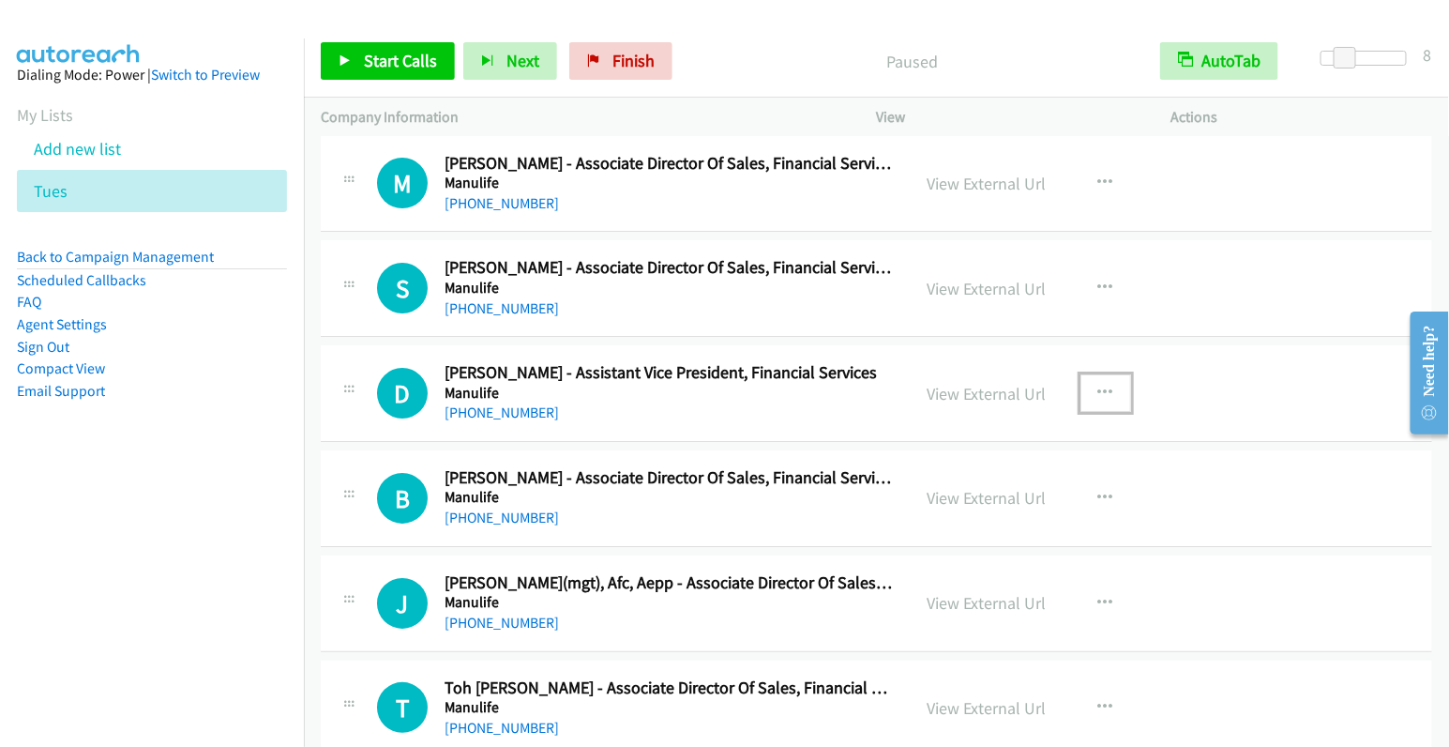
click at [1101, 386] on icon "button" at bounding box center [1105, 393] width 15 height 15
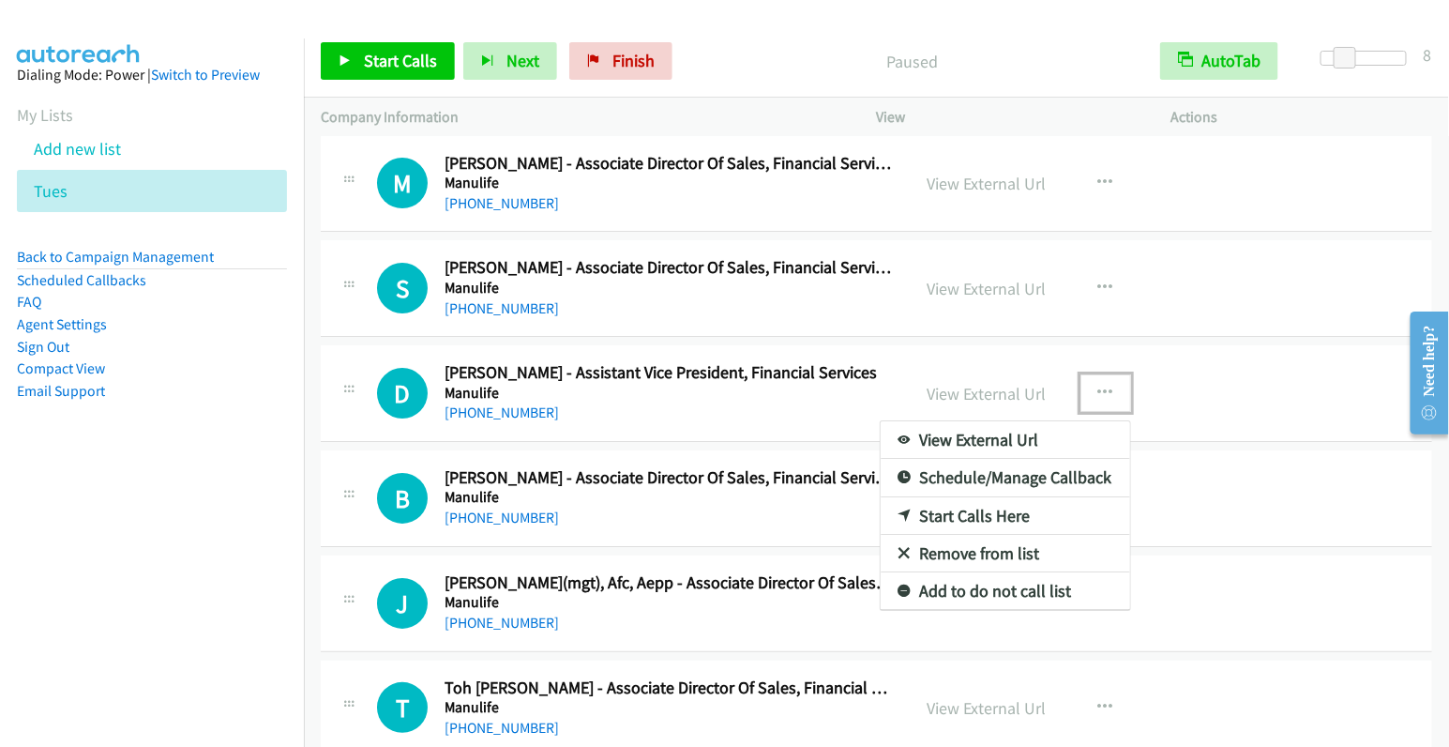
click at [998, 497] on link "Start Calls Here" at bounding box center [1006, 516] width 250 height 38
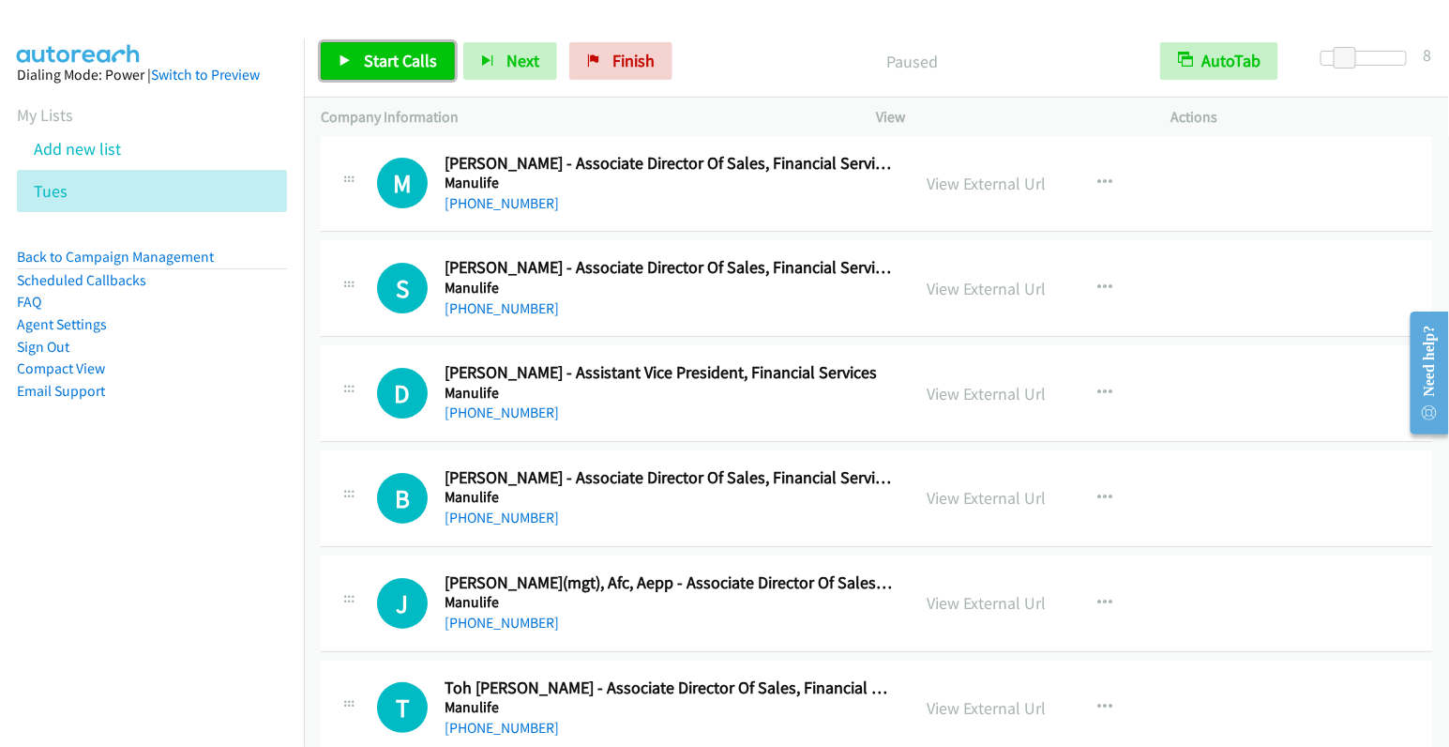
click at [384, 64] on span "Start Calls" at bounding box center [400, 61] width 73 height 22
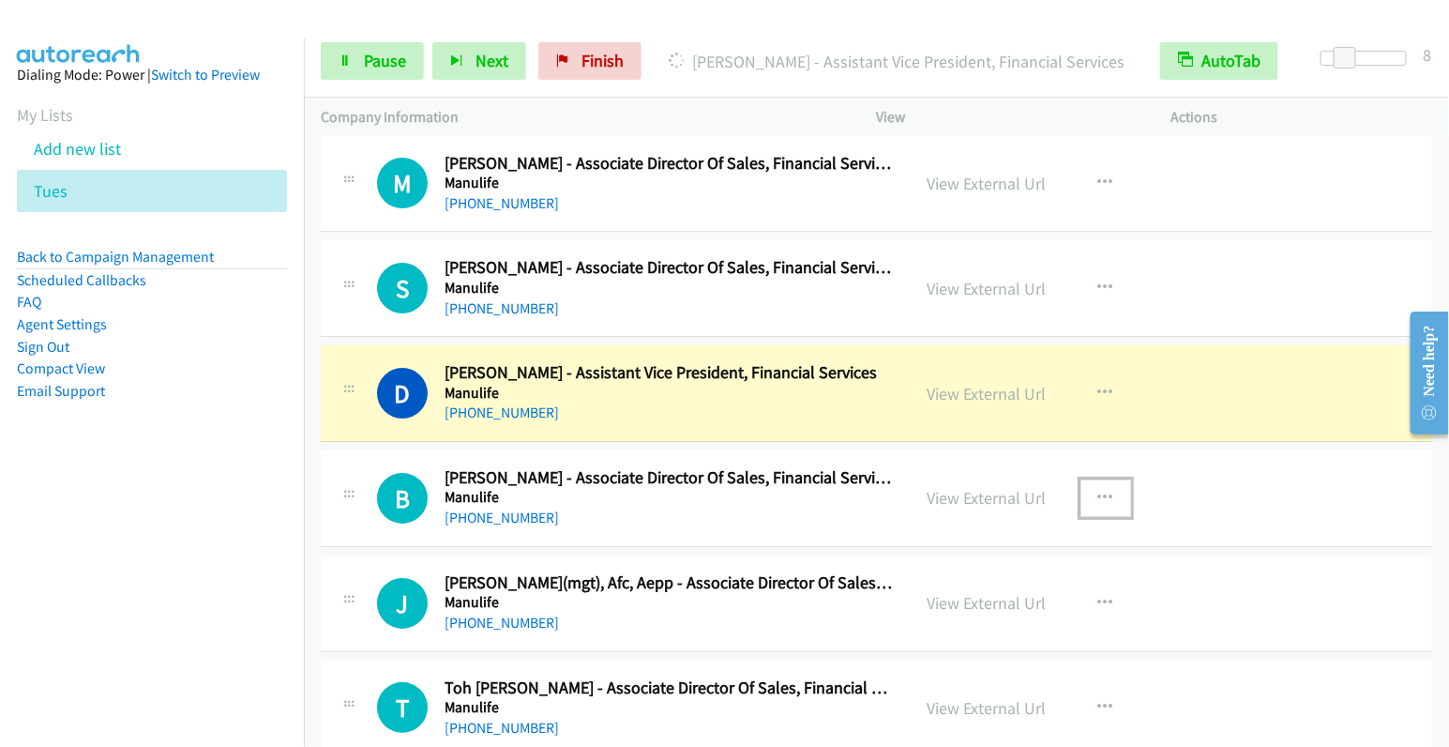
click at [1098, 491] on icon "button" at bounding box center [1105, 498] width 15 height 15
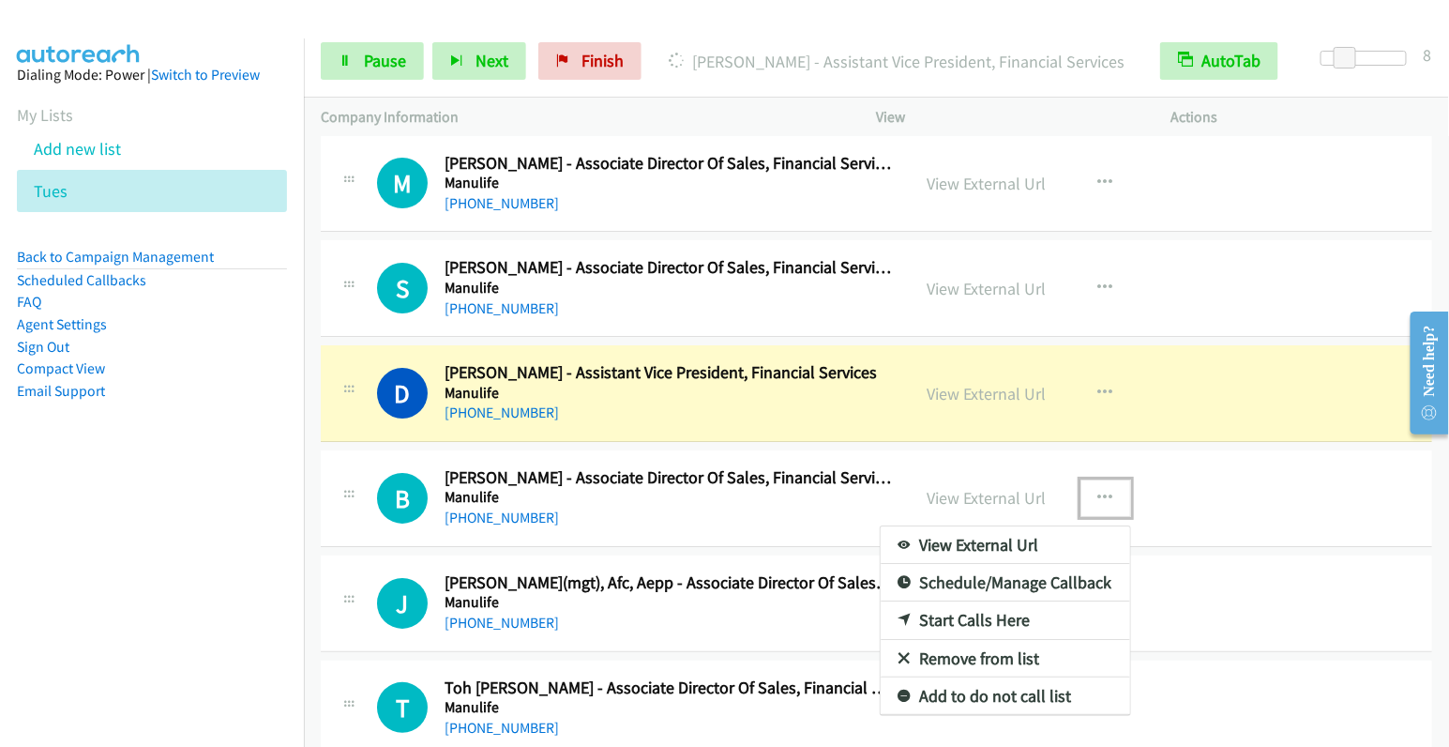
click at [1021, 640] on link "Remove from list" at bounding box center [1006, 659] width 250 height 38
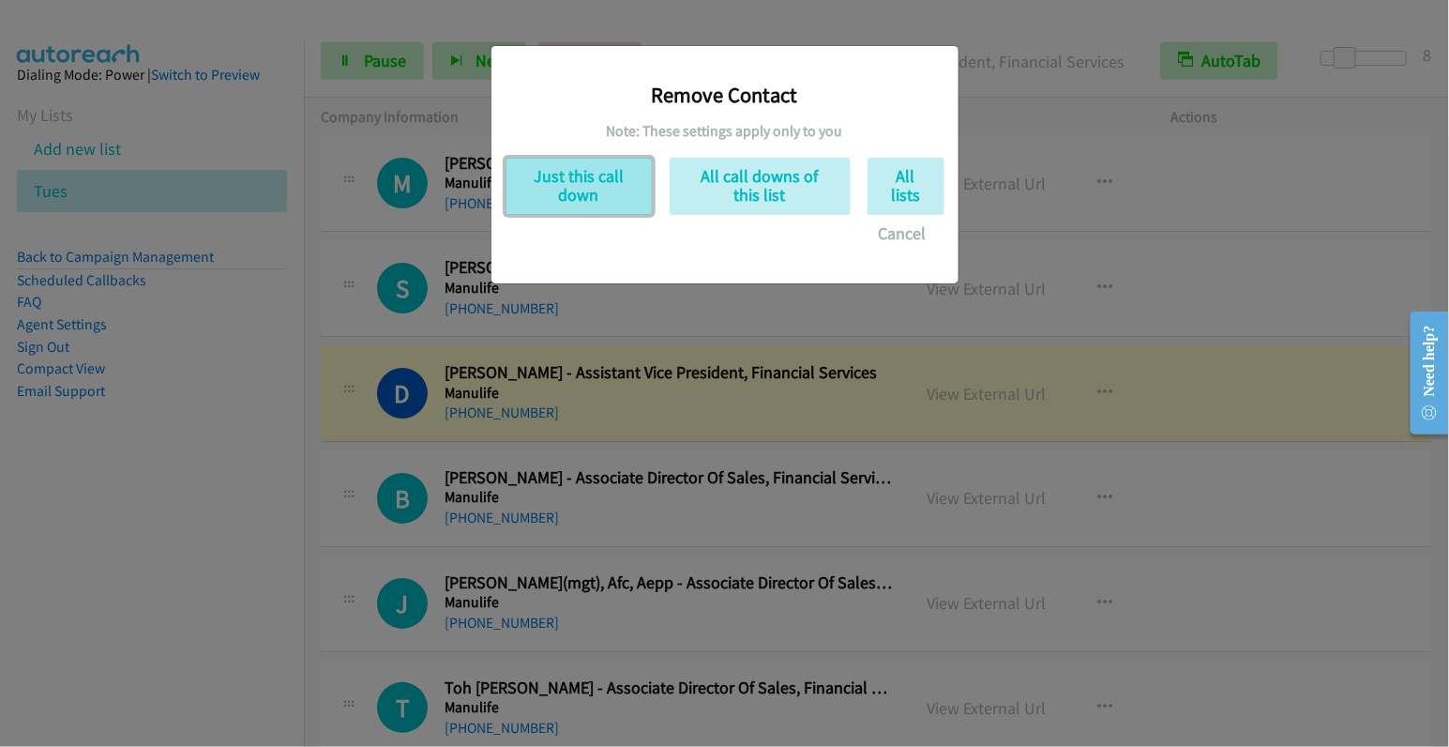
click at [554, 177] on button "Just this call down" at bounding box center [579, 186] width 147 height 57
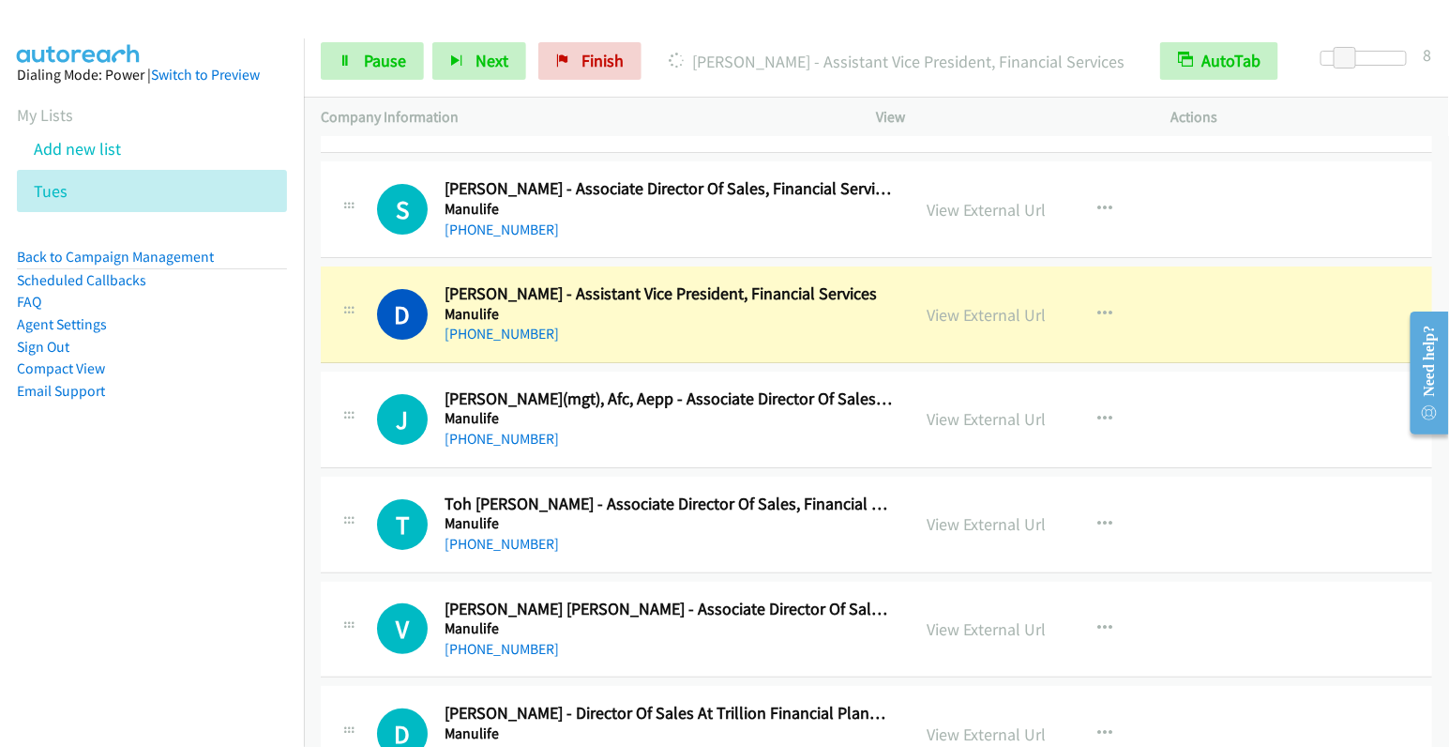
scroll to position [5119, 0]
click at [371, 64] on span "Pause" at bounding box center [385, 61] width 42 height 22
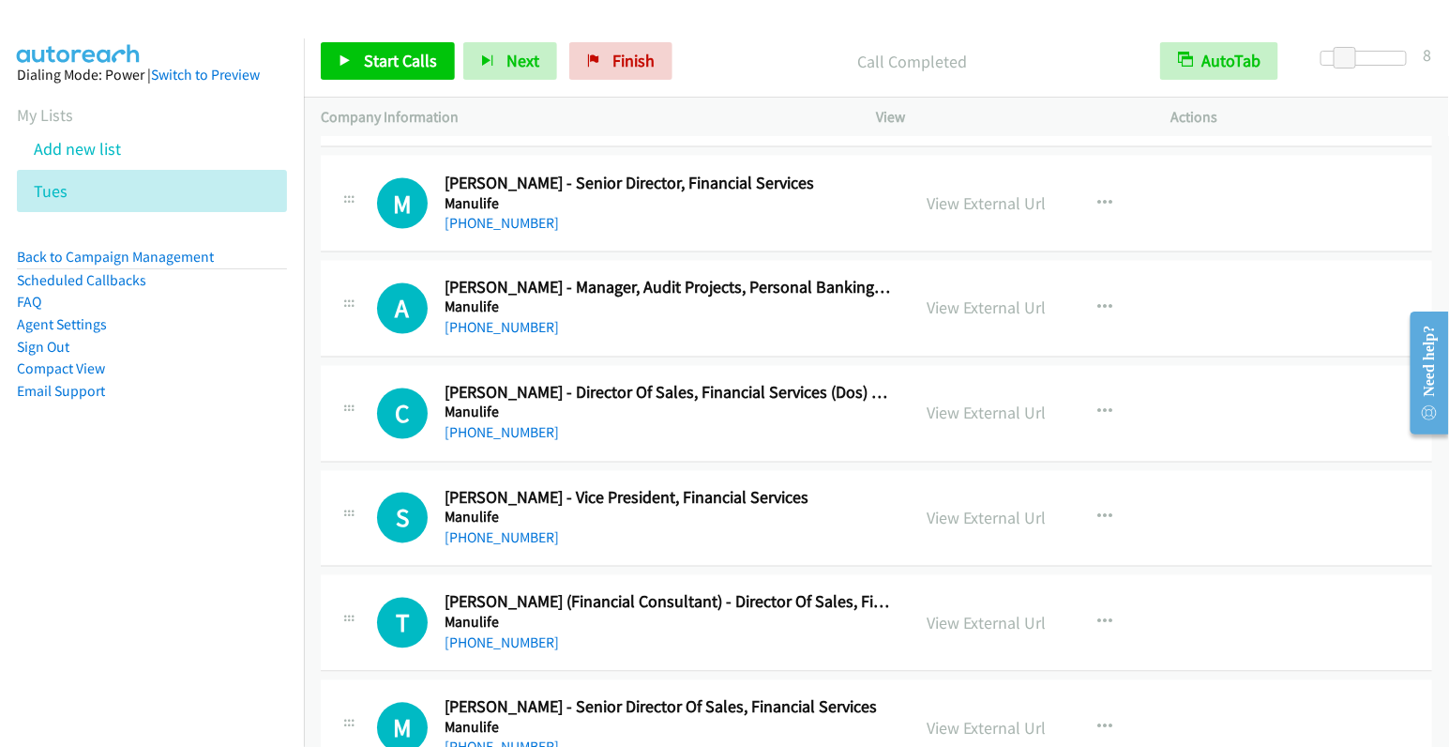
scroll to position [6374, 0]
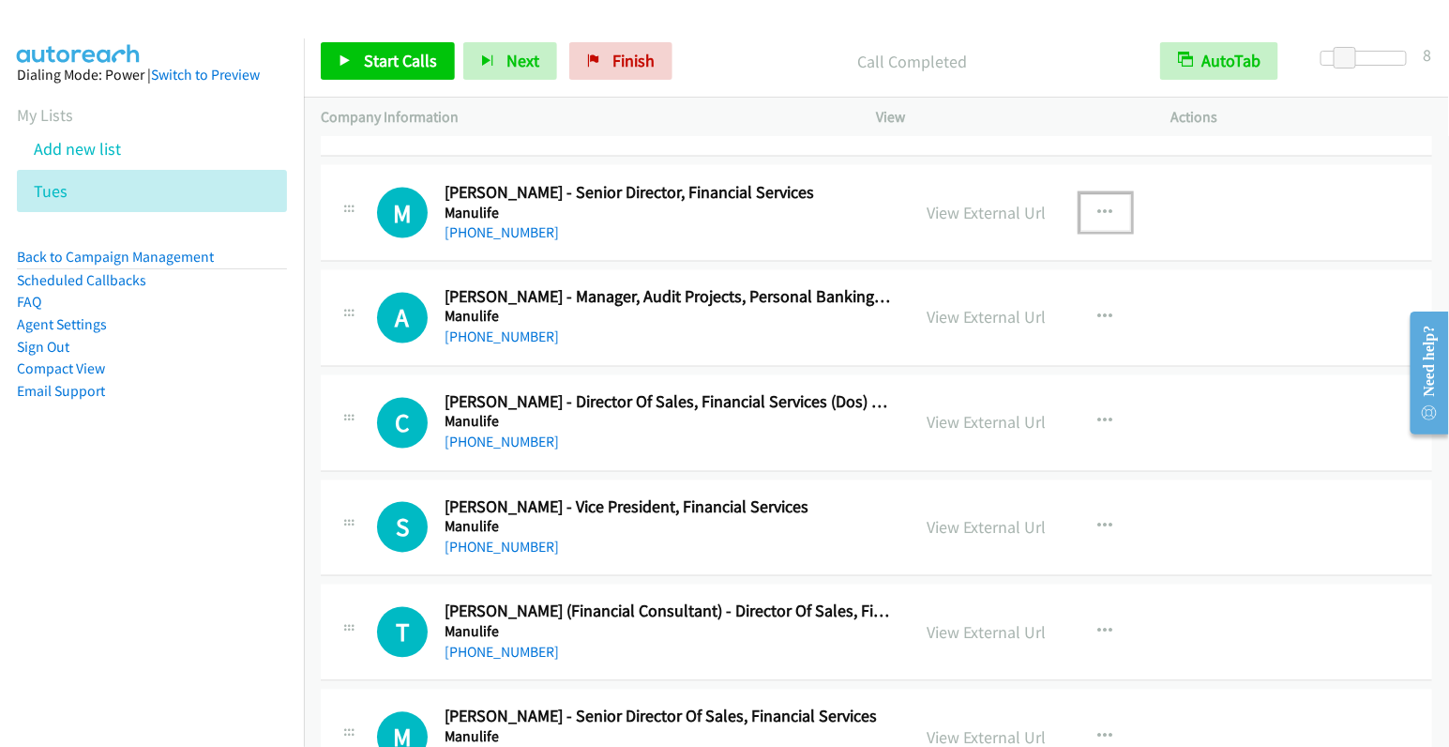
click at [1102, 205] on icon "button" at bounding box center [1105, 212] width 15 height 15
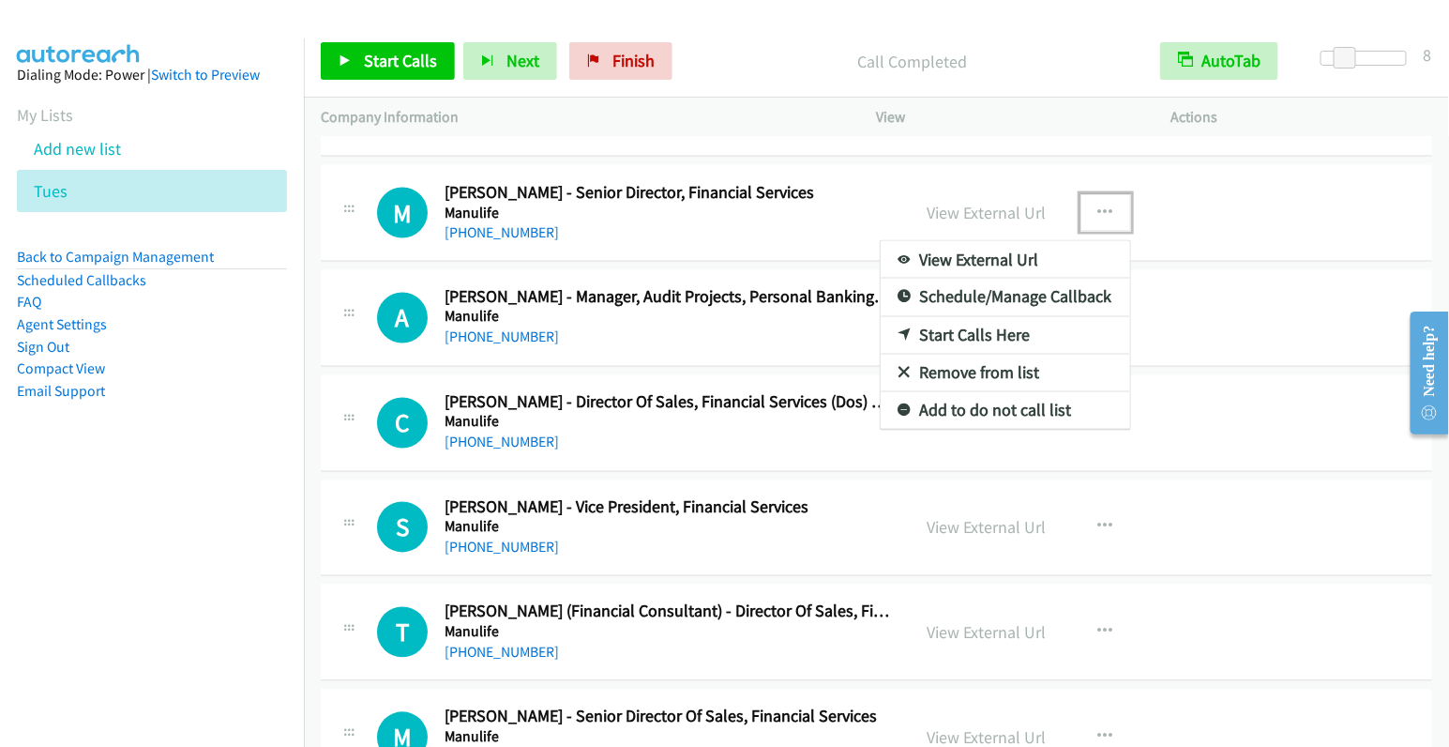
click at [1318, 361] on div at bounding box center [724, 373] width 1449 height 747
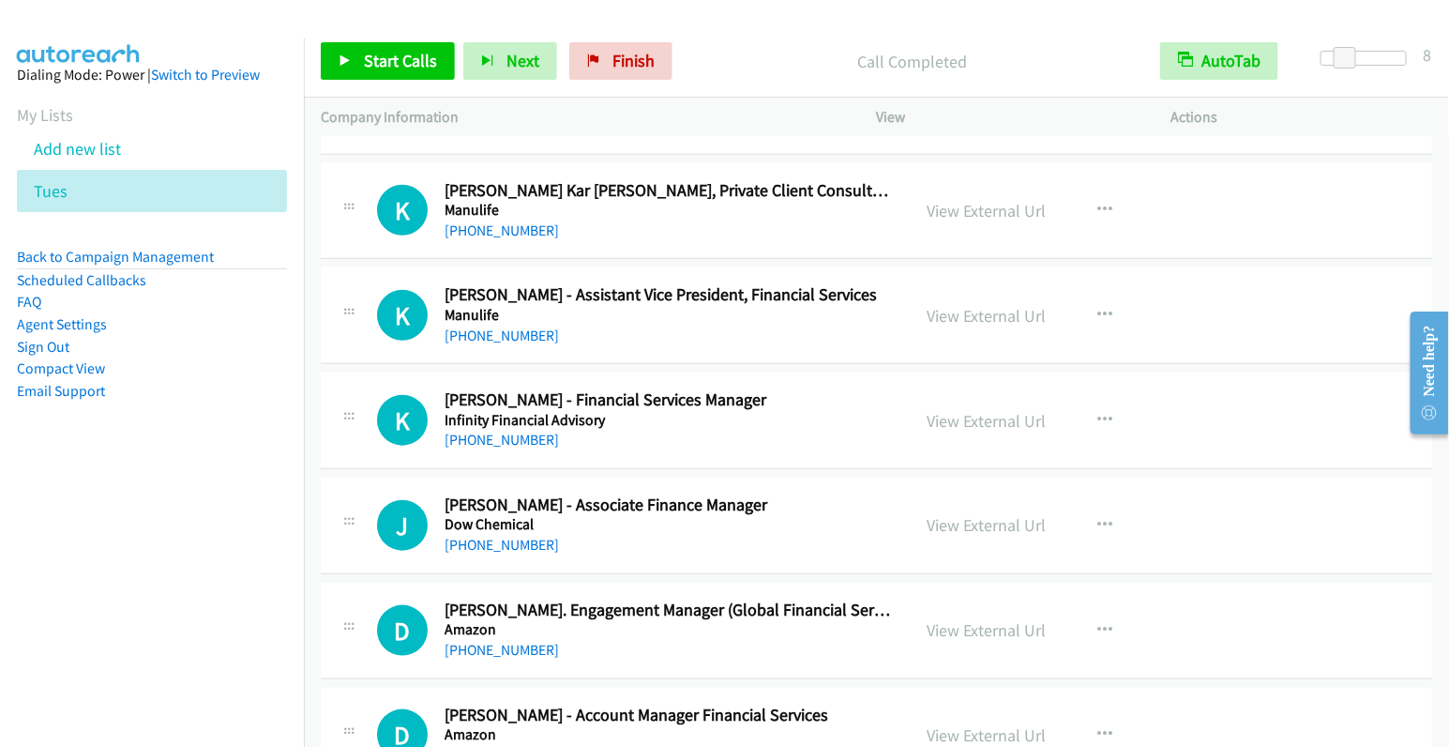
scroll to position [8471, 0]
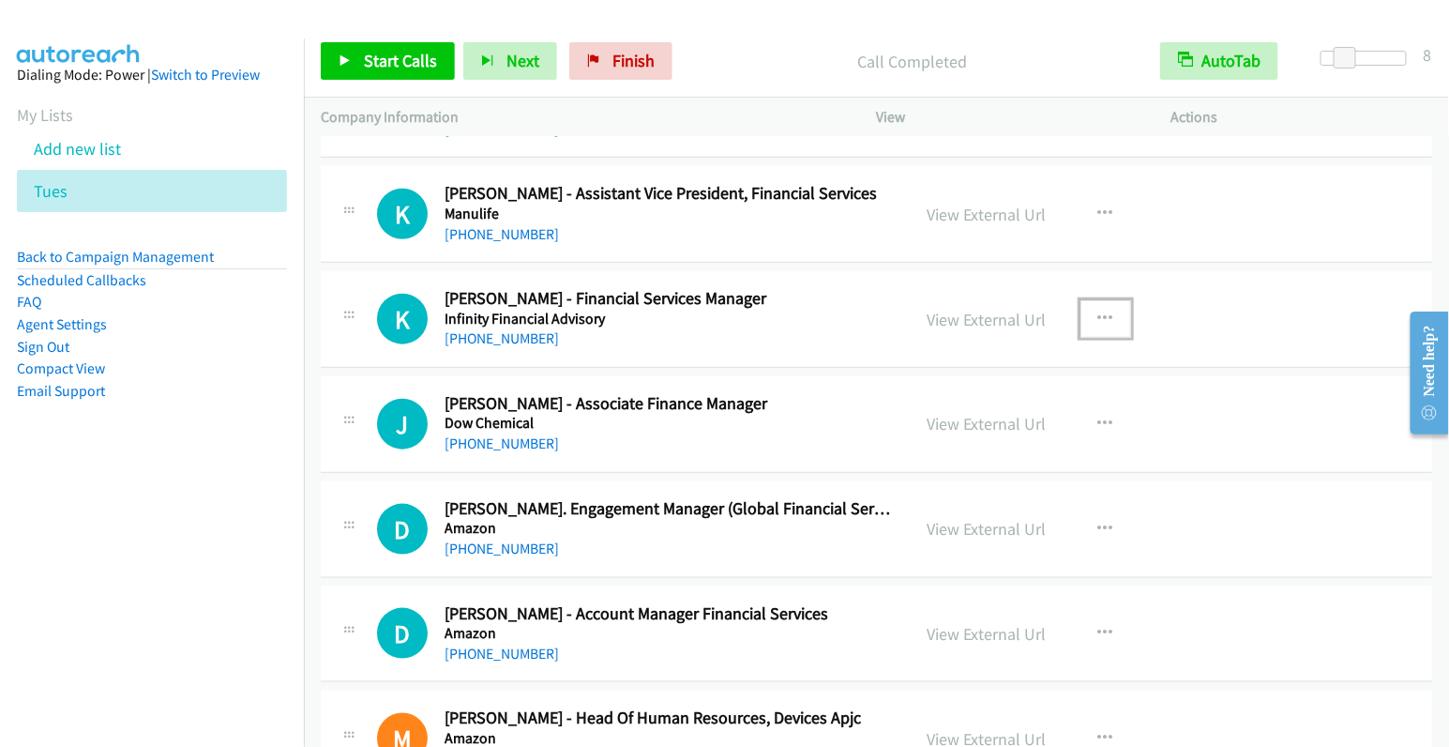
click at [1102, 300] on button "button" at bounding box center [1106, 319] width 51 height 38
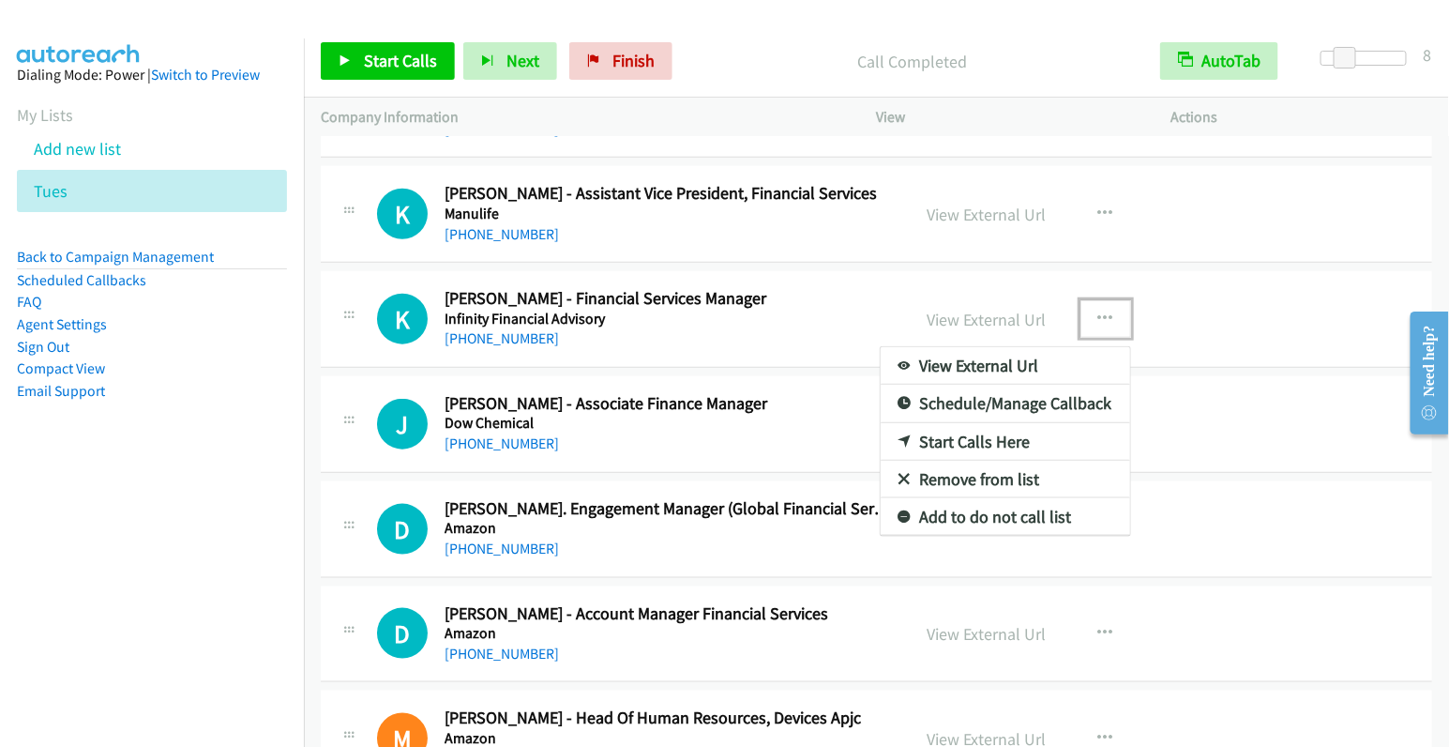
click at [975, 423] on link "Start Calls Here" at bounding box center [1006, 442] width 250 height 38
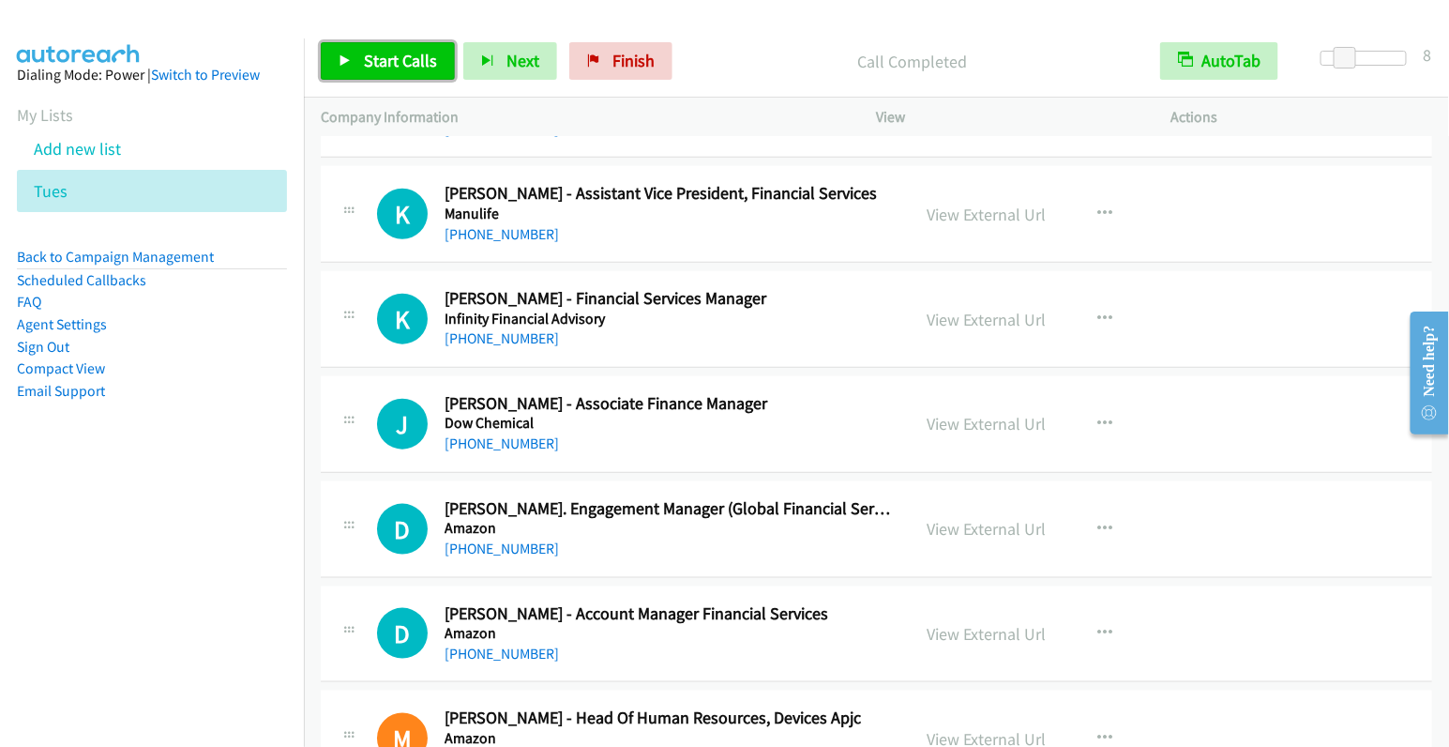
click at [396, 64] on span "Start Calls" at bounding box center [400, 61] width 73 height 22
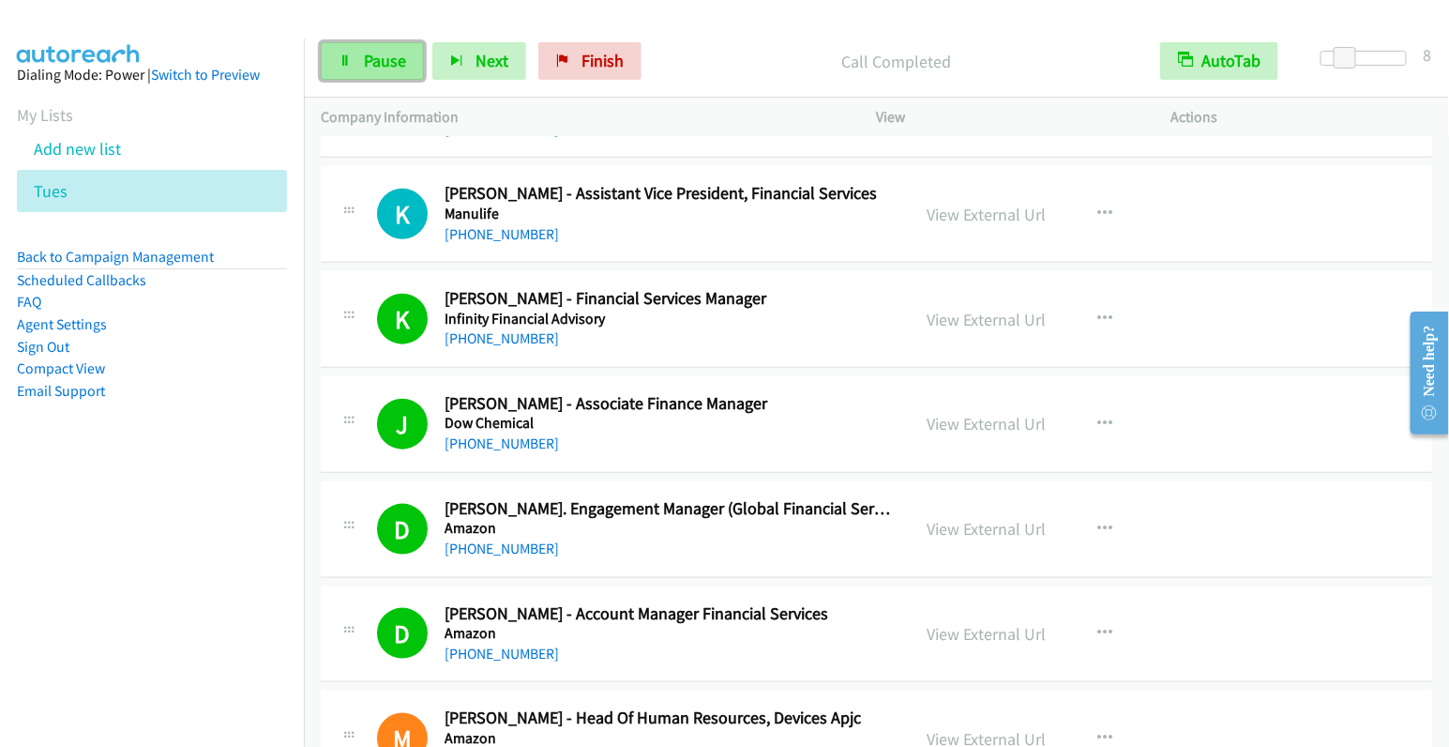
click at [374, 51] on span "Pause" at bounding box center [385, 61] width 42 height 22
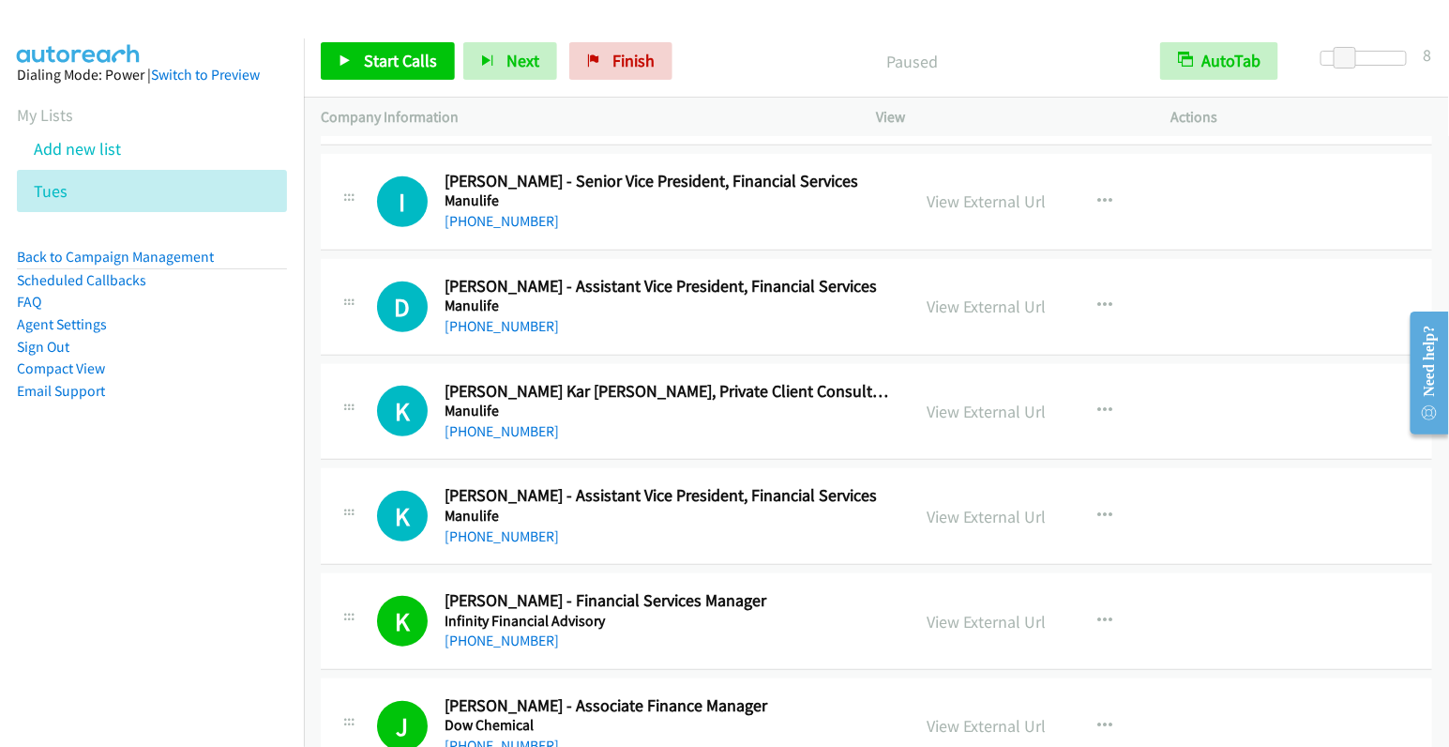
scroll to position [8173, 0]
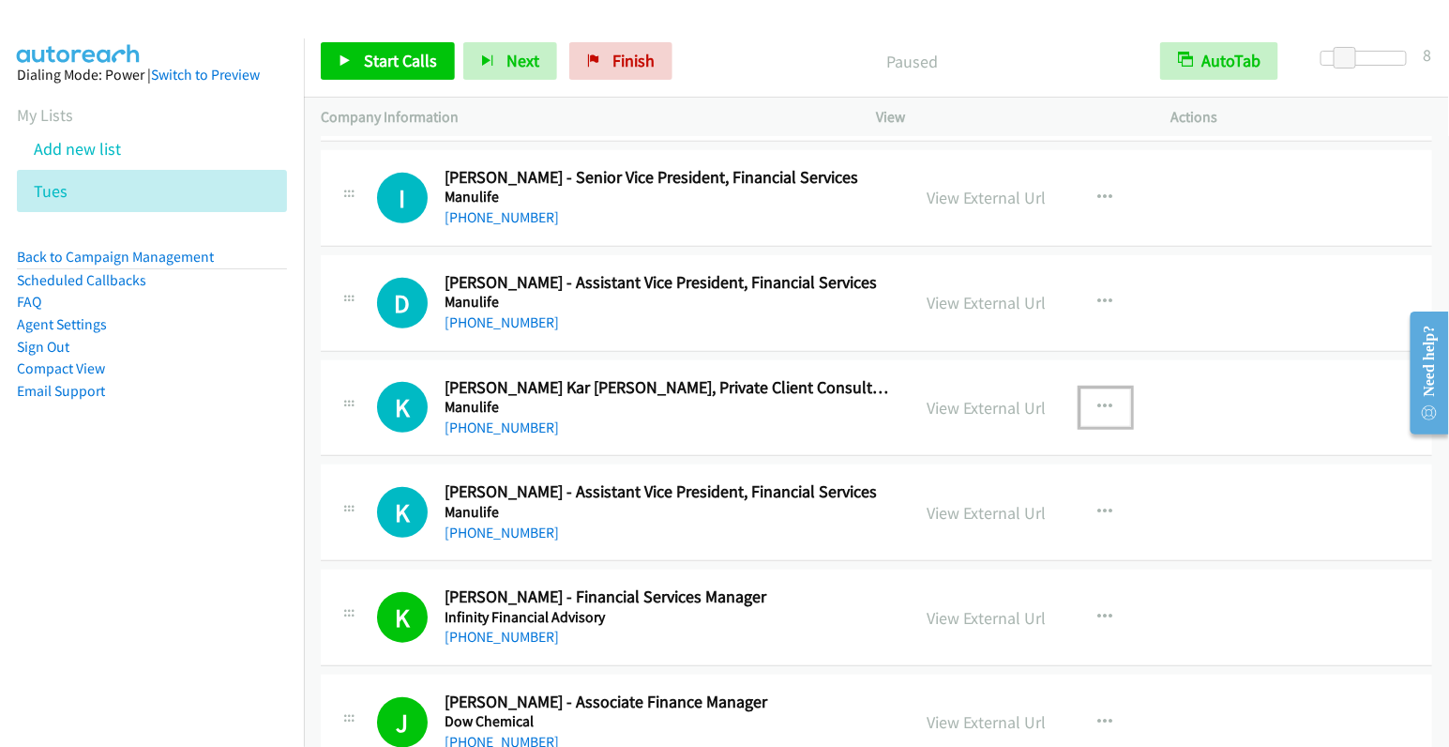
click at [1098, 400] on icon "button" at bounding box center [1105, 407] width 15 height 15
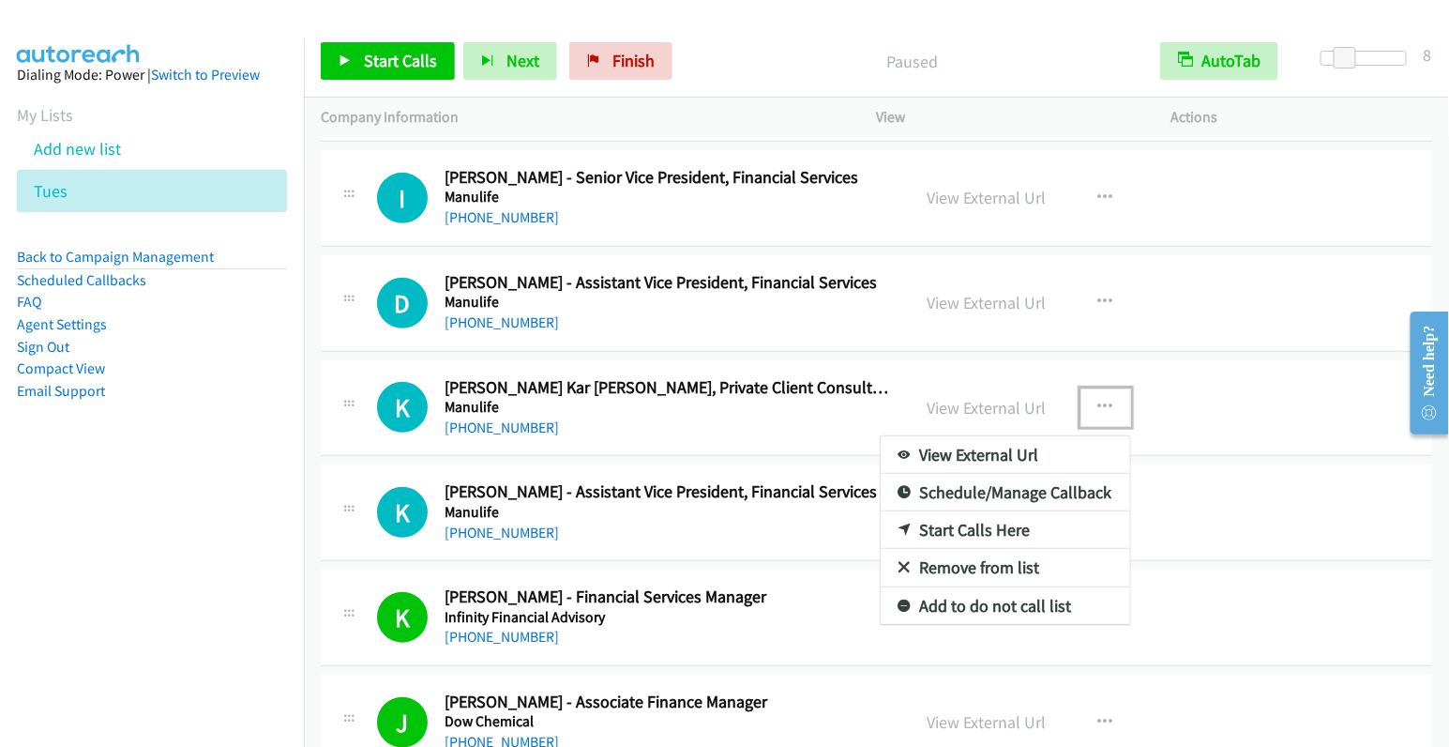
click at [997, 511] on link "Start Calls Here" at bounding box center [1006, 530] width 250 height 38
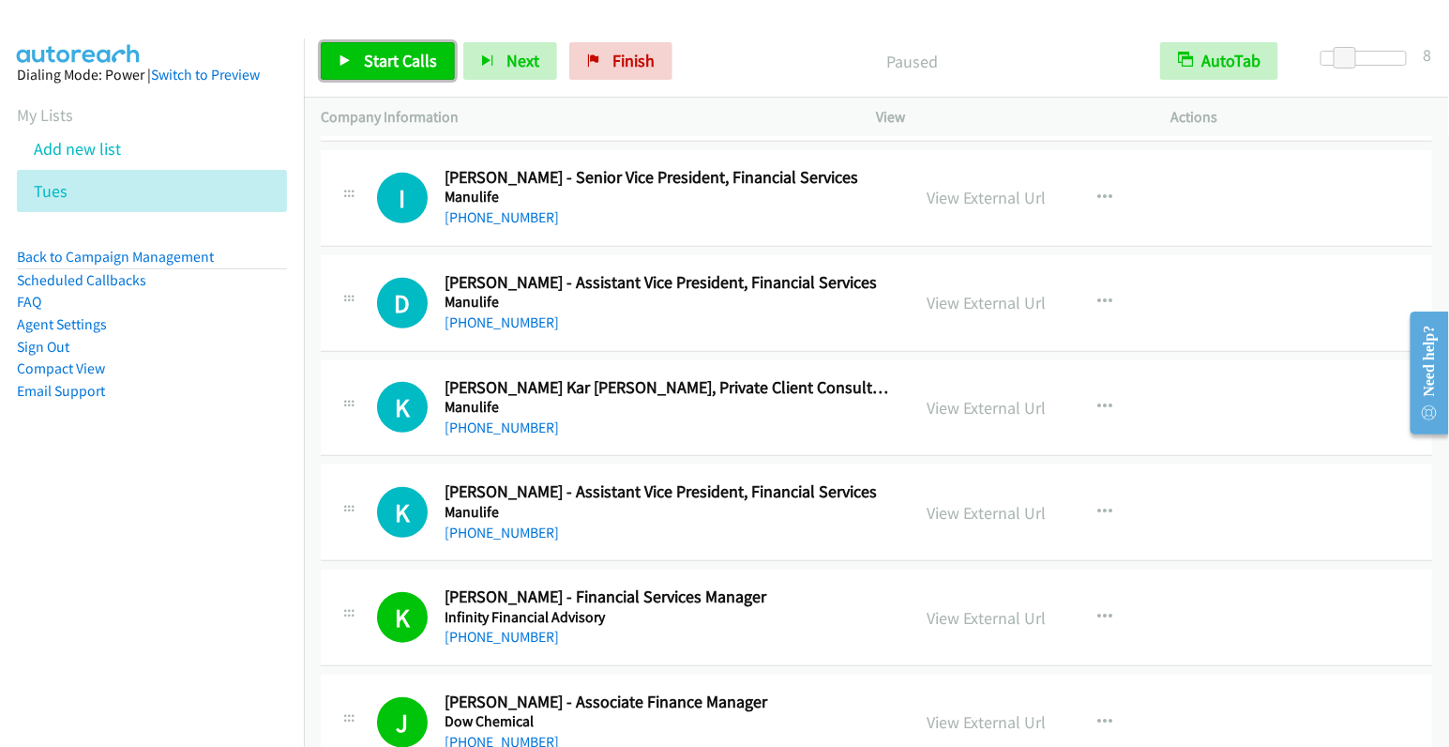
click at [389, 56] on span "Start Calls" at bounding box center [400, 61] width 73 height 22
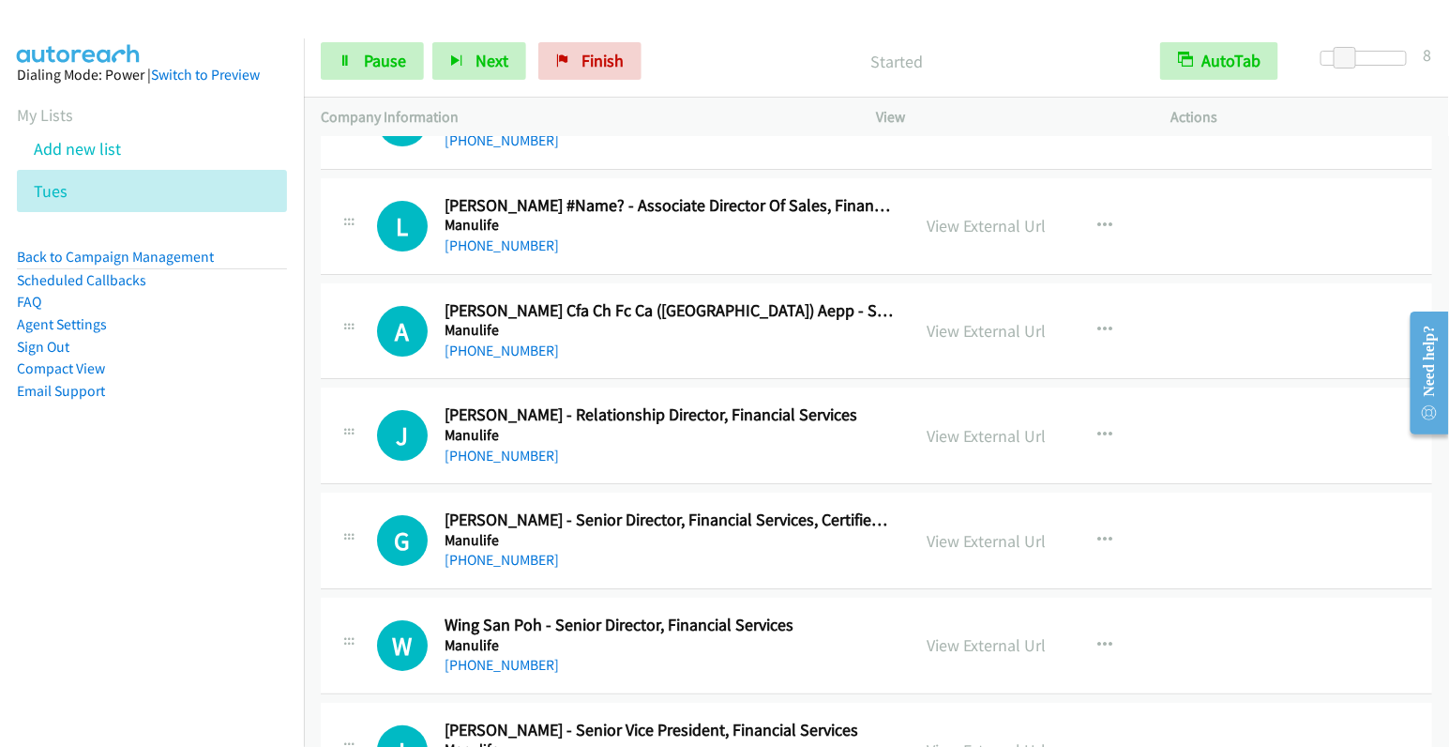
scroll to position [7600, 0]
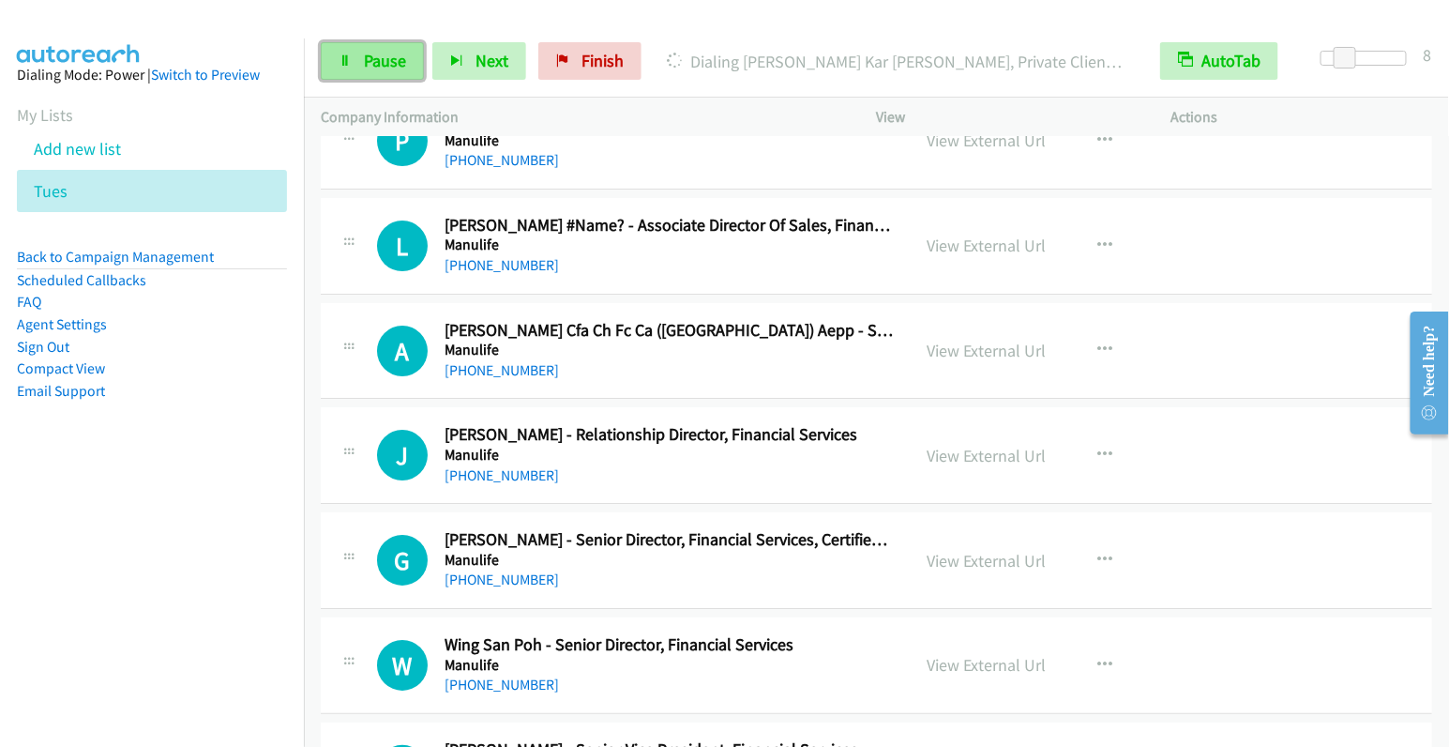
click at [393, 61] on span "Pause" at bounding box center [385, 61] width 42 height 22
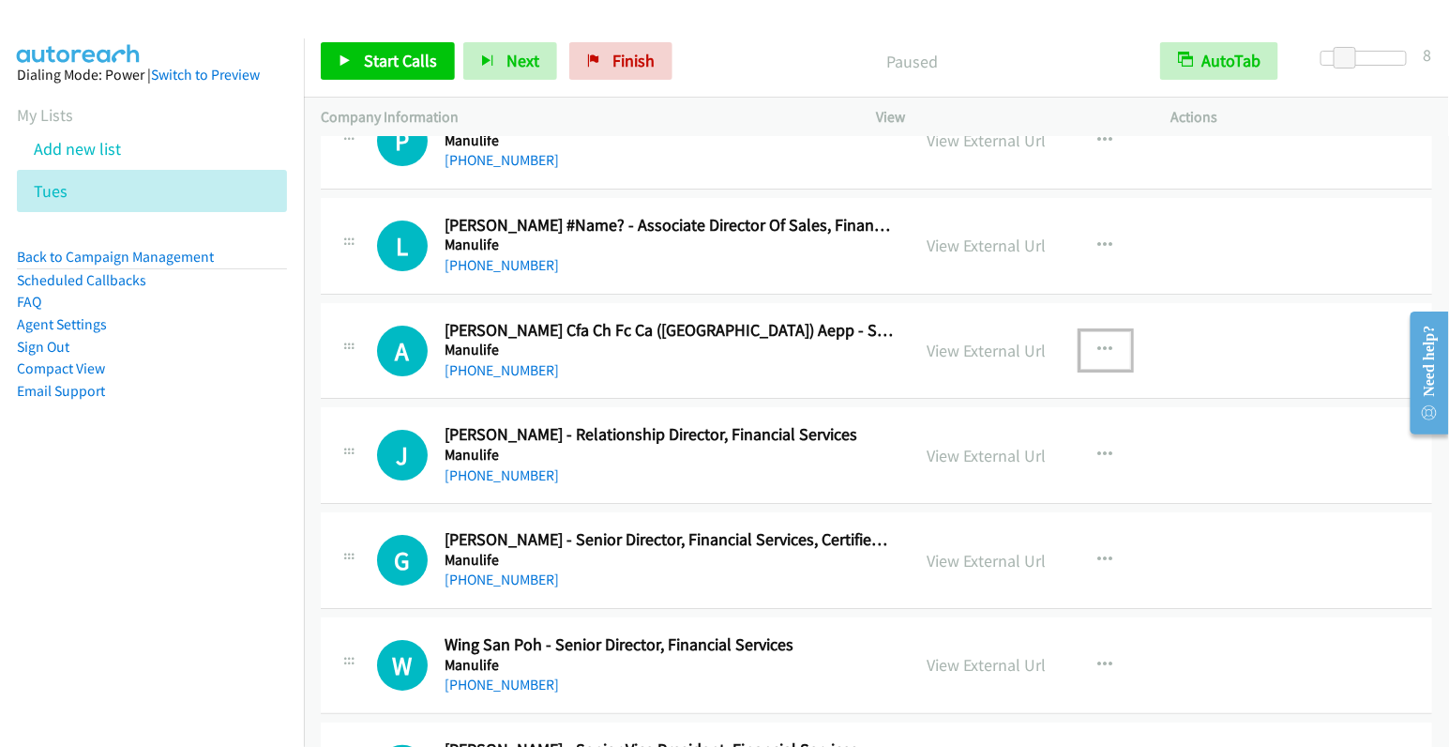
click at [1085, 331] on button "button" at bounding box center [1106, 350] width 51 height 38
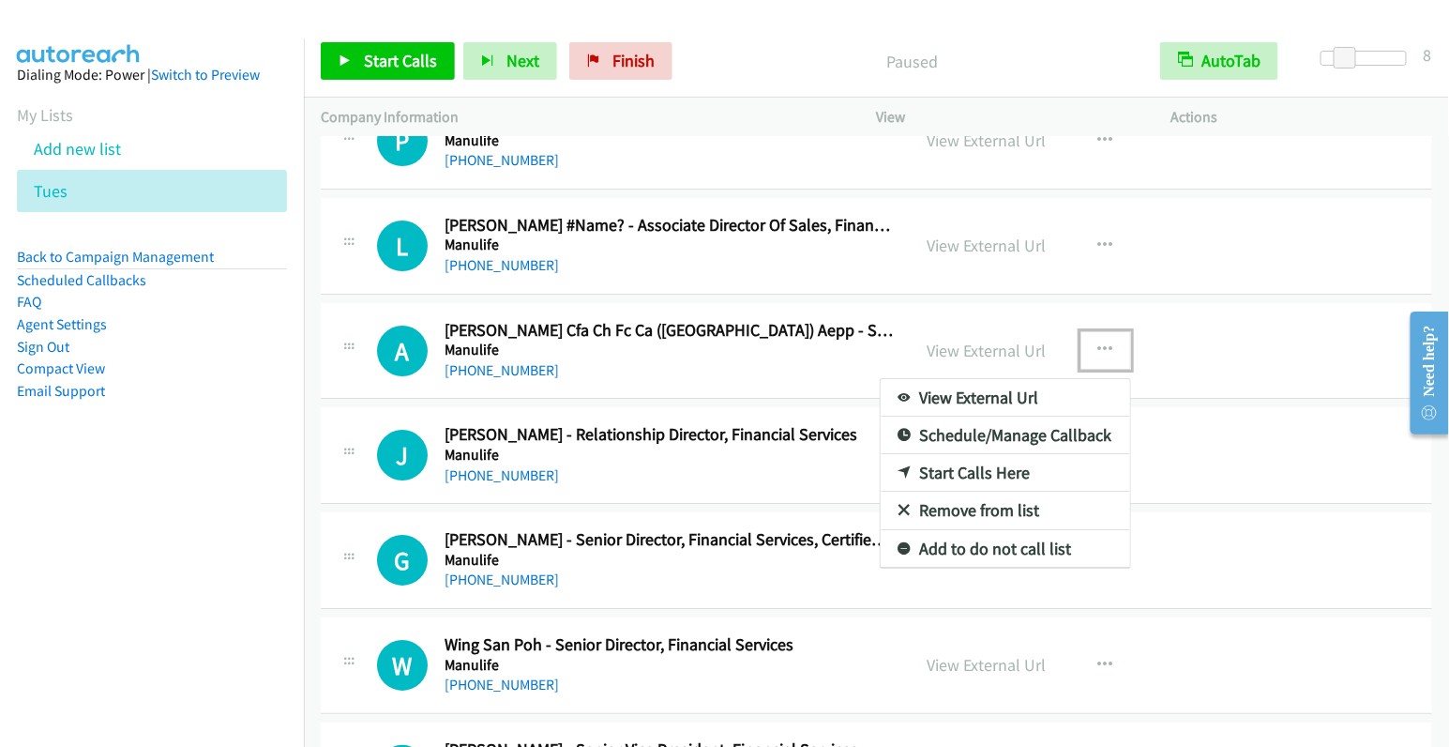
click at [969, 454] on link "Start Calls Here" at bounding box center [1006, 473] width 250 height 38
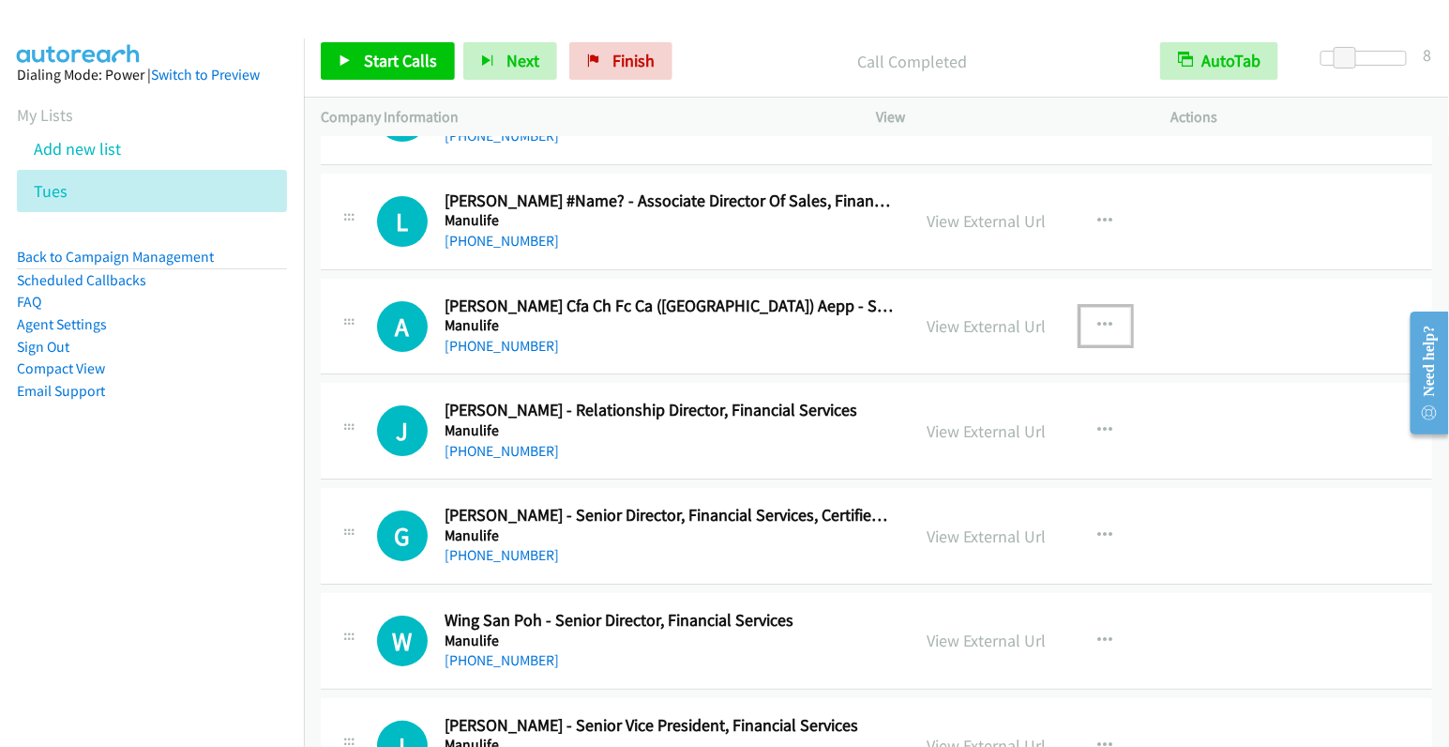
scroll to position [7628, 0]
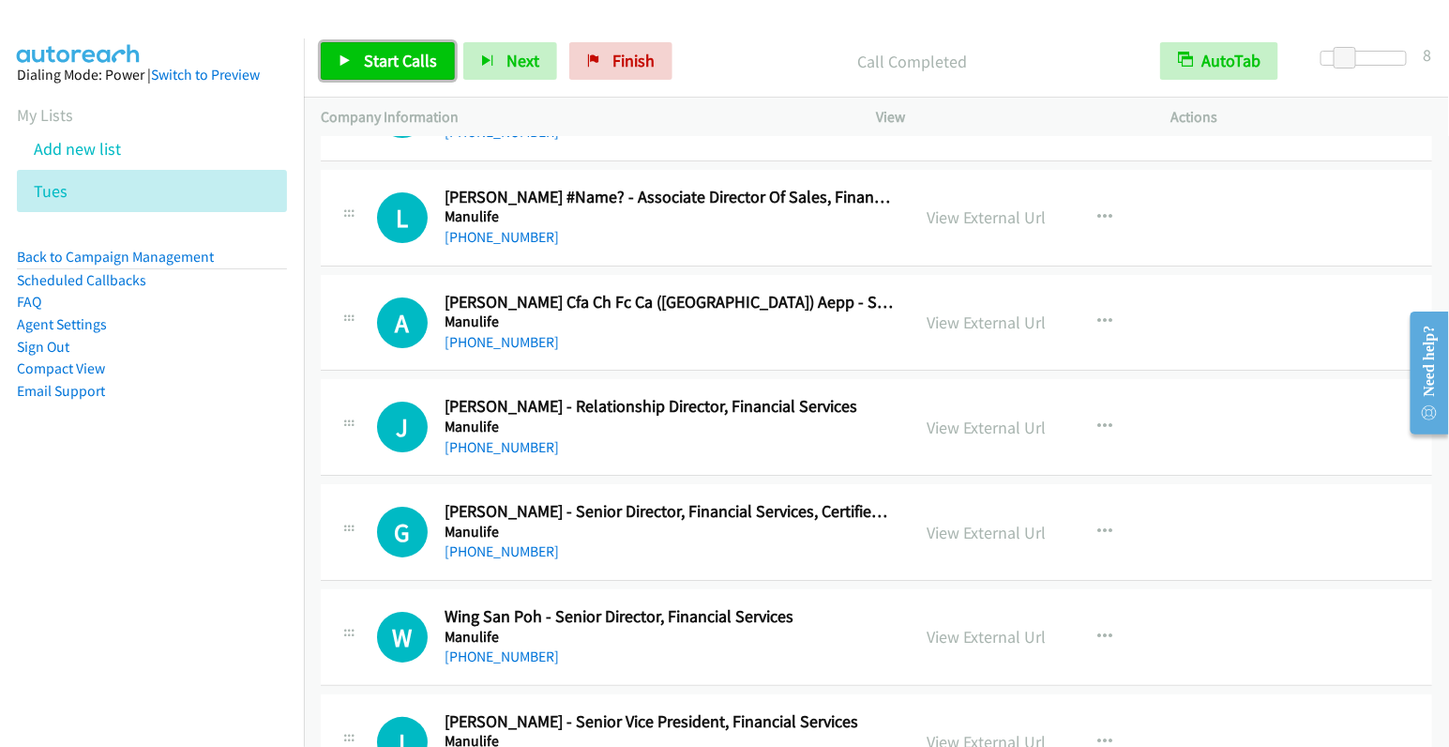
click at [364, 51] on span "Start Calls" at bounding box center [400, 61] width 73 height 22
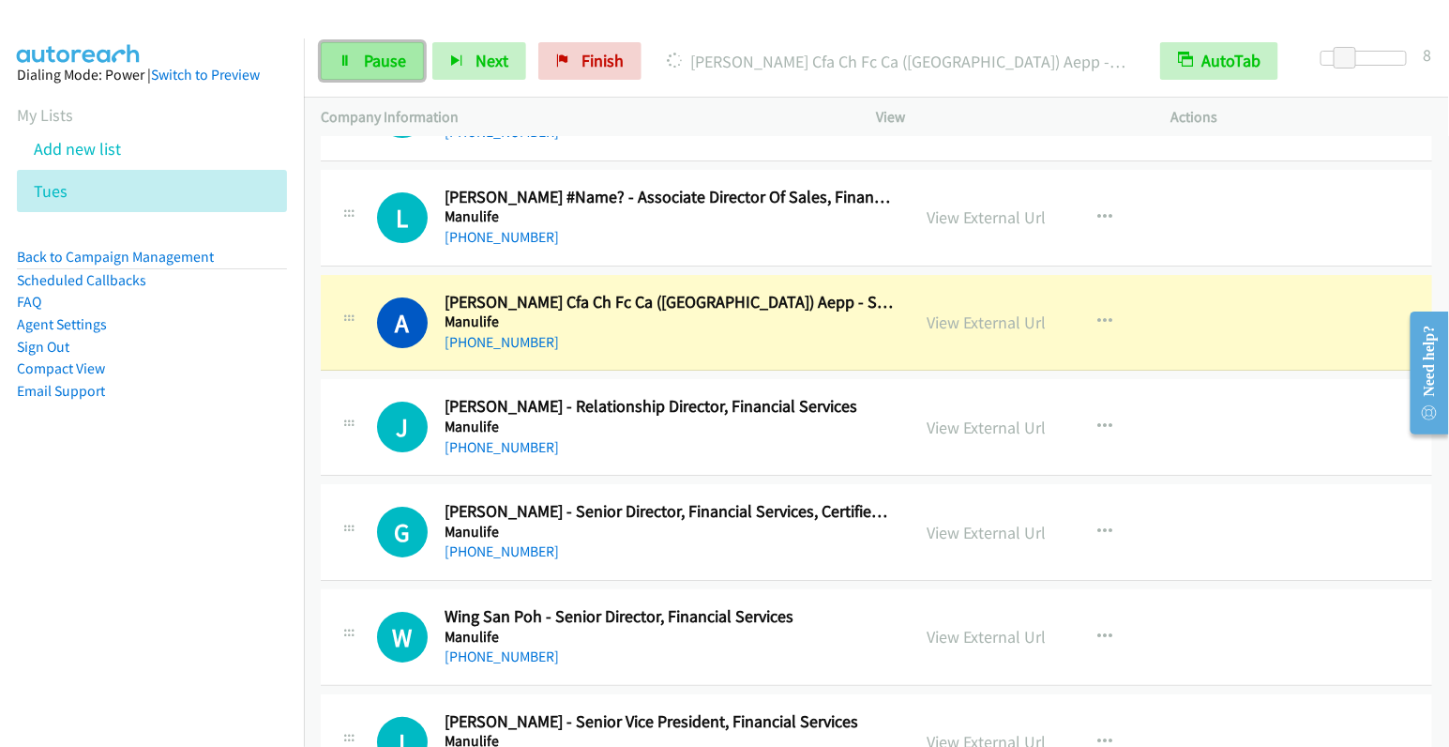
click at [358, 61] on link "Pause" at bounding box center [372, 61] width 103 height 38
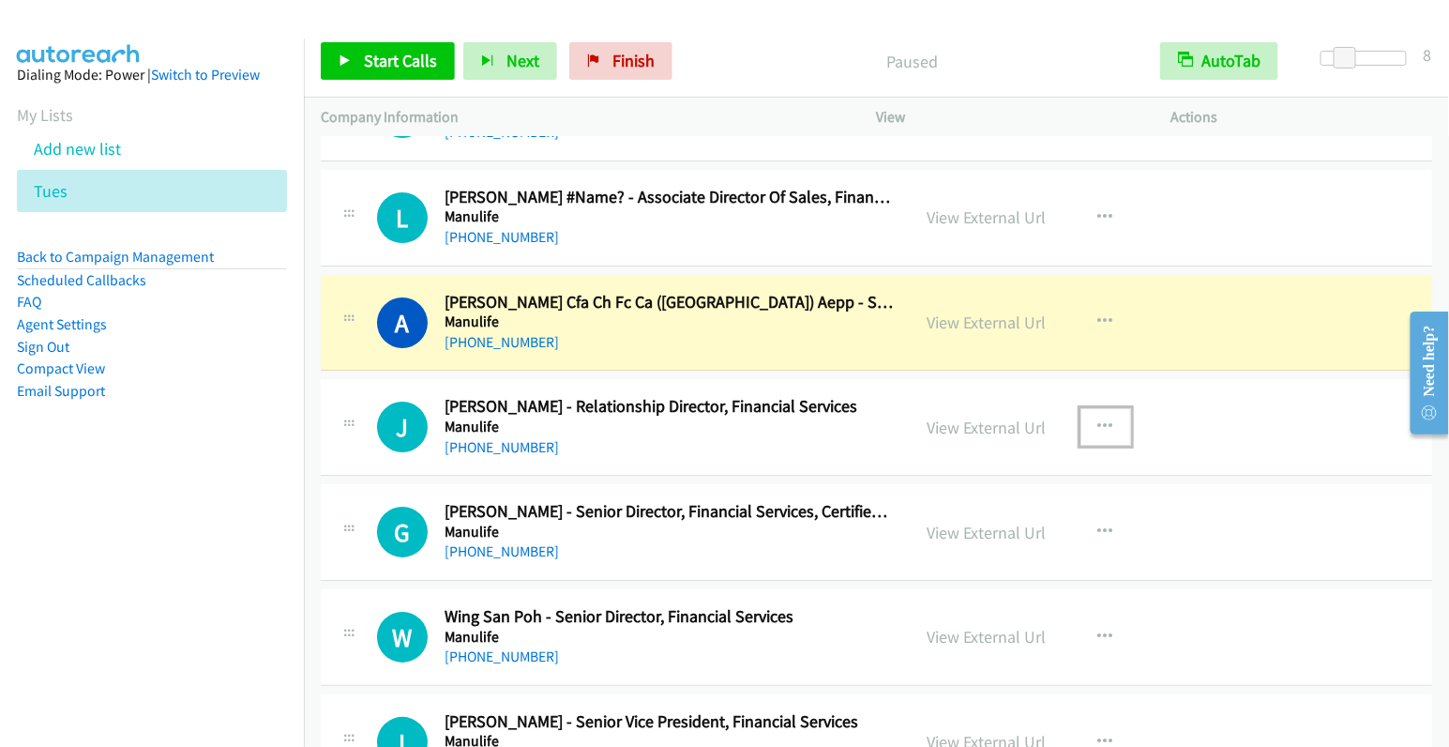
click at [1098, 419] on icon "button" at bounding box center [1105, 426] width 15 height 15
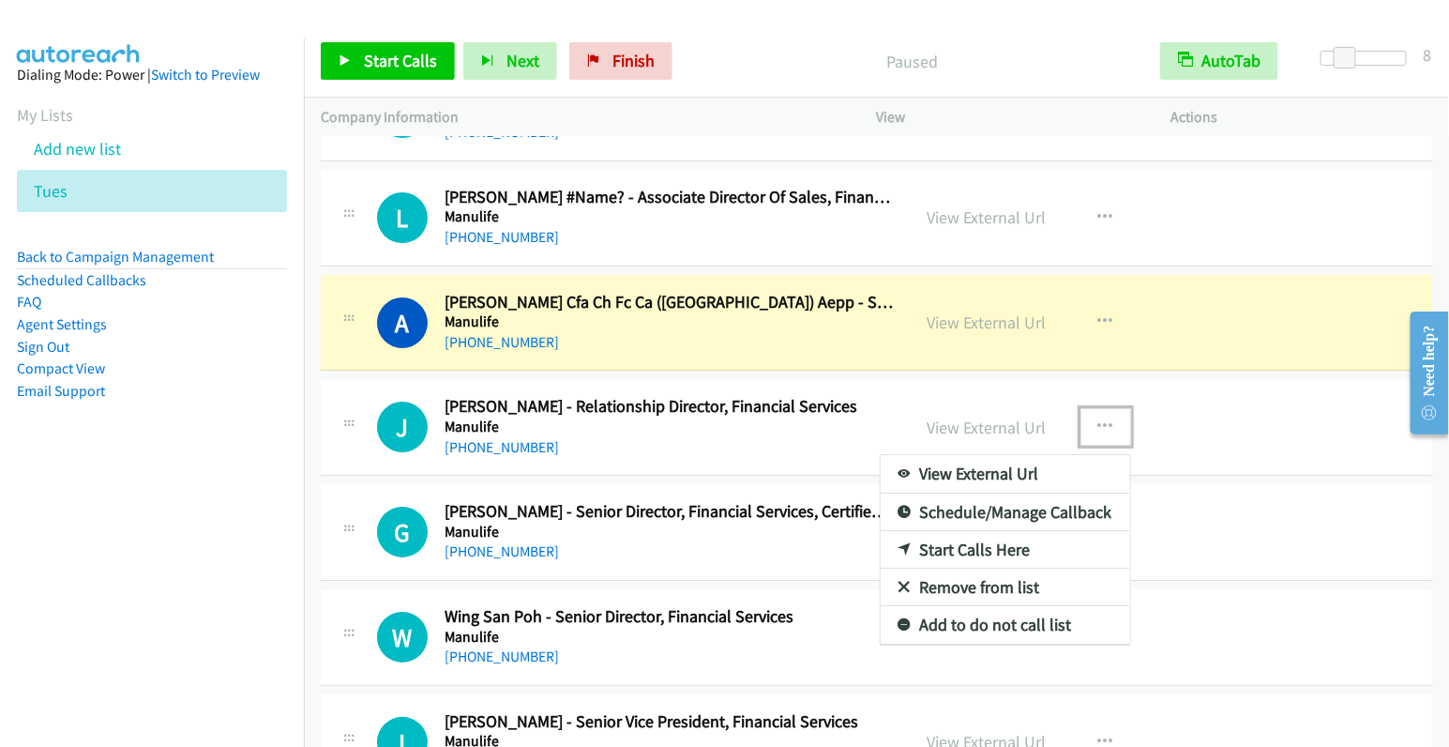
click at [1013, 531] on link "Start Calls Here" at bounding box center [1006, 550] width 250 height 38
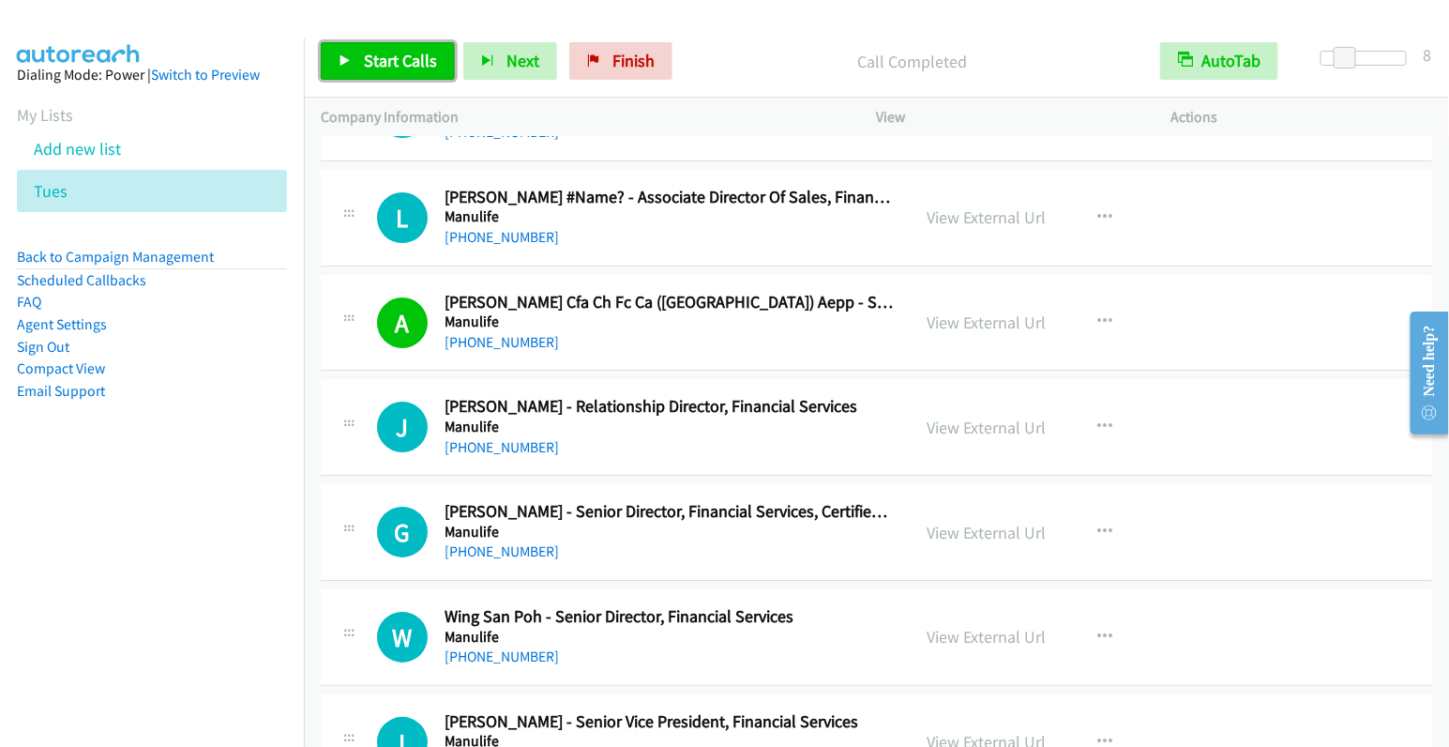
click at [398, 65] on span "Start Calls" at bounding box center [400, 61] width 73 height 22
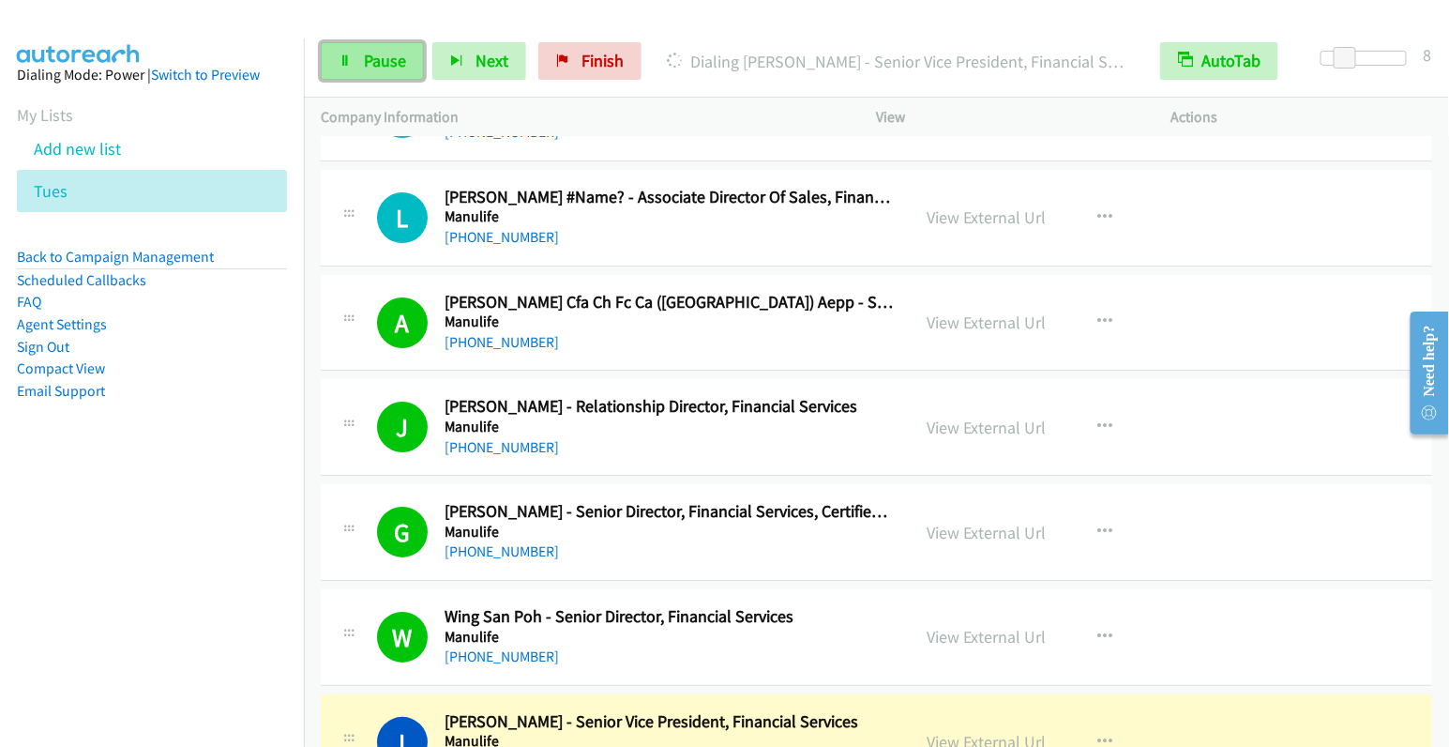
click at [380, 58] on span "Pause" at bounding box center [385, 61] width 42 height 22
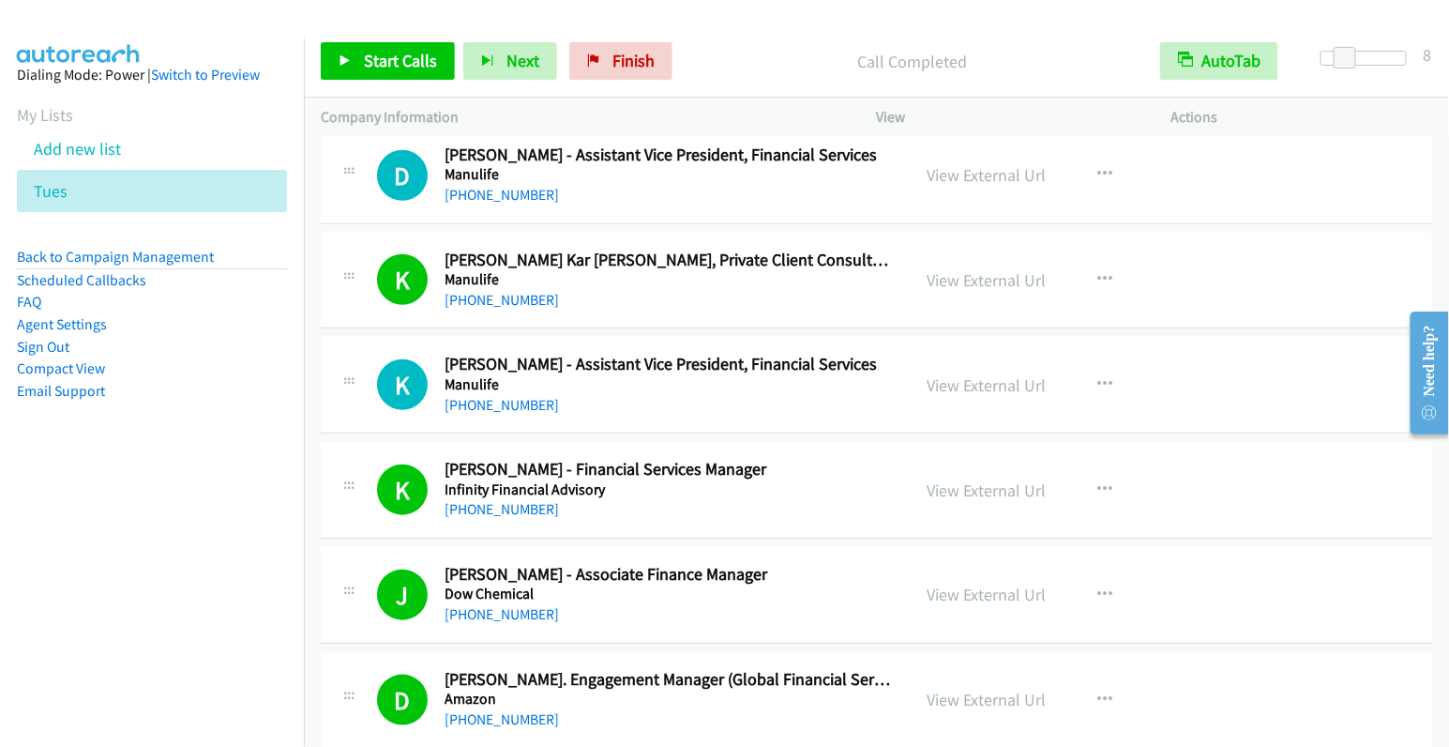
scroll to position [8403, 0]
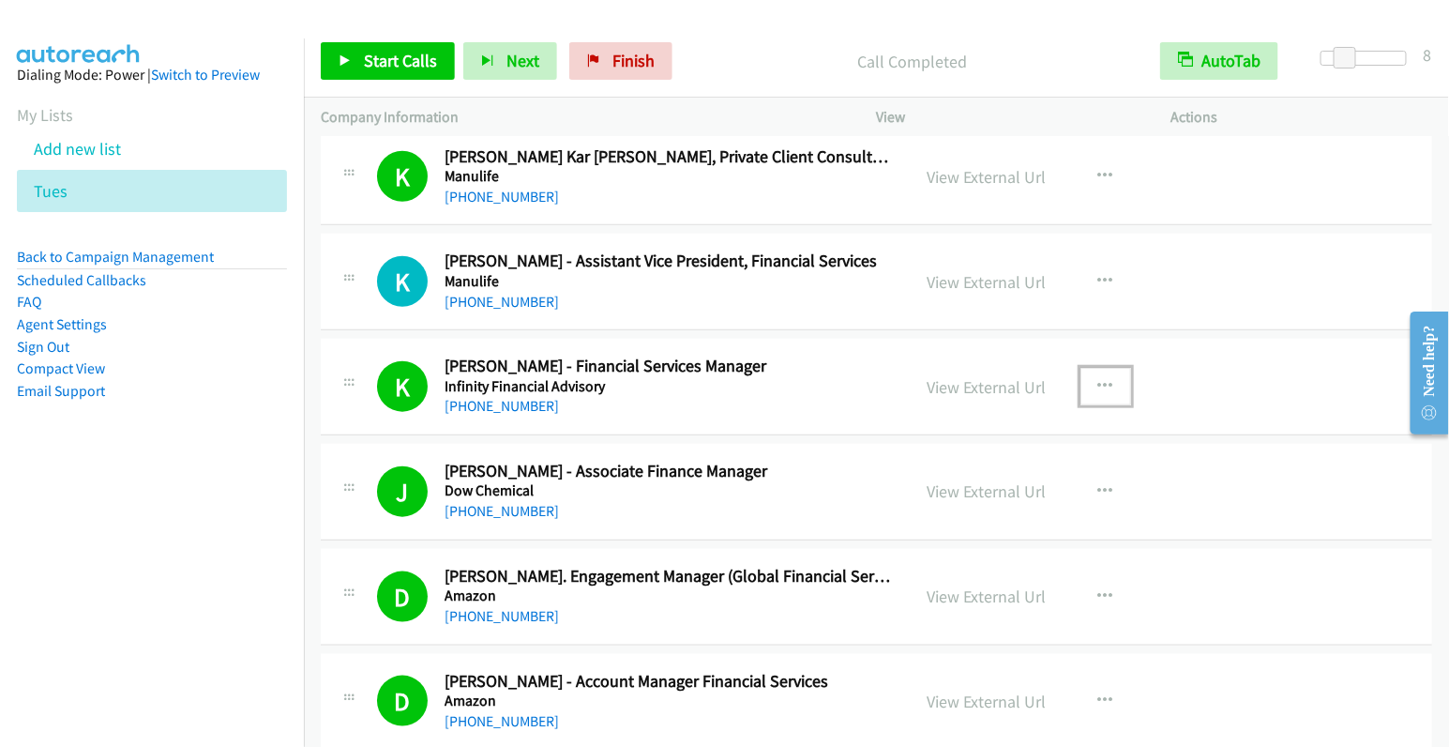
click at [1107, 368] on button "button" at bounding box center [1106, 387] width 51 height 38
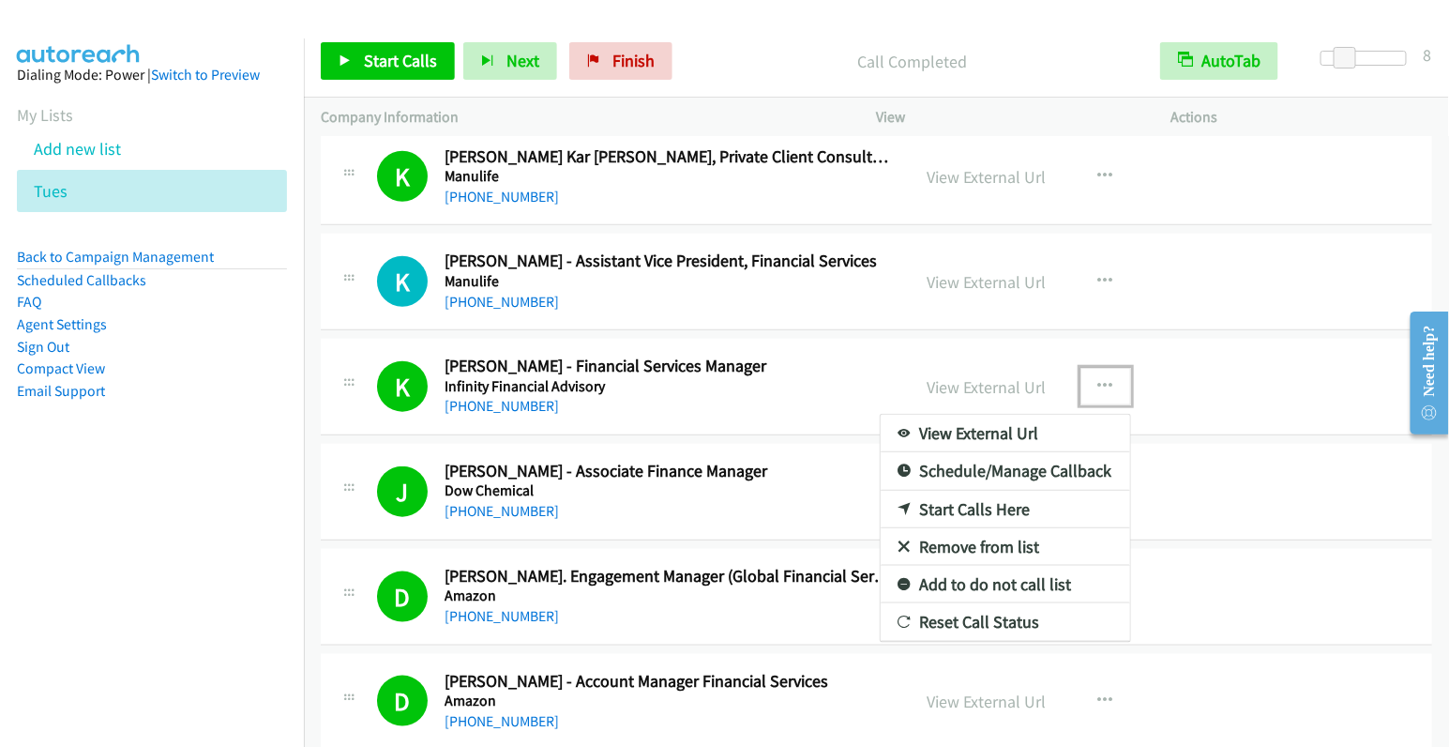
click at [995, 491] on link "Start Calls Here" at bounding box center [1006, 510] width 250 height 38
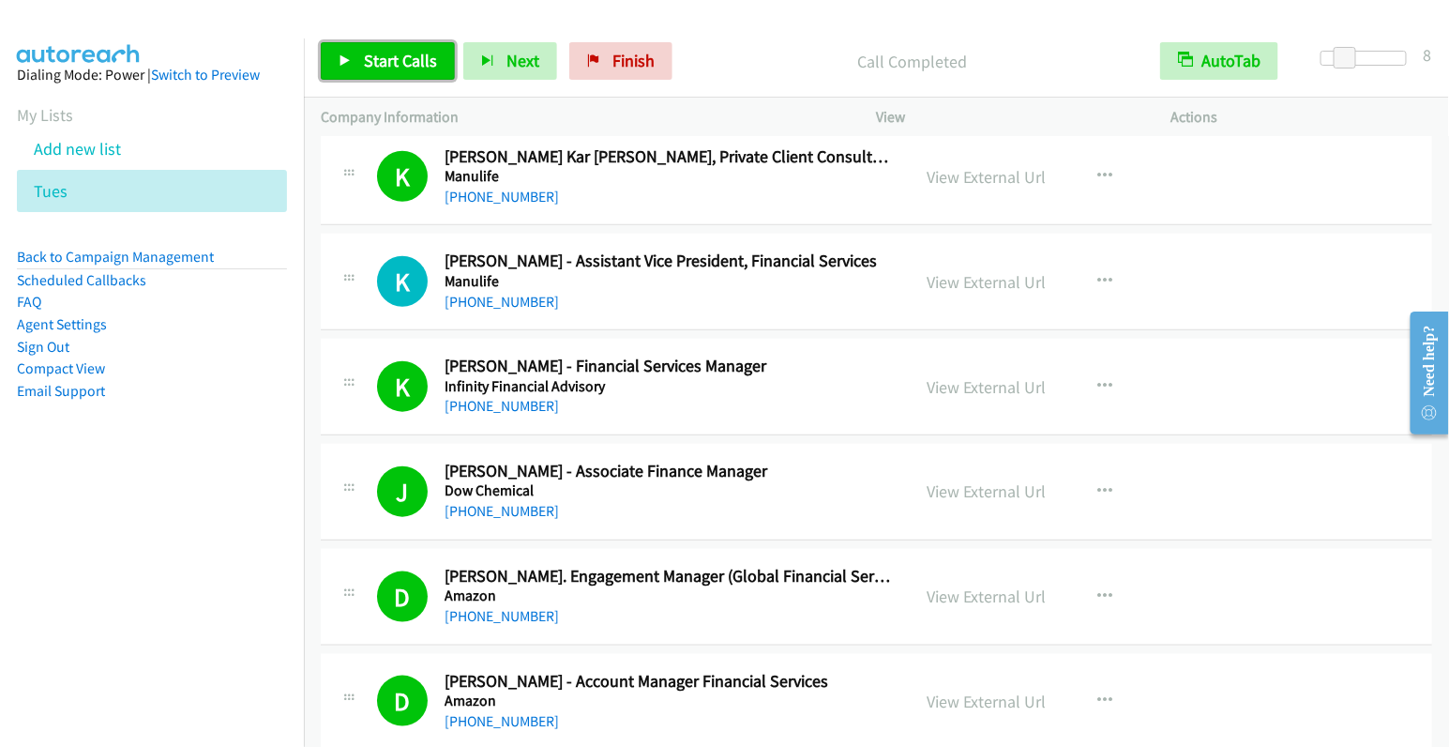
click at [380, 58] on span "Start Calls" at bounding box center [400, 61] width 73 height 22
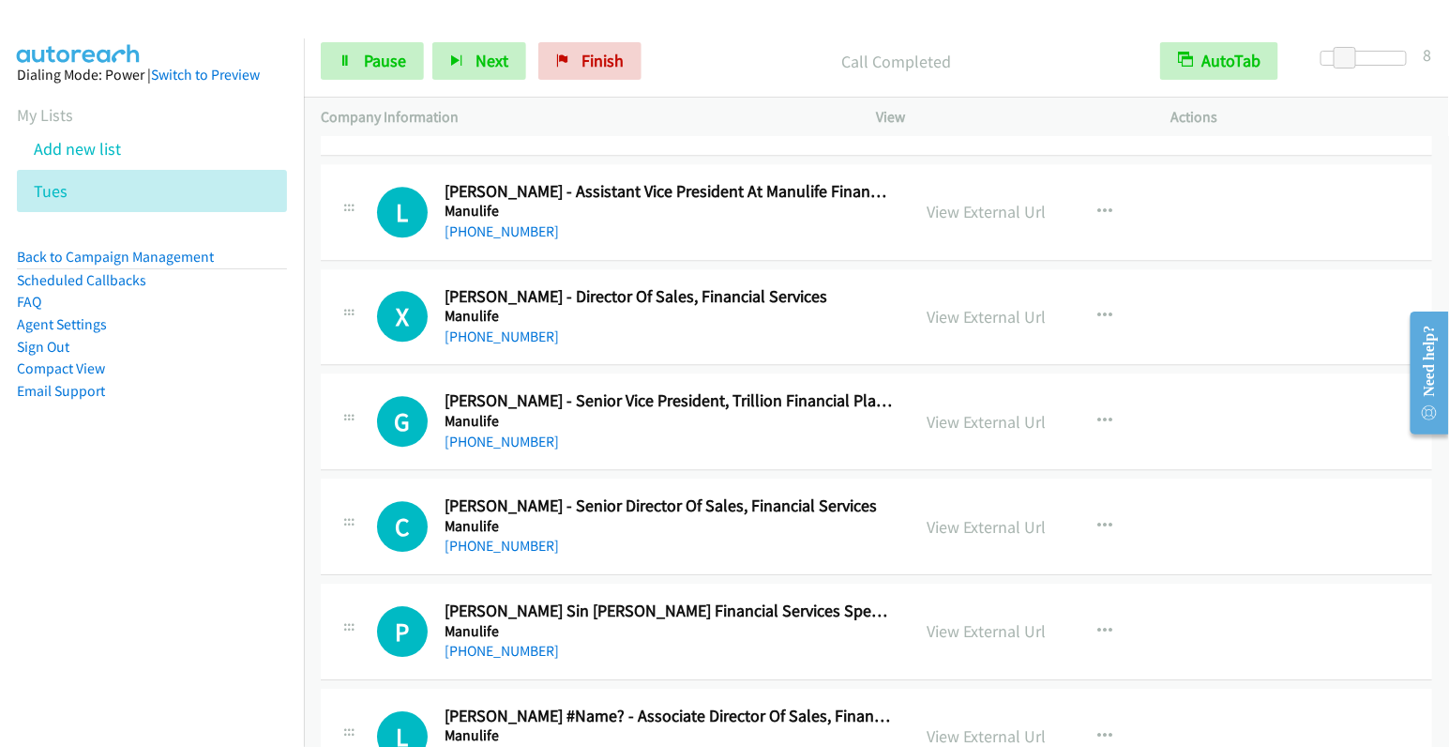
scroll to position [6983, 0]
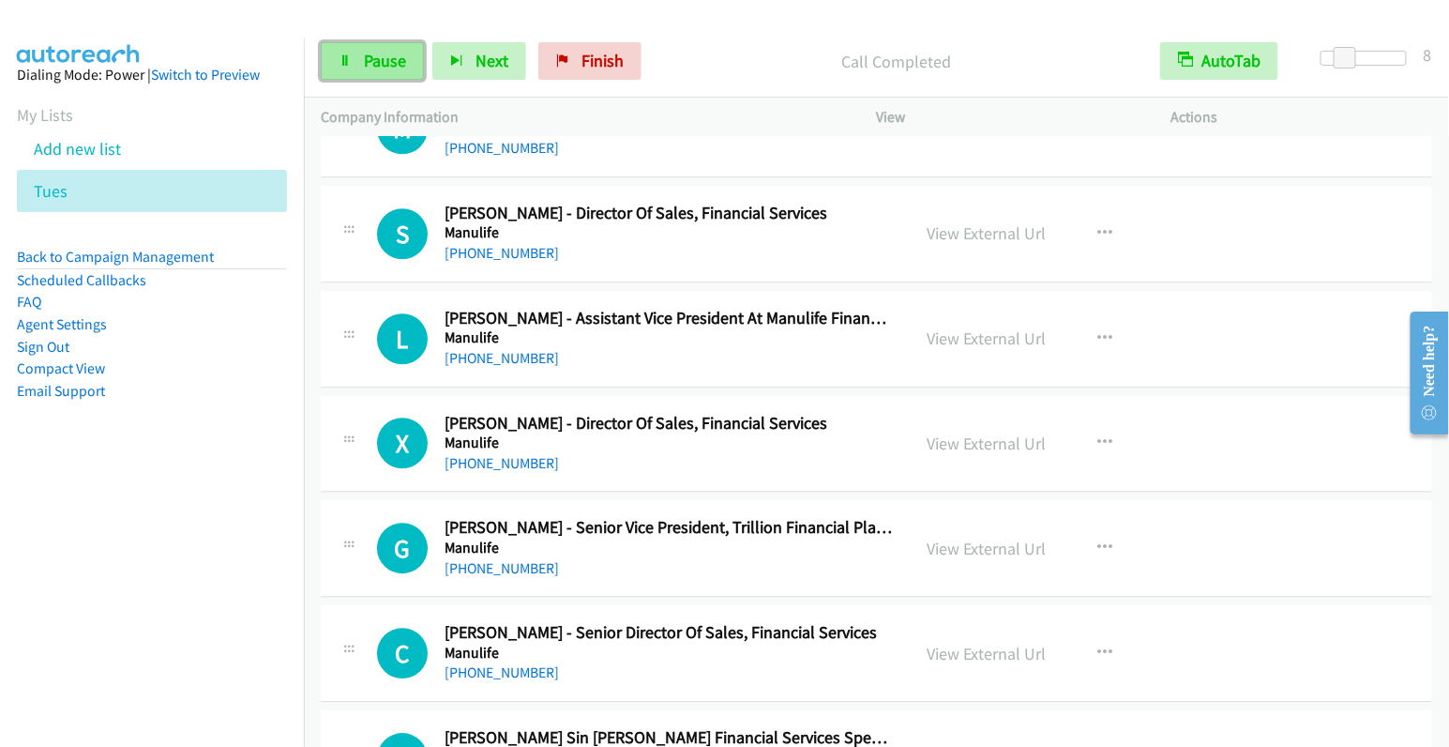
click at [358, 58] on link "Pause" at bounding box center [372, 61] width 103 height 38
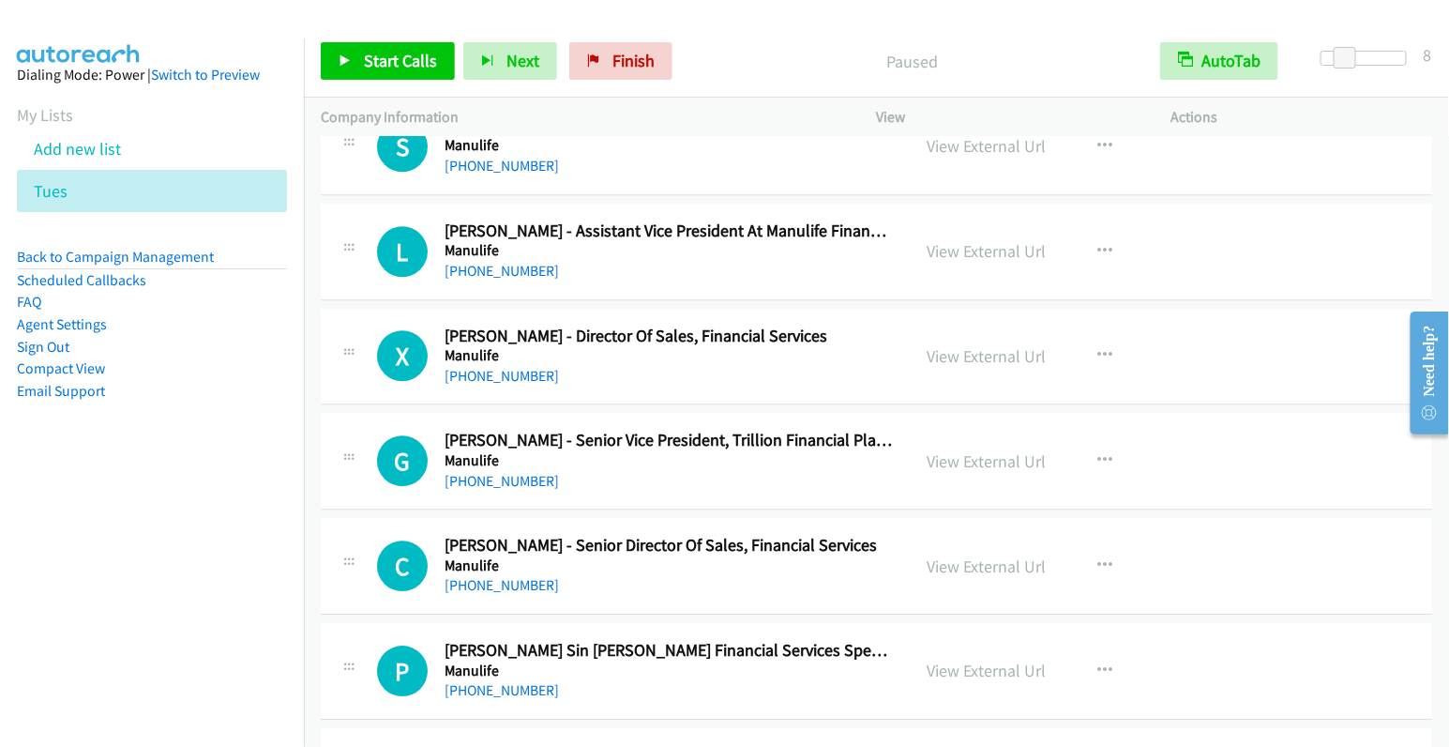
scroll to position [7082, 0]
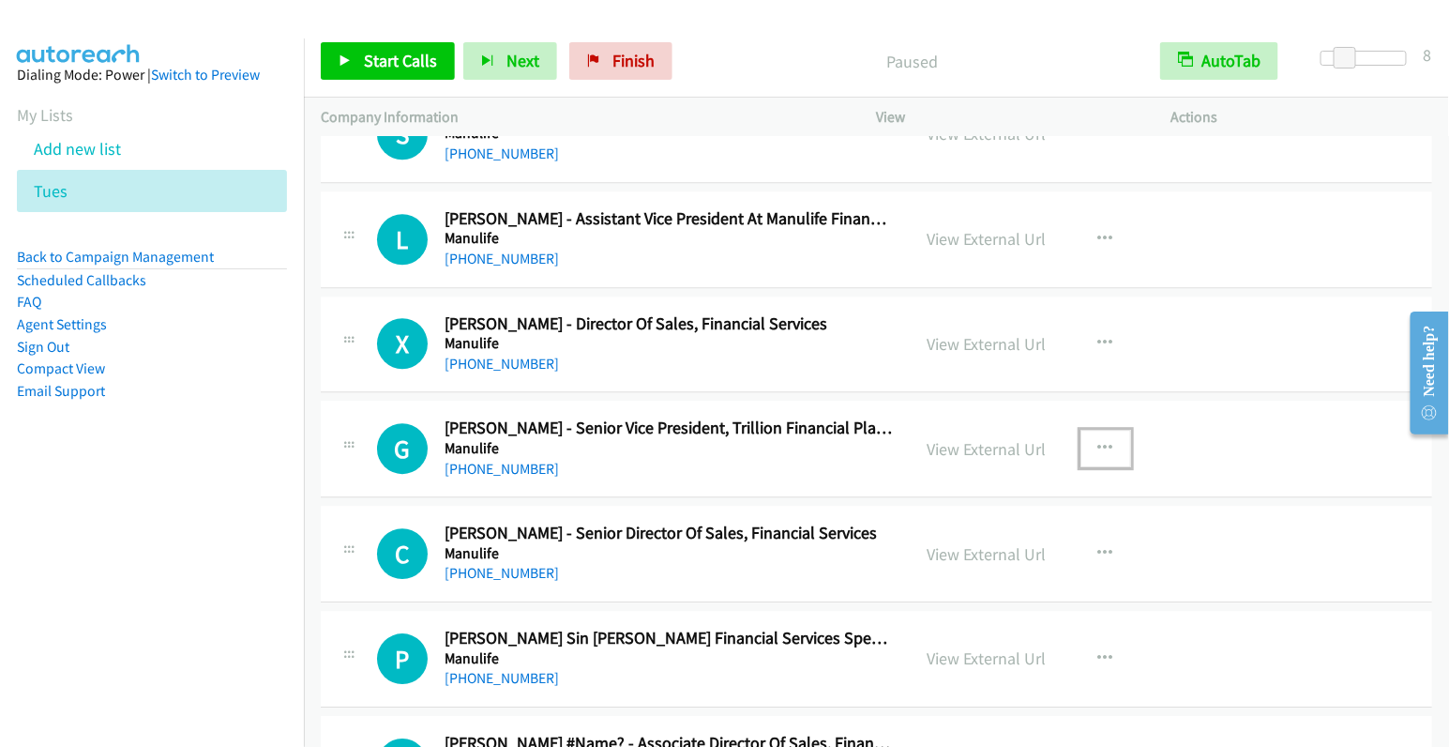
click at [1087, 430] on button "button" at bounding box center [1106, 449] width 51 height 38
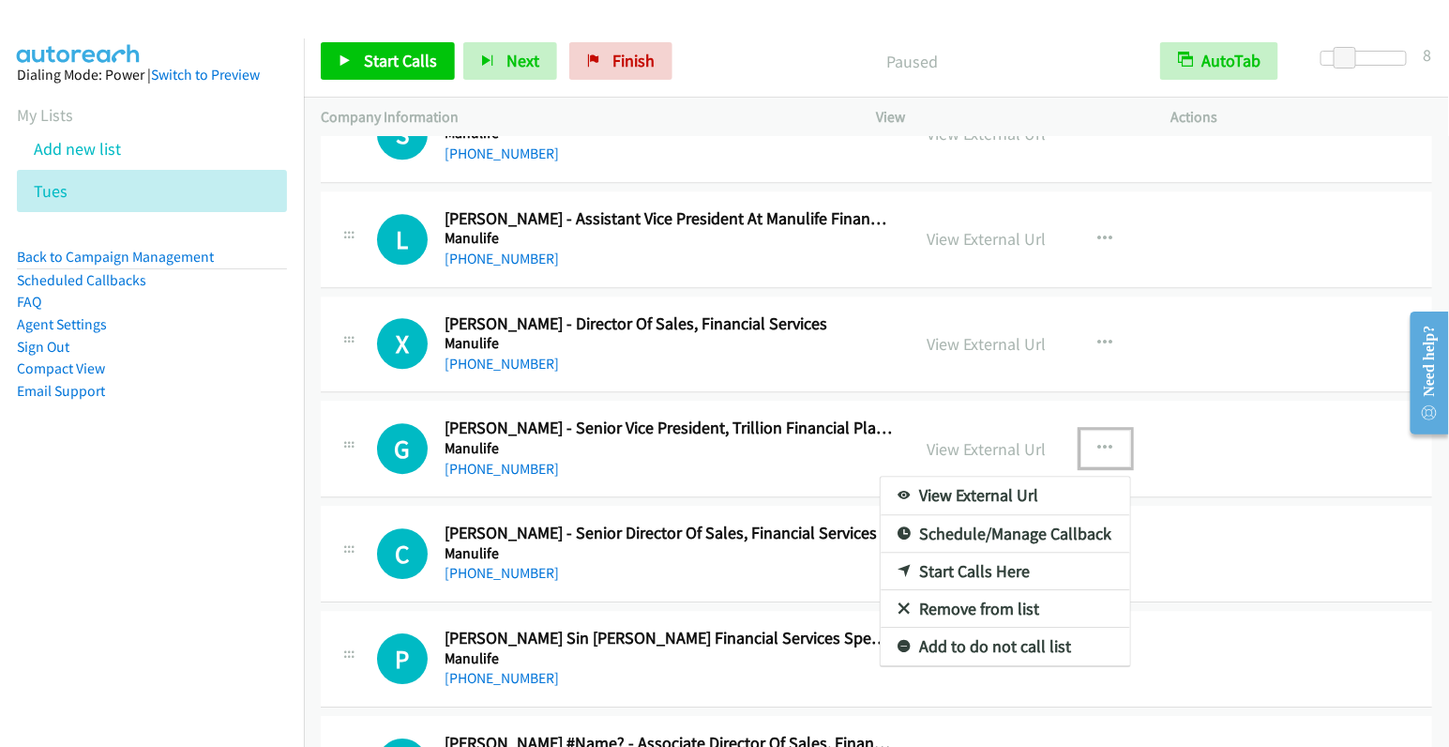
click at [1011, 553] on link "Start Calls Here" at bounding box center [1006, 572] width 250 height 38
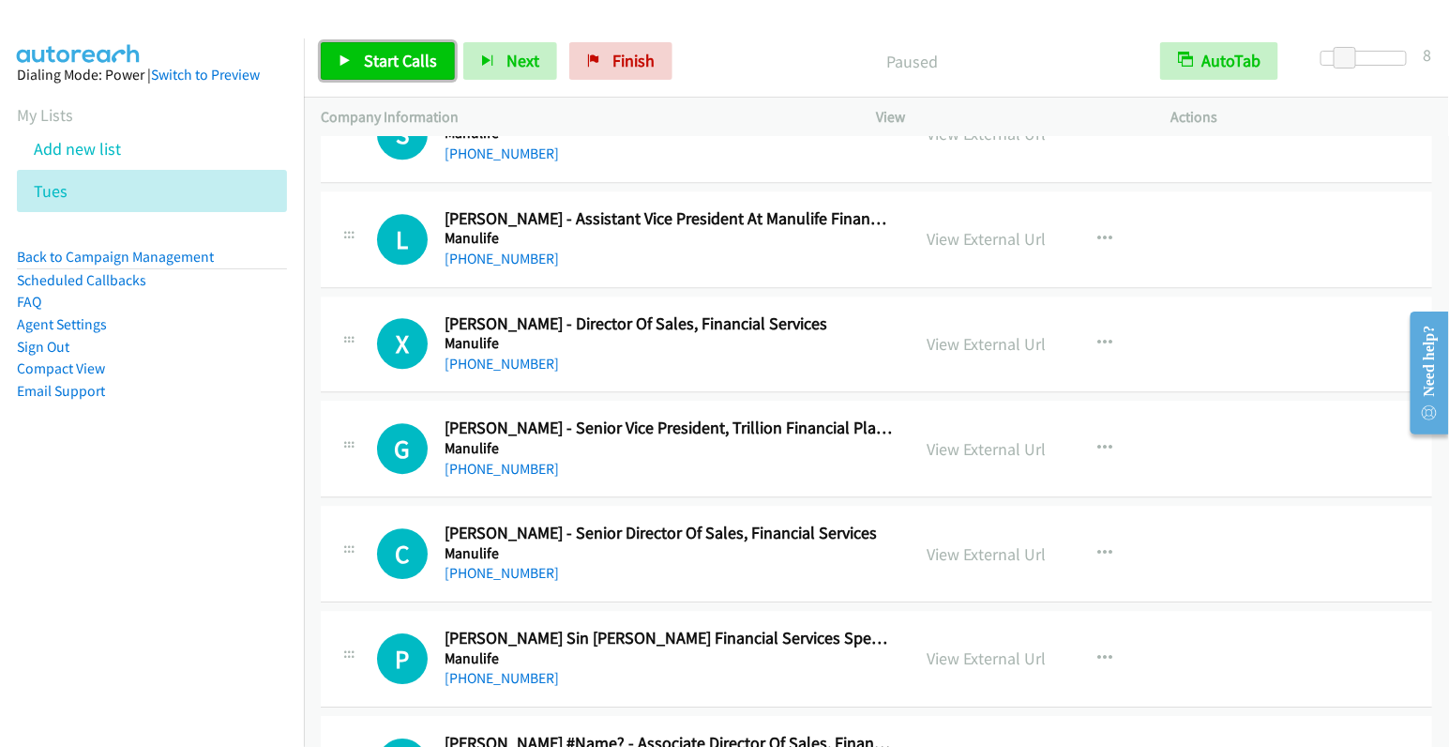
click at [379, 75] on link "Start Calls" at bounding box center [388, 61] width 134 height 38
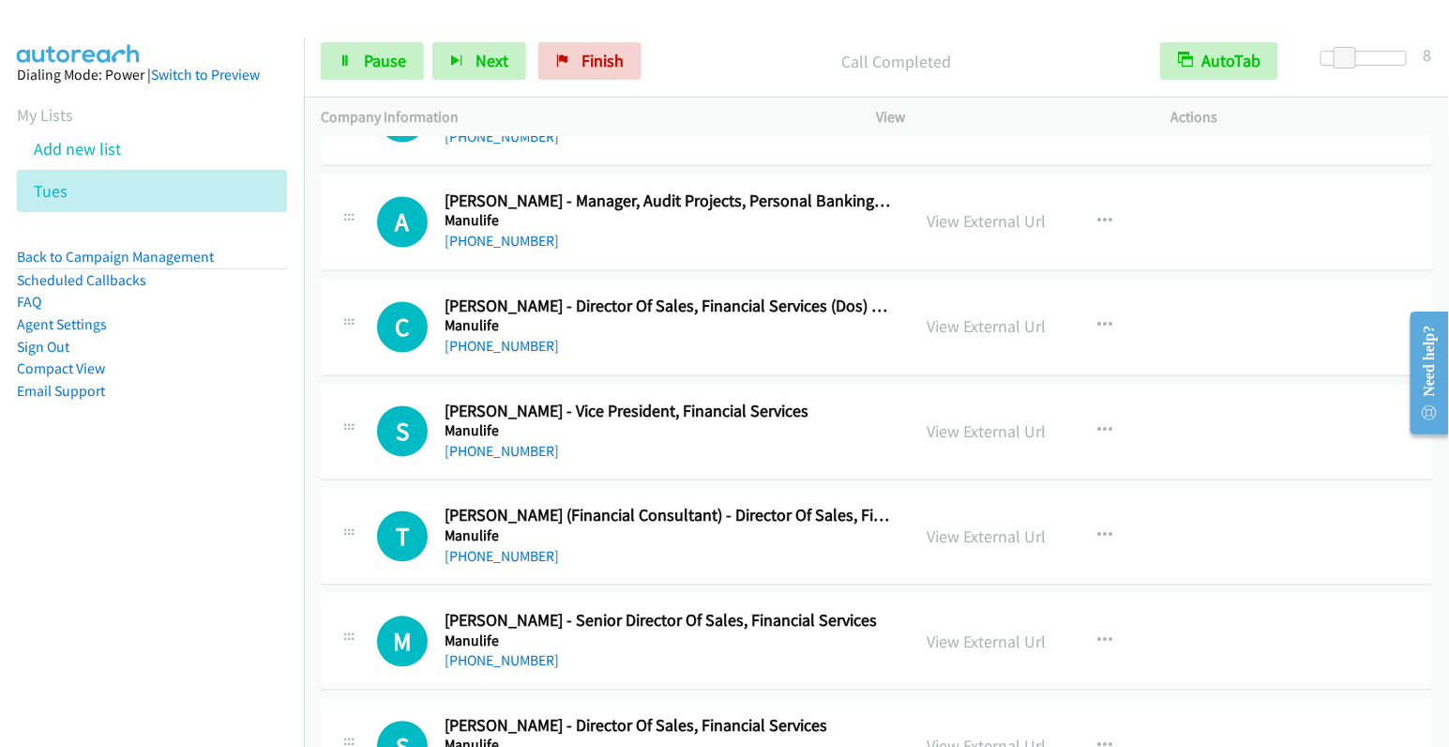
scroll to position [6437, 0]
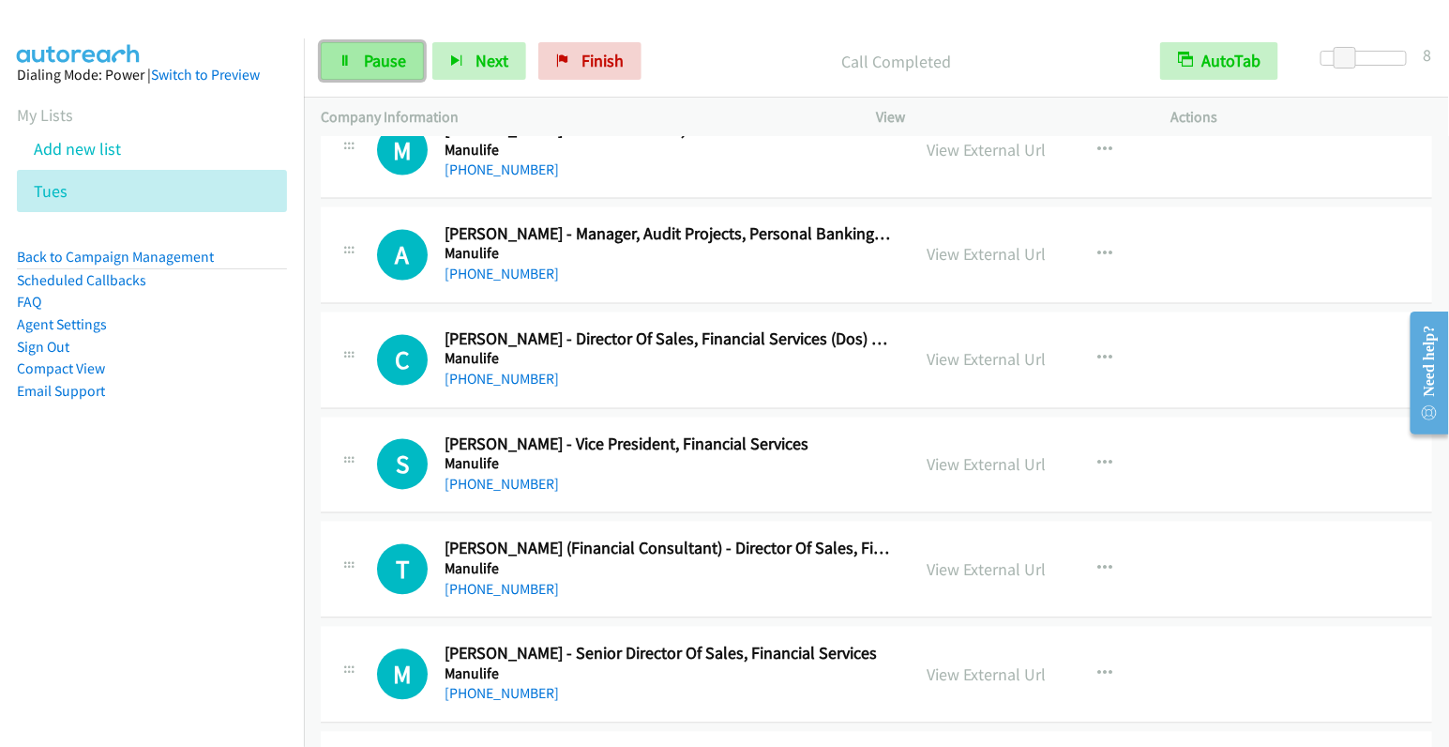
click at [377, 57] on span "Pause" at bounding box center [385, 61] width 42 height 22
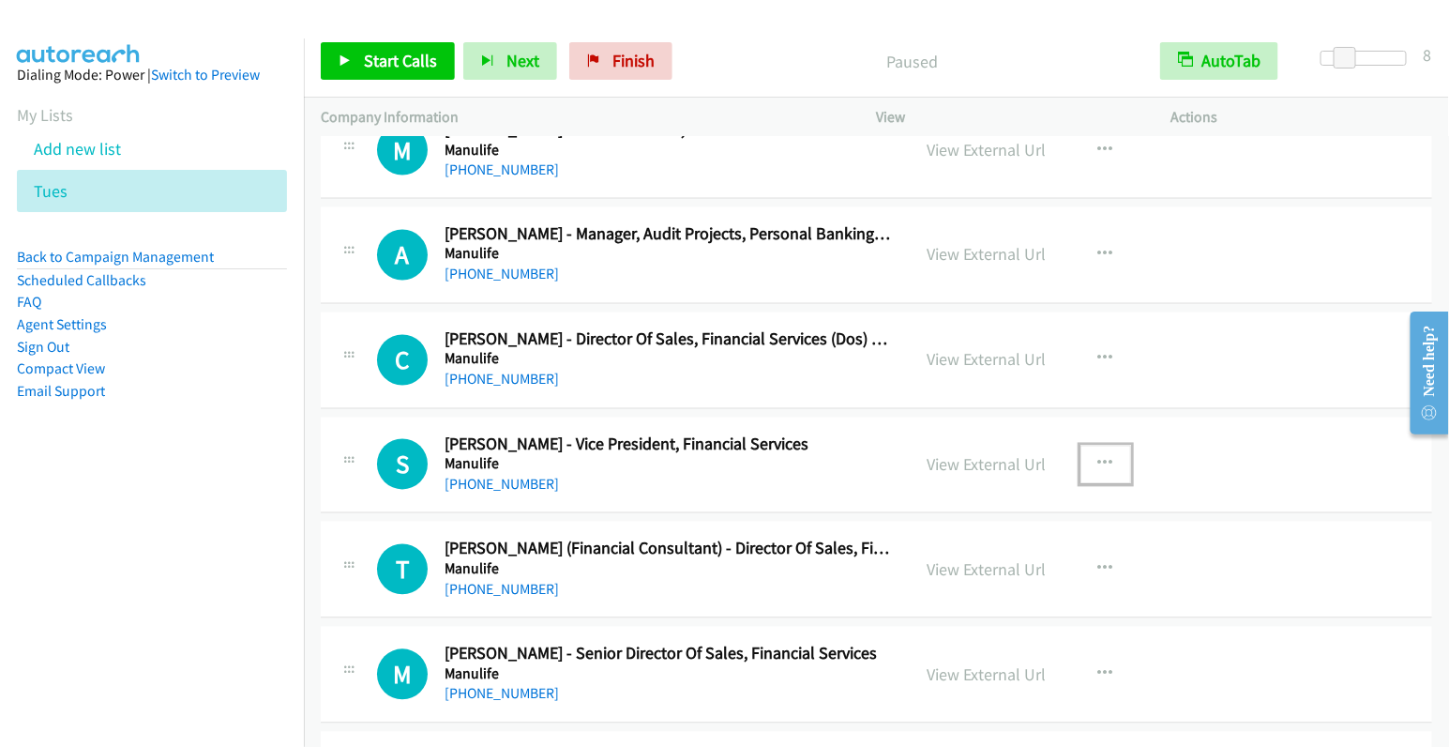
click at [1098, 457] on icon "button" at bounding box center [1105, 464] width 15 height 15
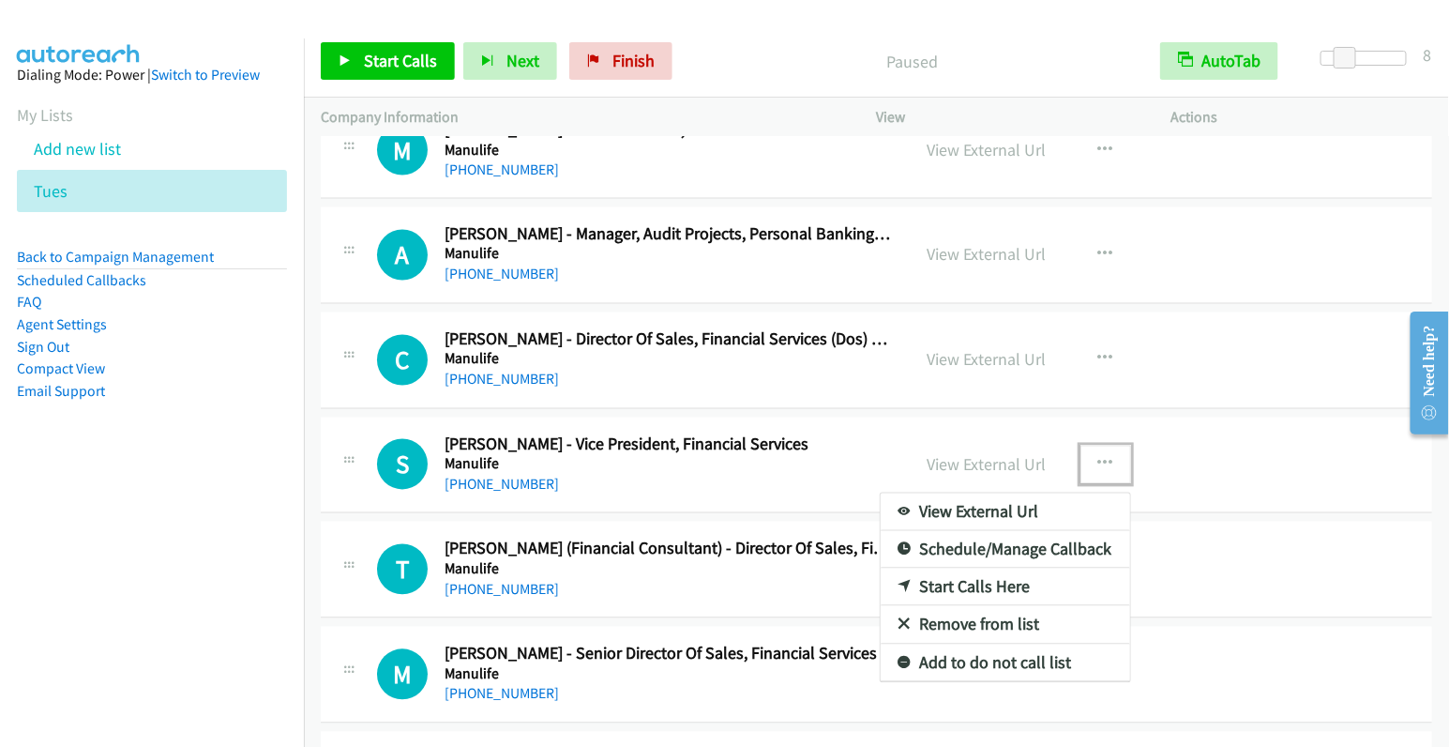
click at [956, 568] on link "Start Calls Here" at bounding box center [1006, 587] width 250 height 38
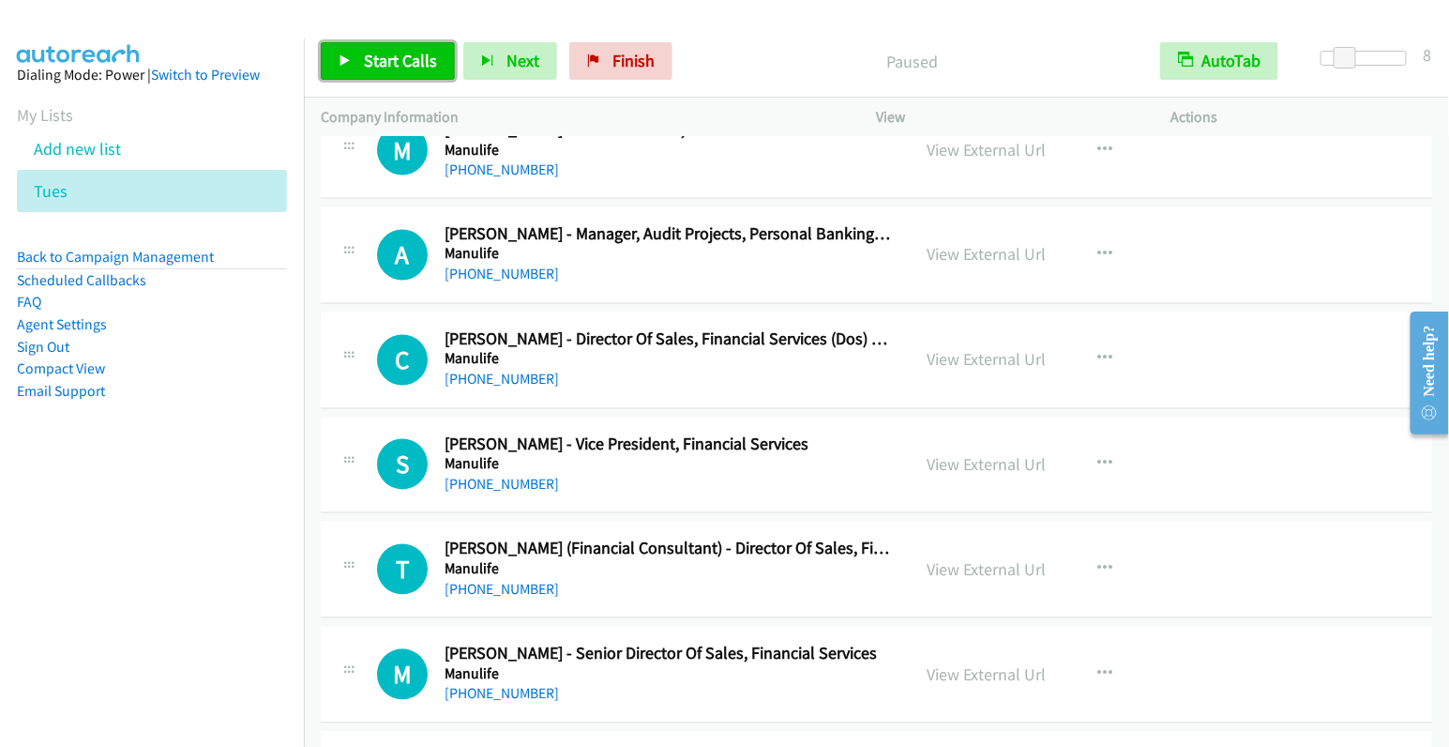
click at [401, 52] on span "Start Calls" at bounding box center [400, 61] width 73 height 22
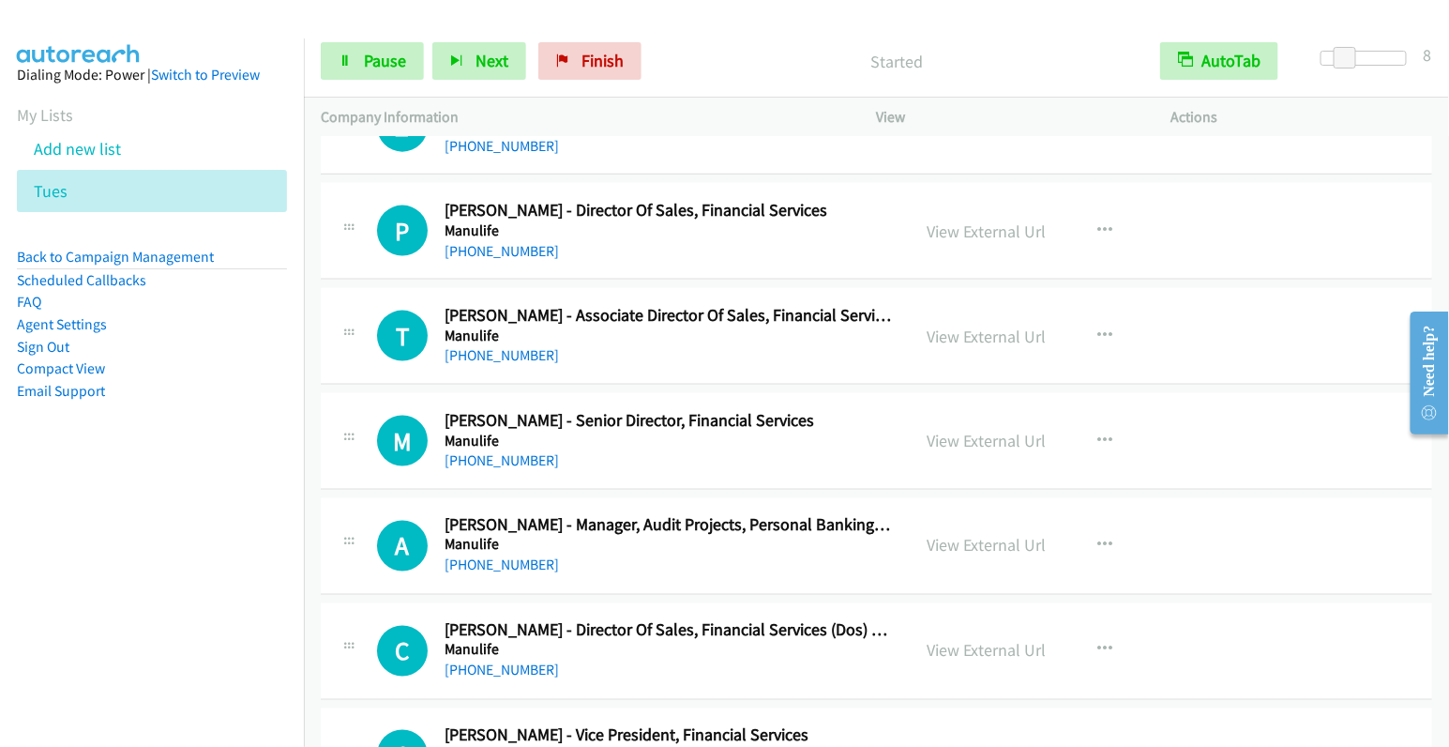
scroll to position [6137, 0]
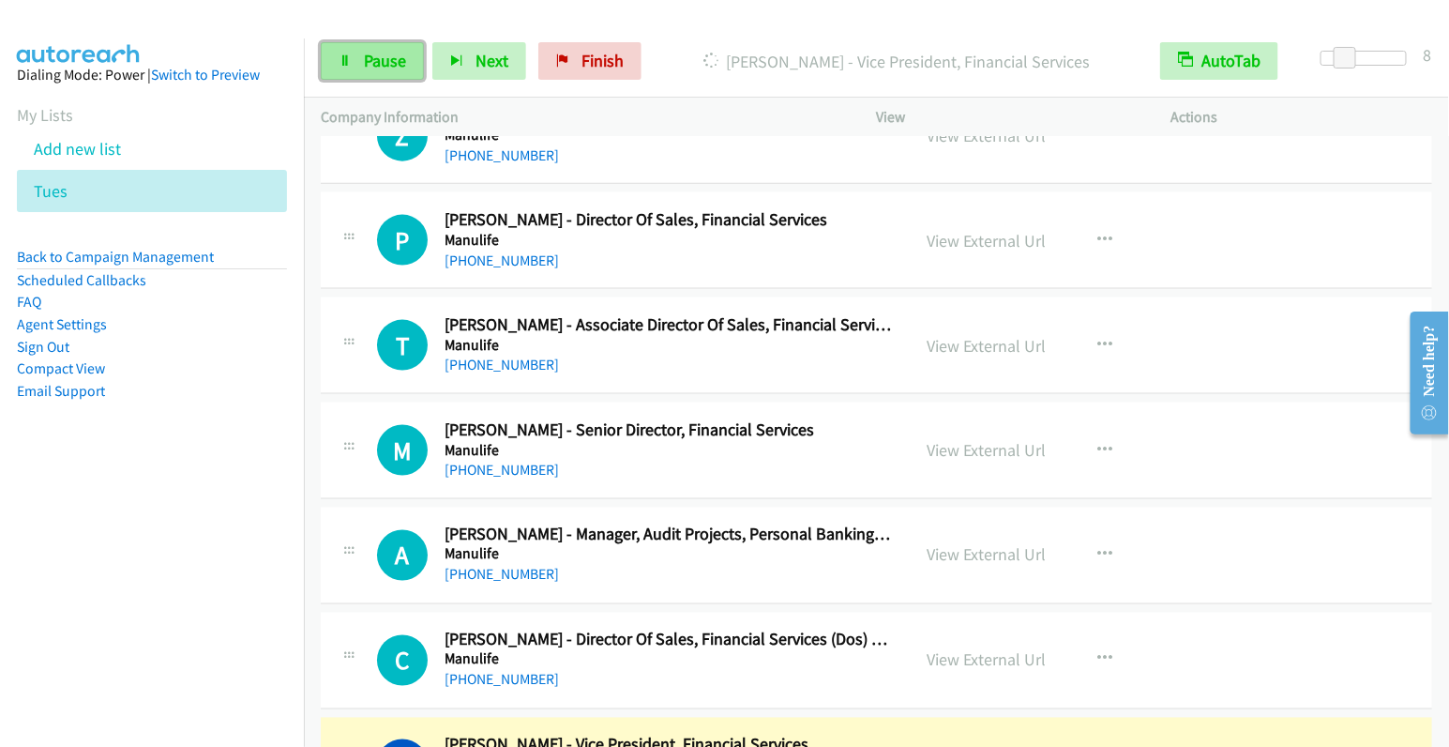
click at [392, 50] on span "Pause" at bounding box center [385, 61] width 42 height 22
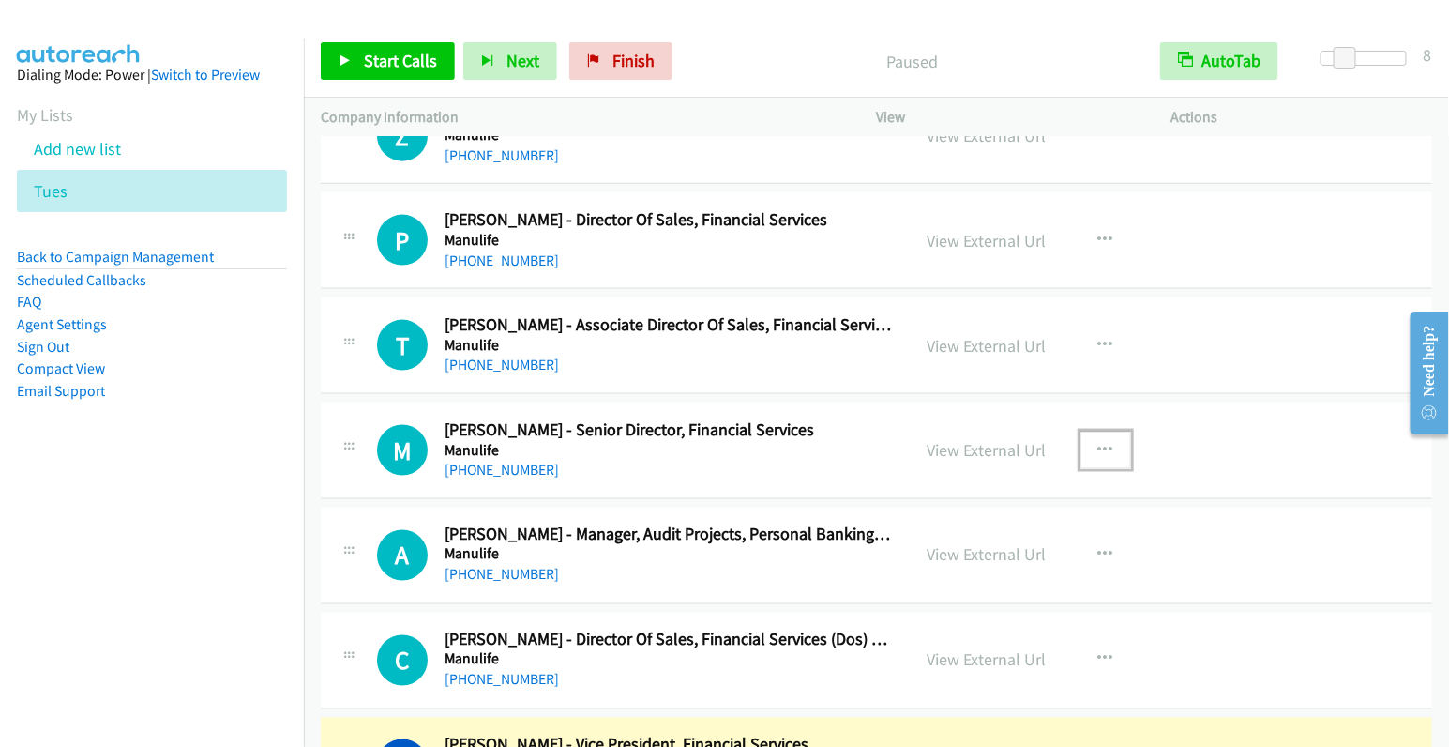
click at [1098, 443] on icon "button" at bounding box center [1105, 450] width 15 height 15
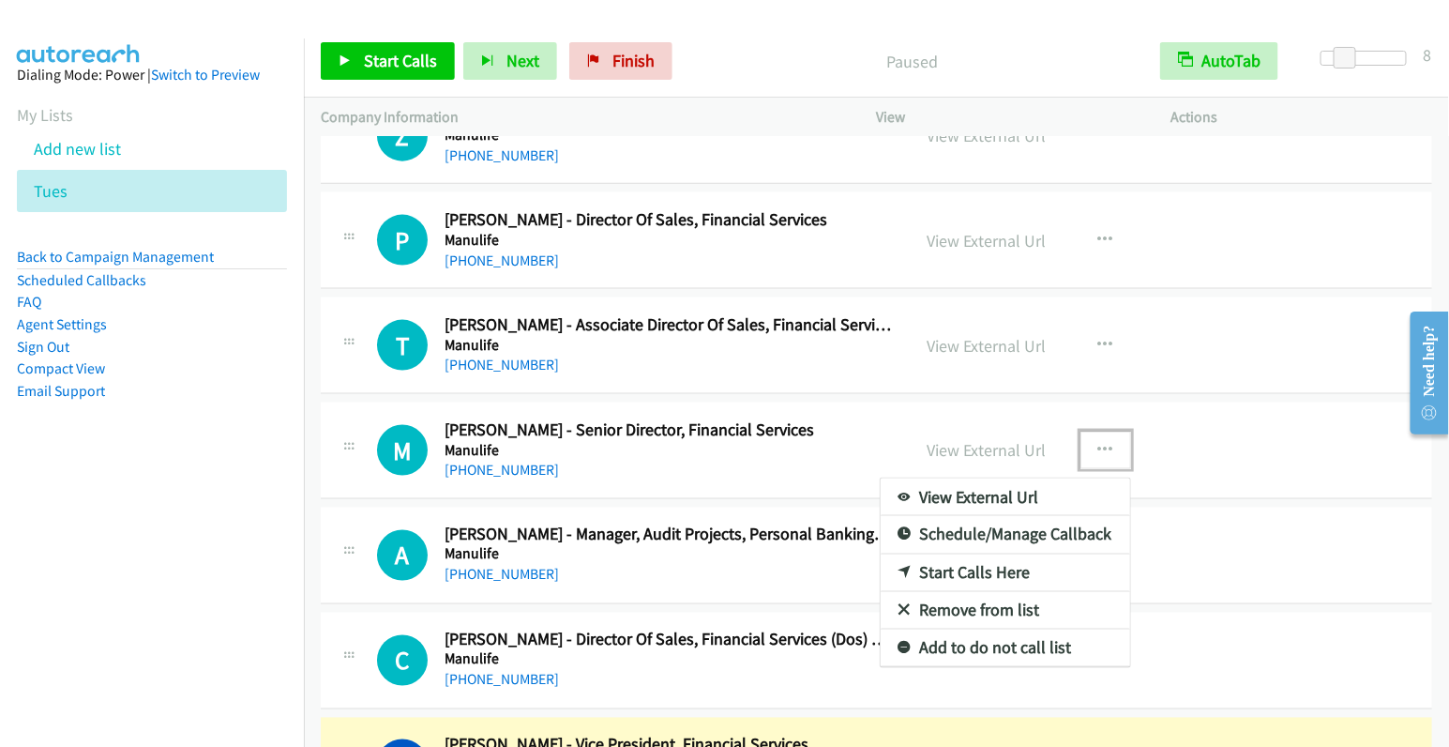
click at [1011, 554] on link "Start Calls Here" at bounding box center [1006, 573] width 250 height 38
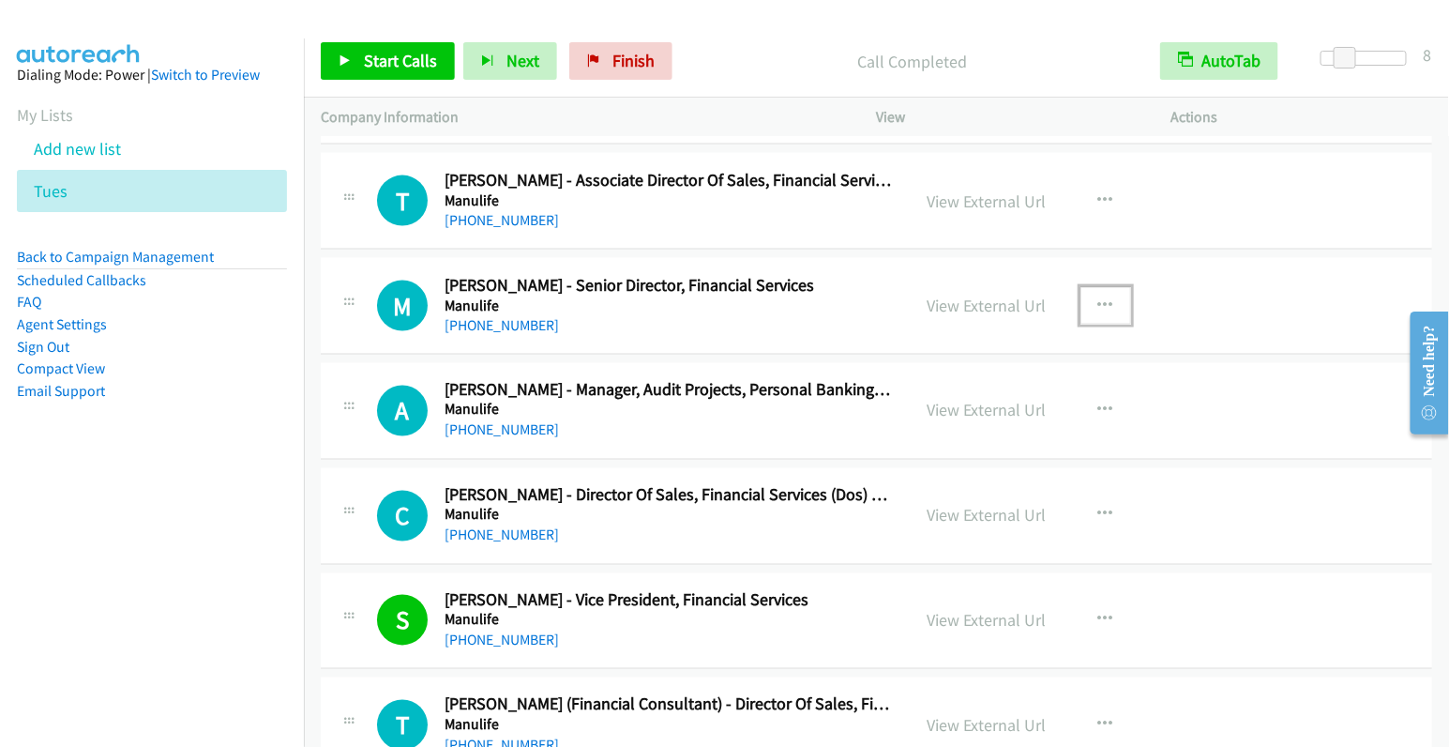
scroll to position [6282, 0]
click at [406, 66] on span "Start Calls" at bounding box center [400, 61] width 73 height 22
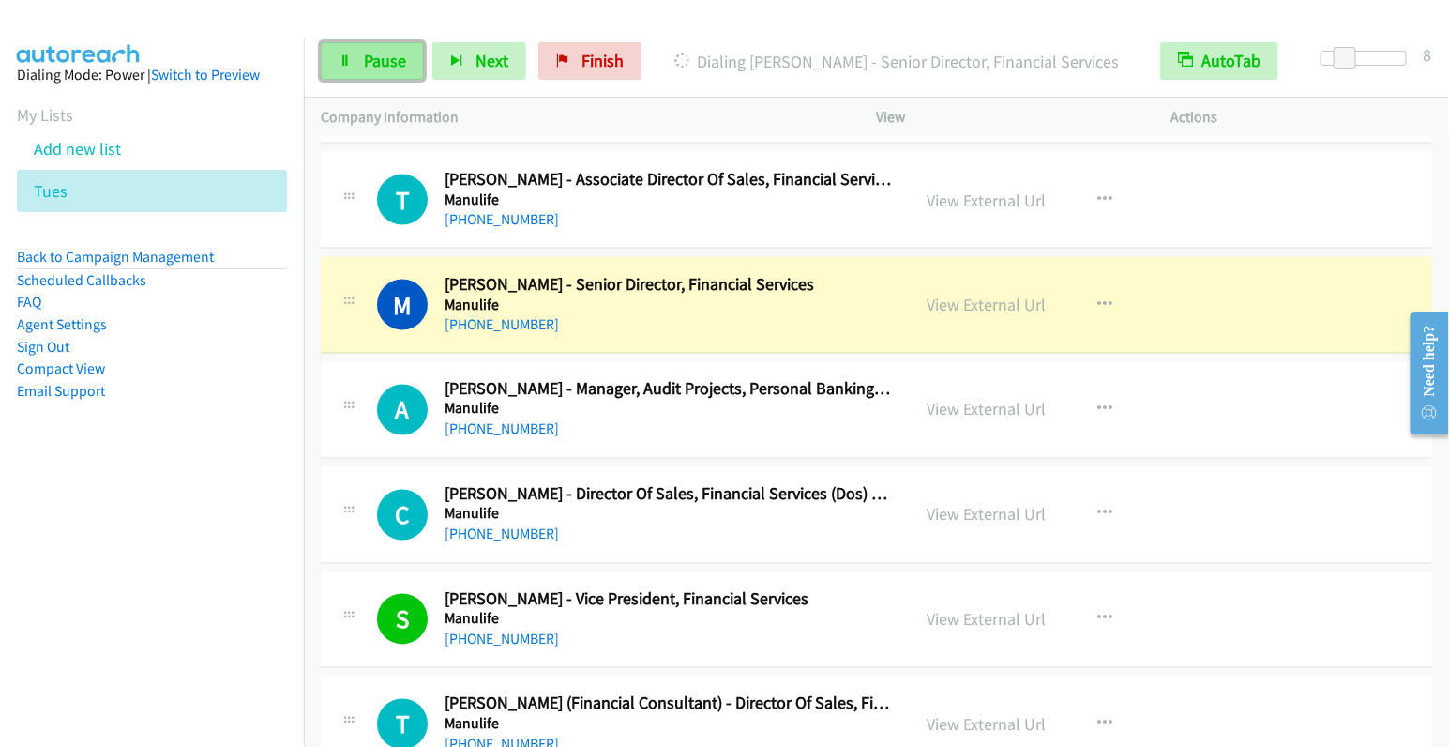
click at [388, 58] on span "Pause" at bounding box center [385, 61] width 42 height 22
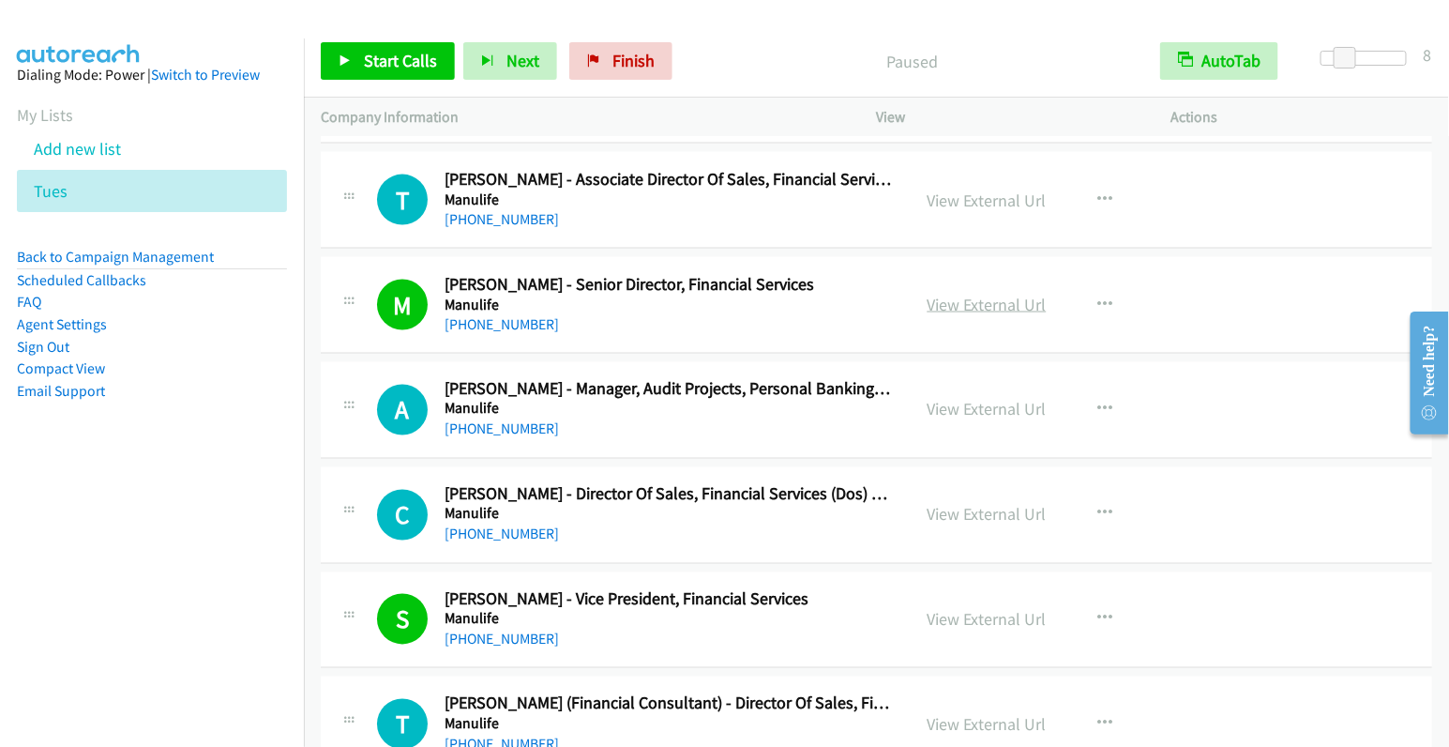
click at [983, 294] on link "View External Url" at bounding box center [987, 305] width 119 height 22
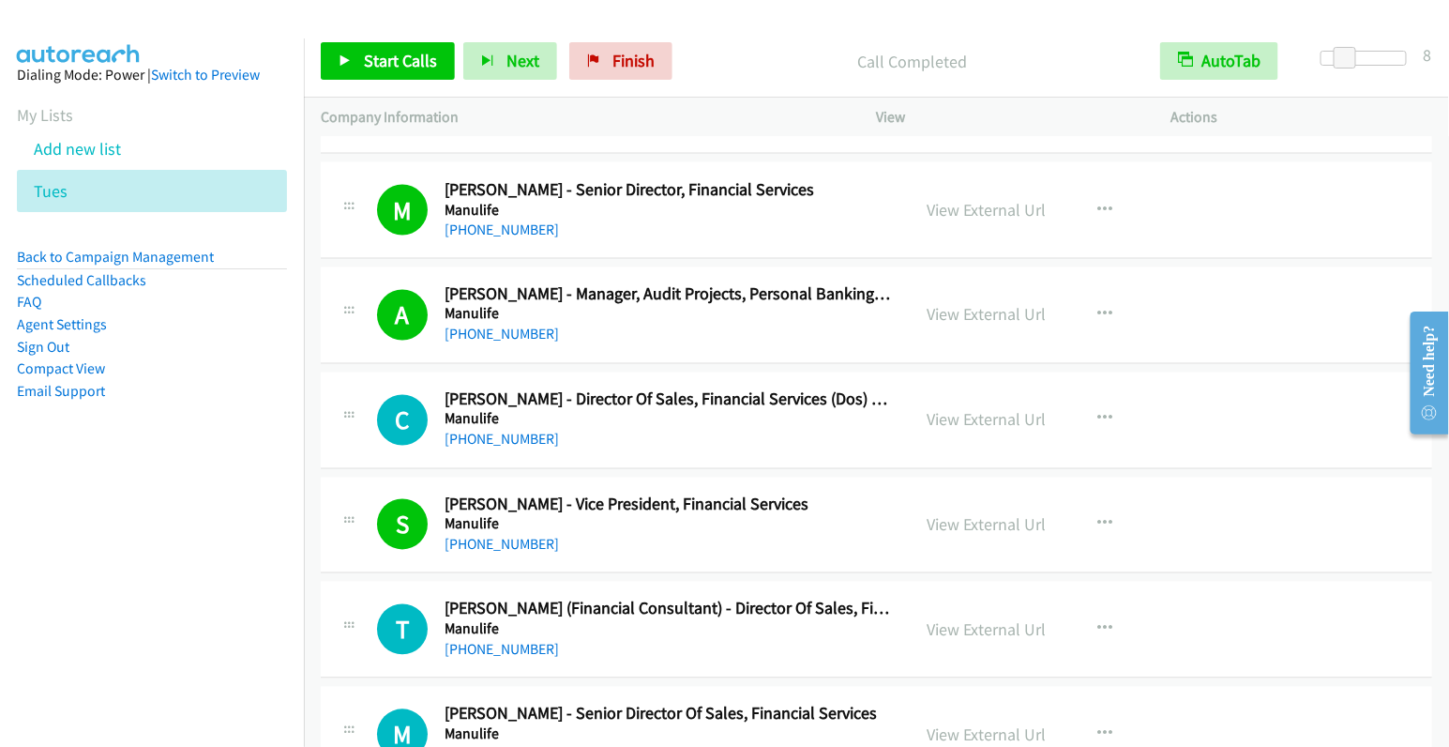
scroll to position [6380, 0]
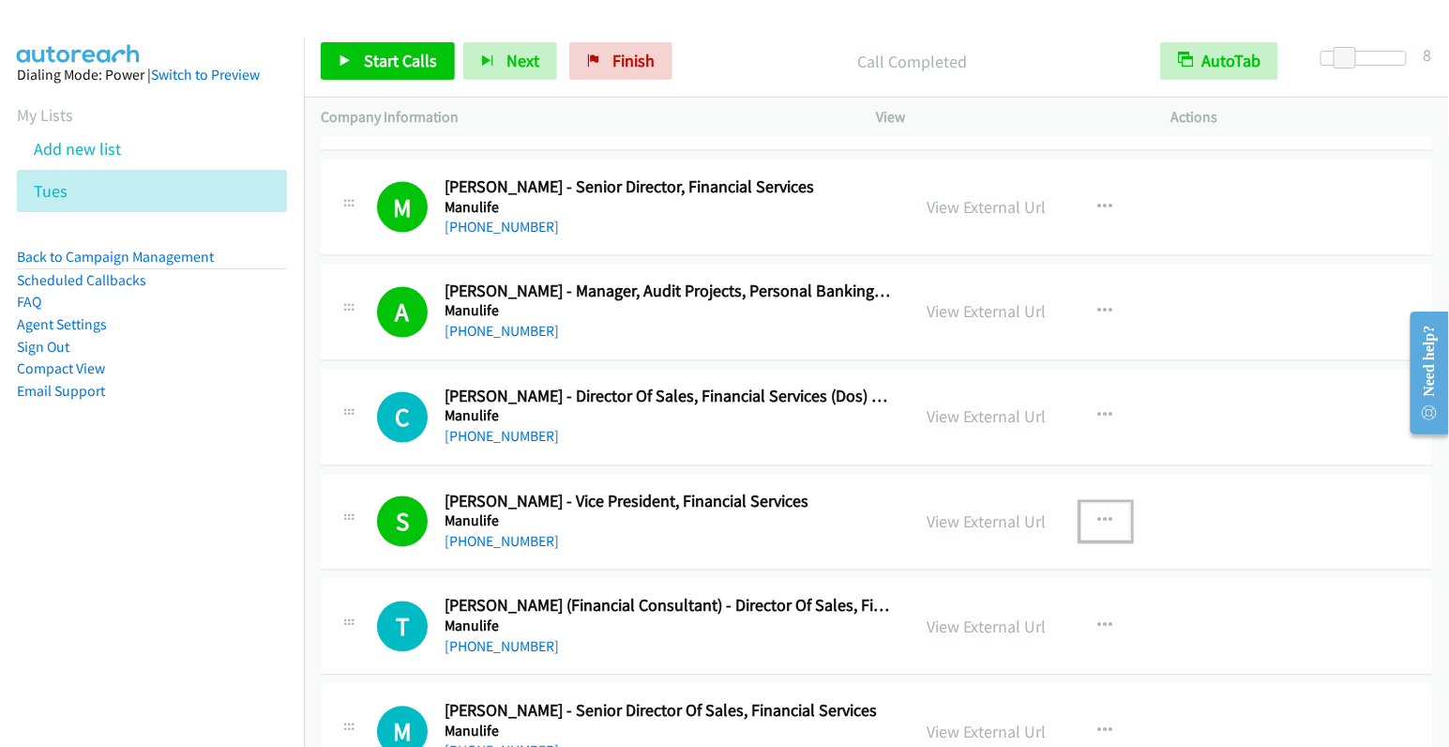
click at [1097, 503] on button "button" at bounding box center [1106, 522] width 51 height 38
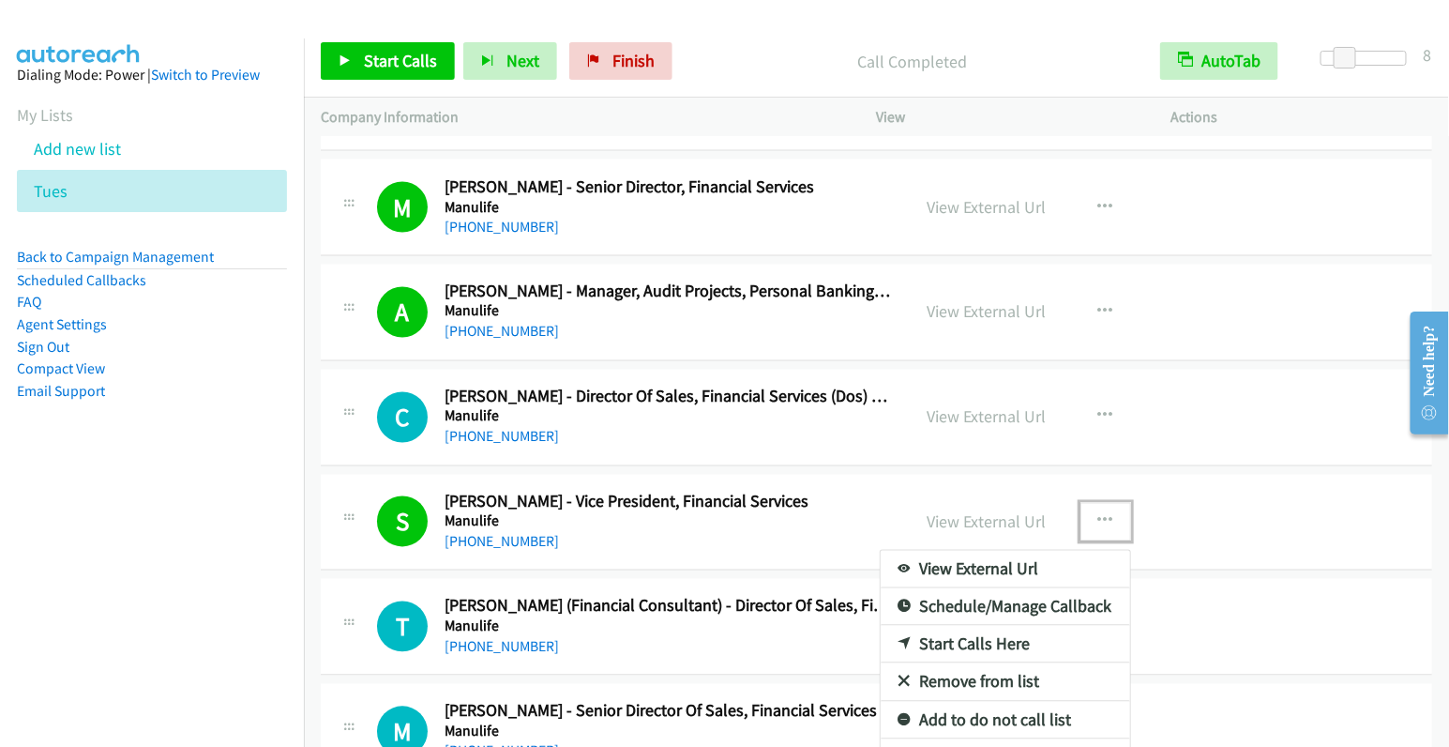
click at [983, 626] on link "Start Calls Here" at bounding box center [1006, 645] width 250 height 38
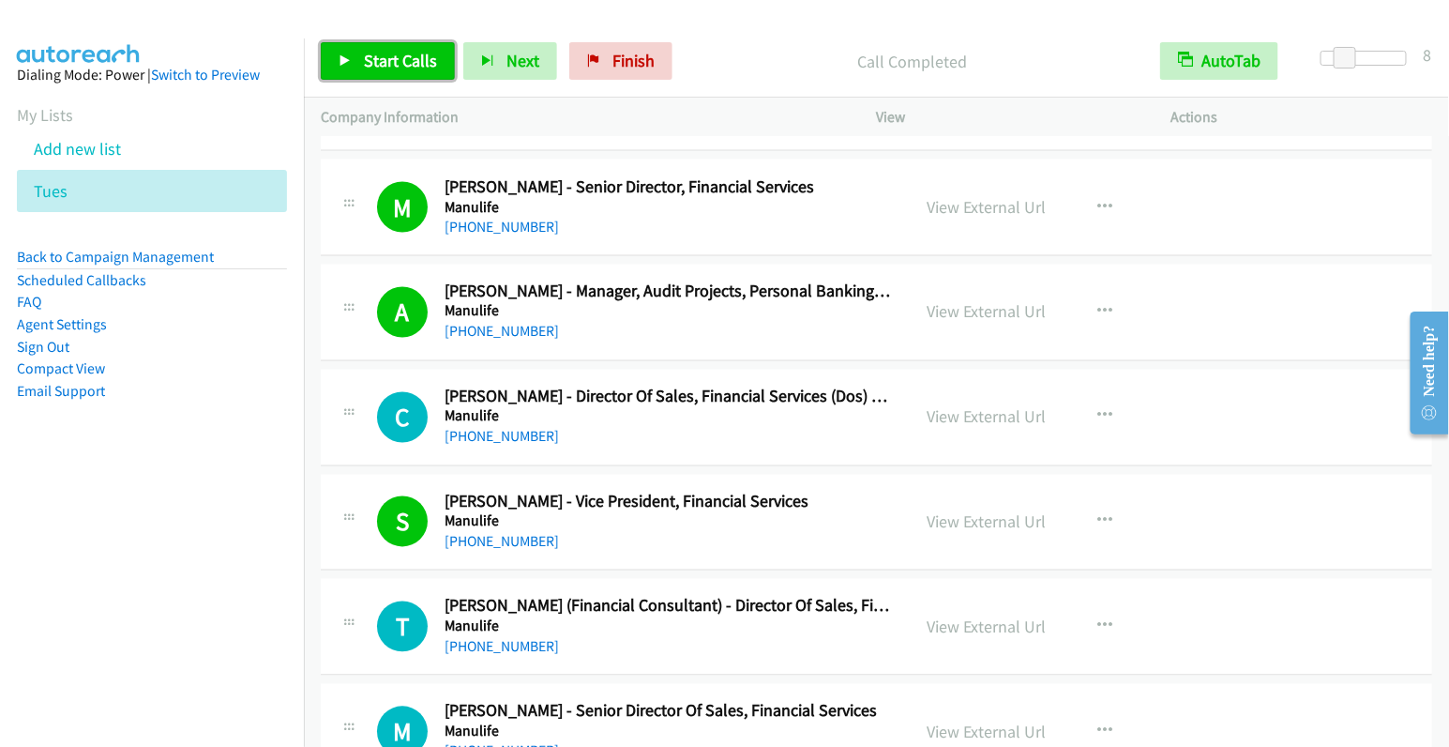
click at [390, 56] on span "Start Calls" at bounding box center [400, 61] width 73 height 22
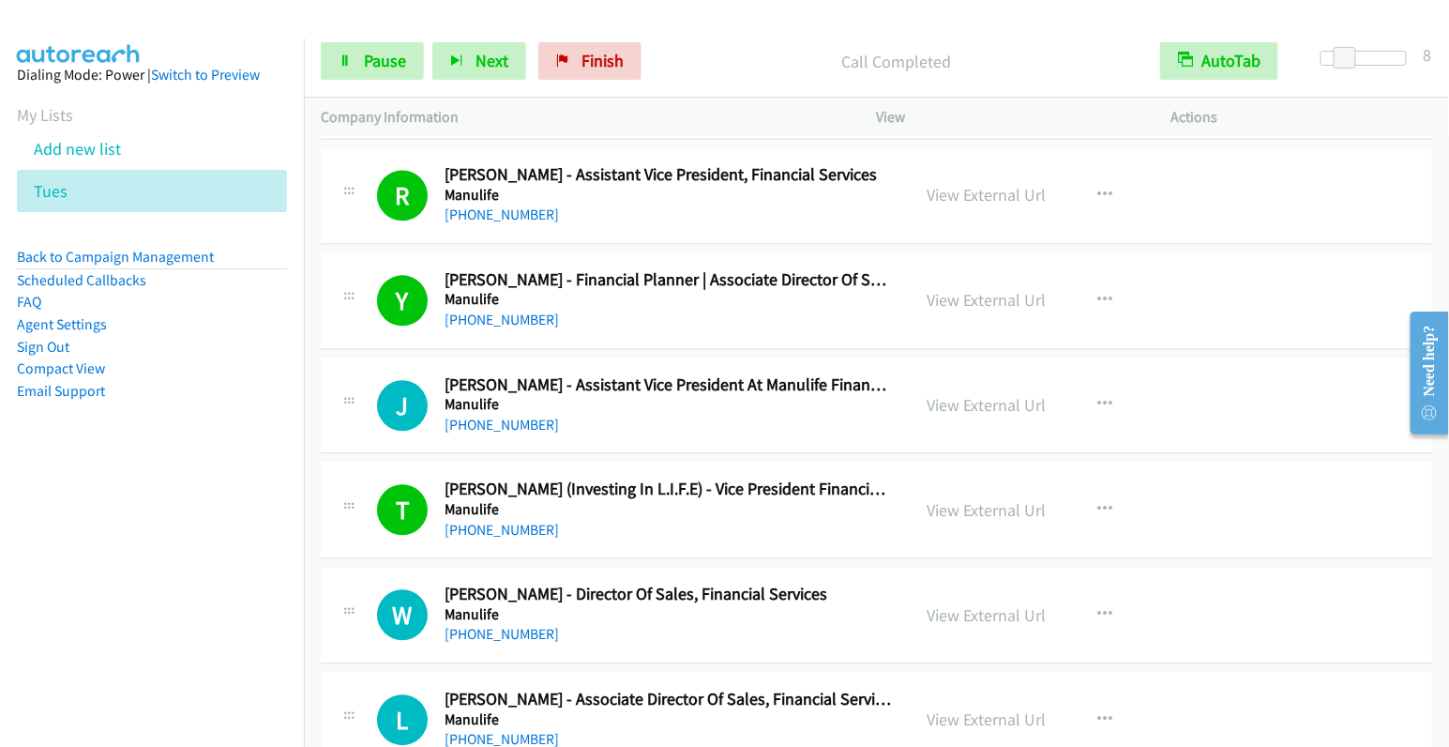
scroll to position [4093, 0]
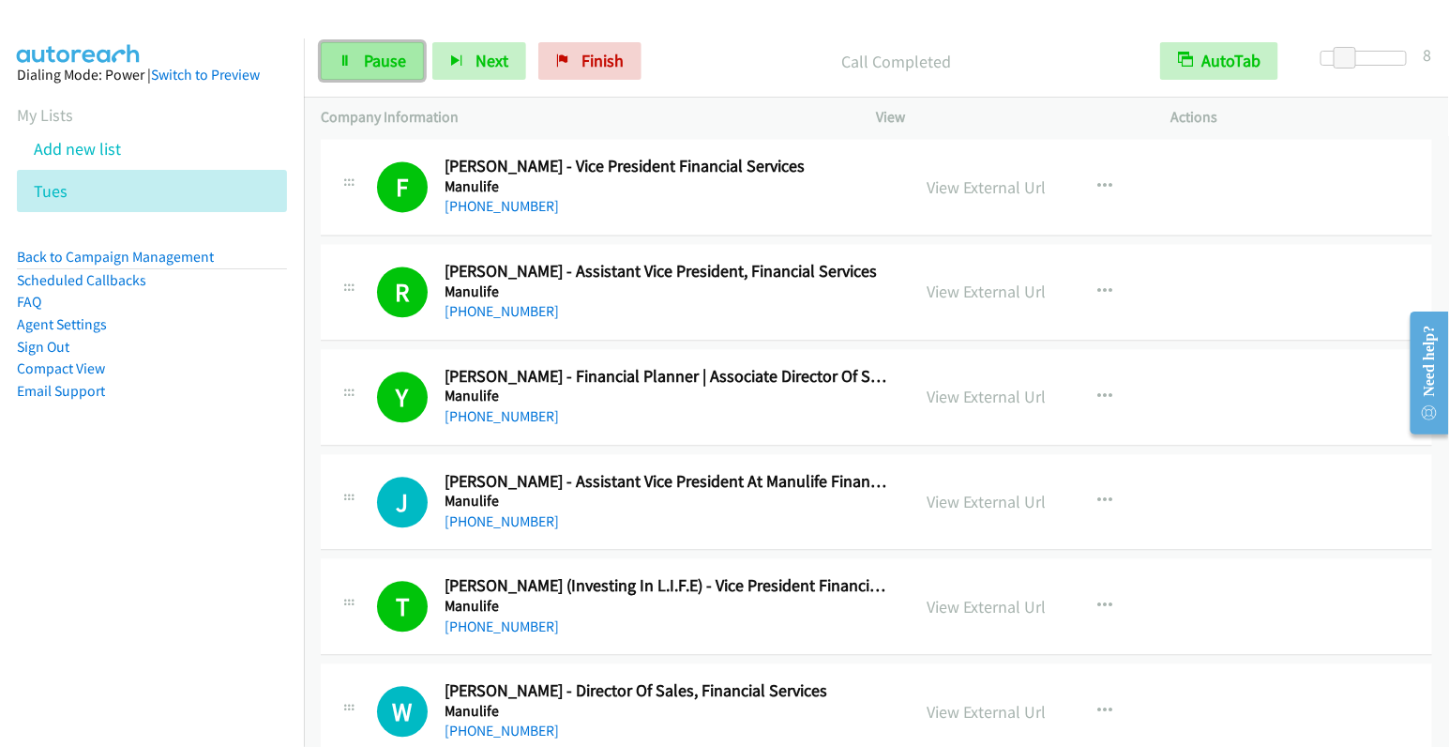
click at [371, 53] on span "Pause" at bounding box center [385, 61] width 42 height 22
